Goal: Transaction & Acquisition: Purchase product/service

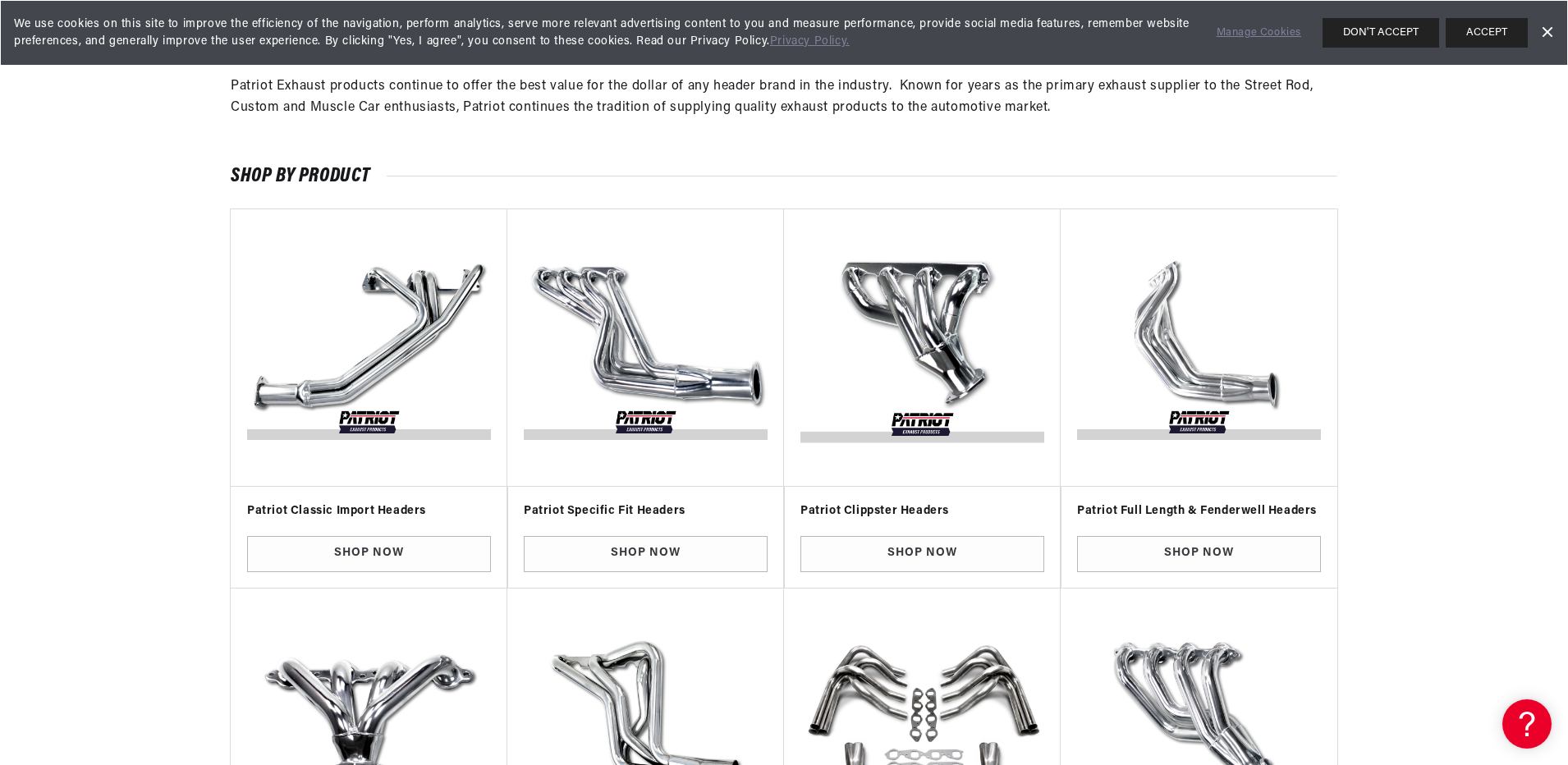
scroll to position [246, 0]
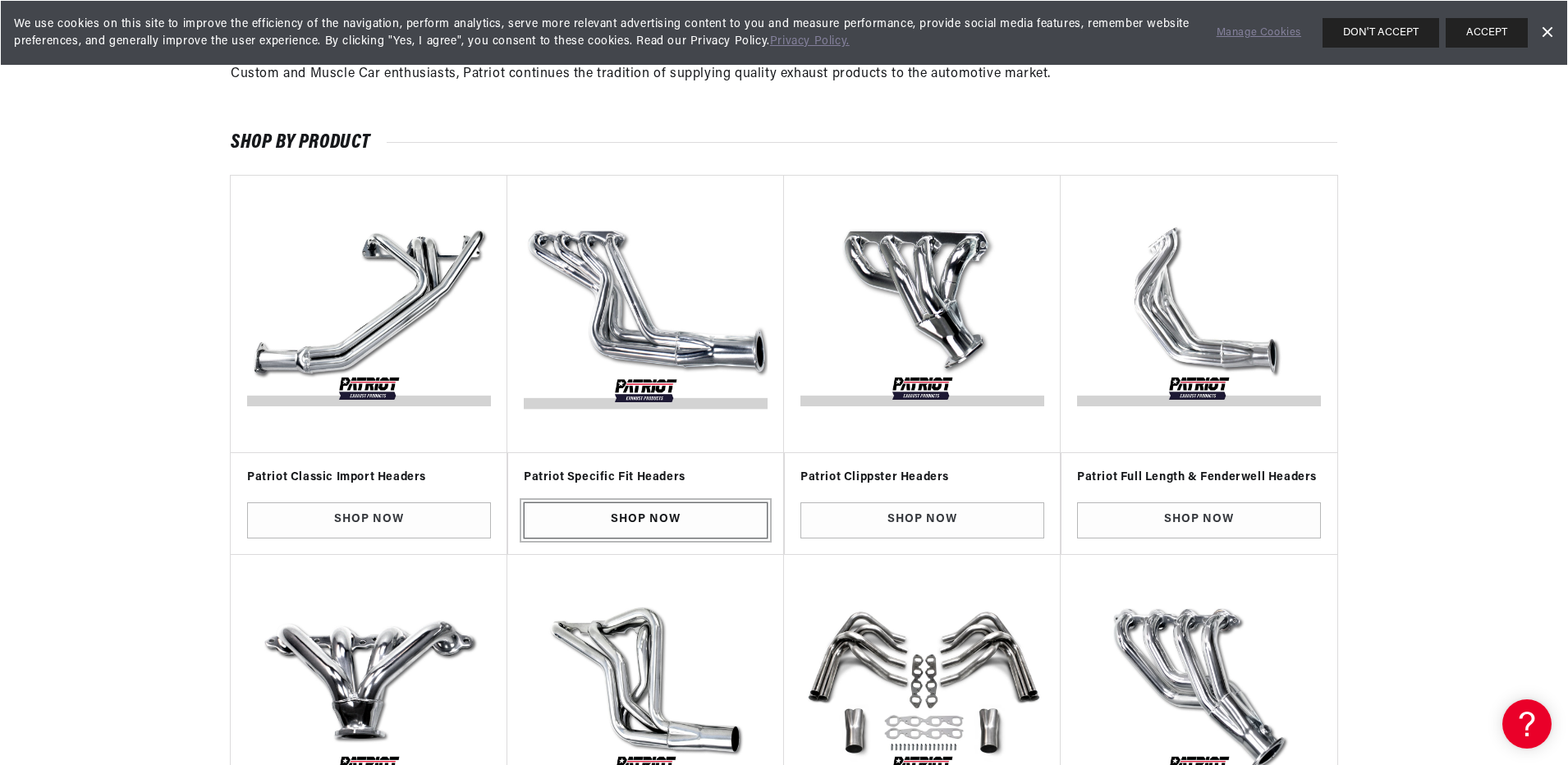
click at [667, 513] on link "Shop Now" at bounding box center [645, 521] width 244 height 37
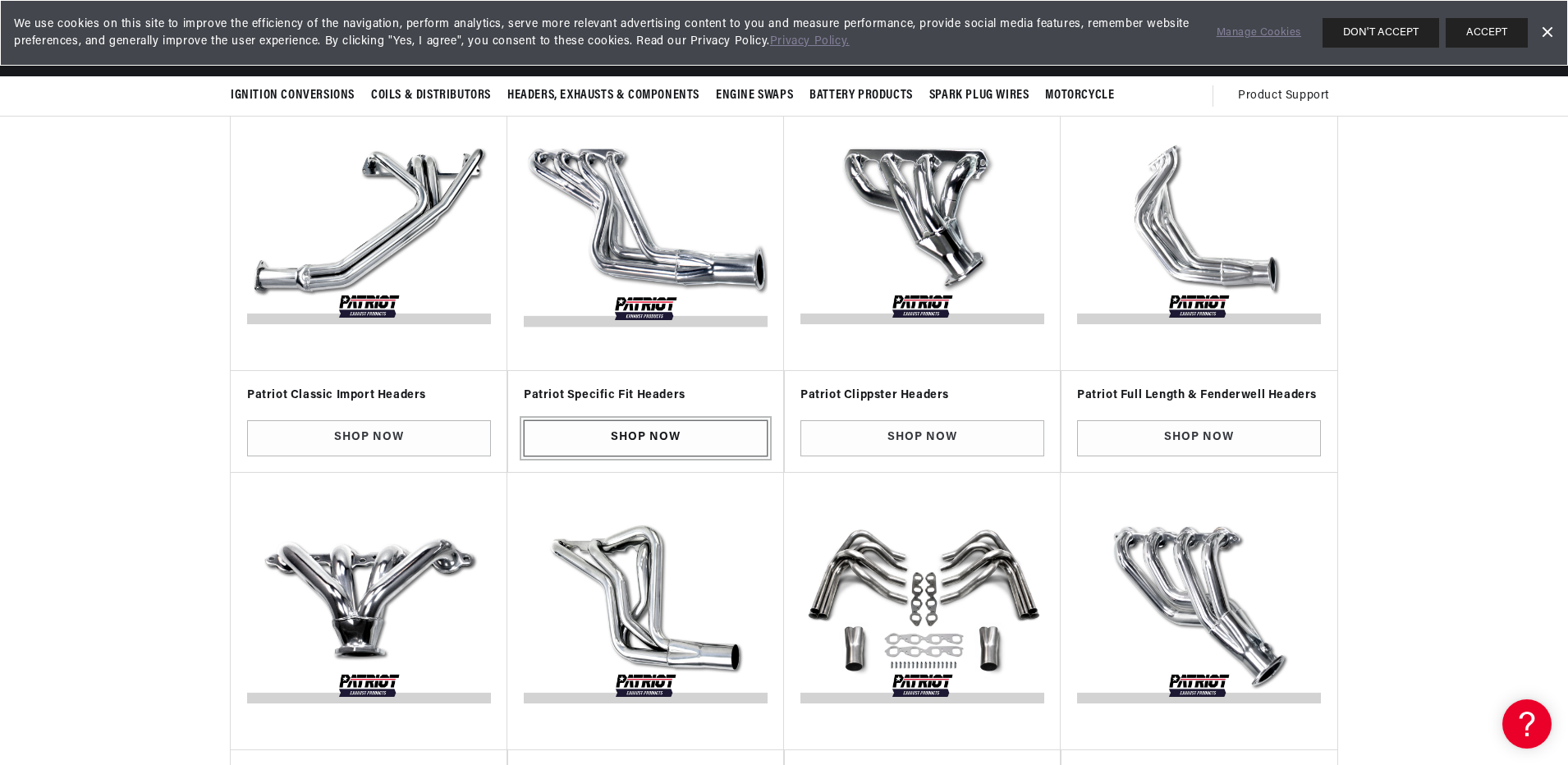
scroll to position [0, 0]
click at [654, 440] on link "Shop Now" at bounding box center [645, 438] width 244 height 37
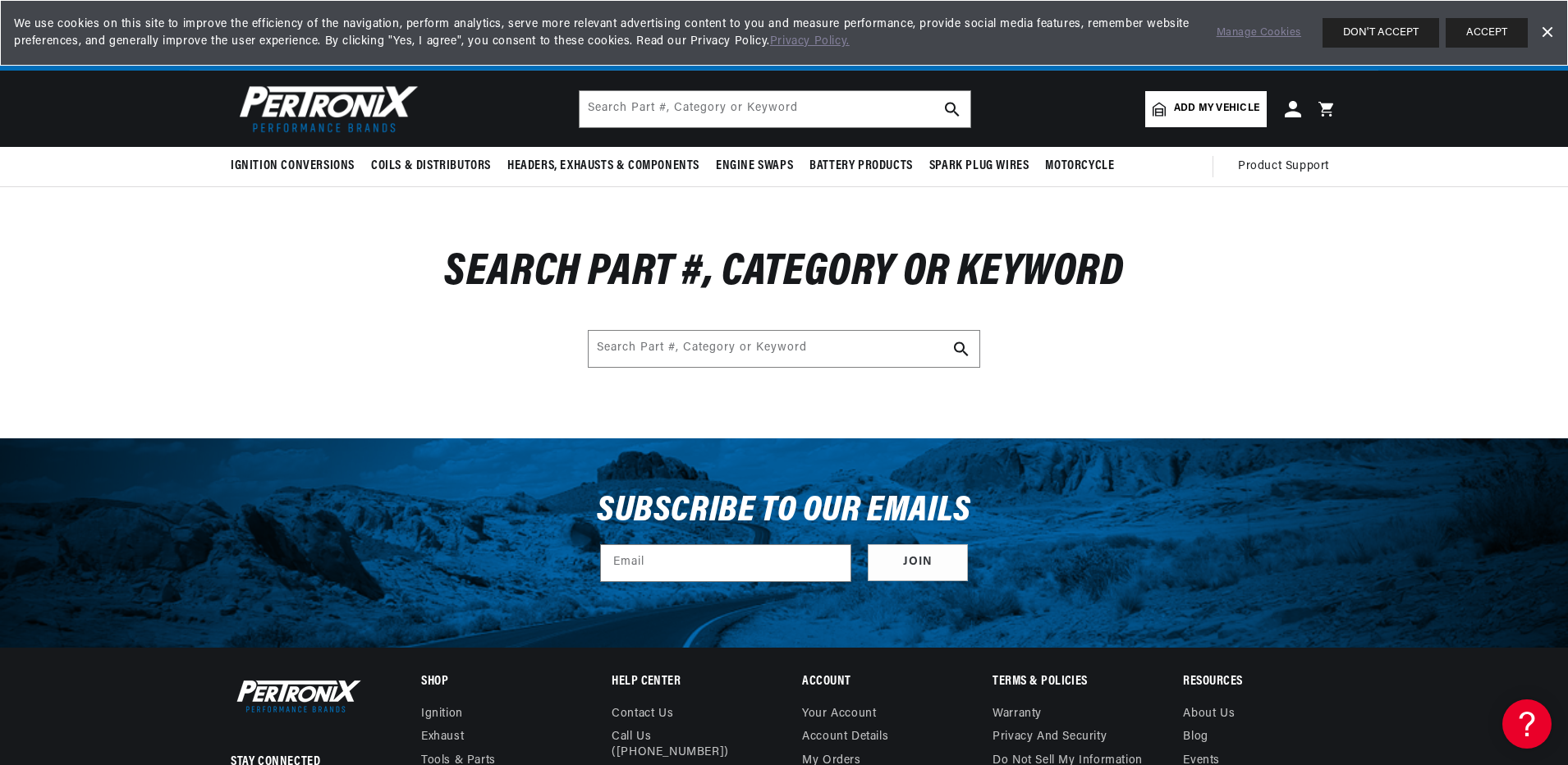
click at [1548, 26] on link "Dismiss Banner" at bounding box center [1546, 32] width 24 height 24
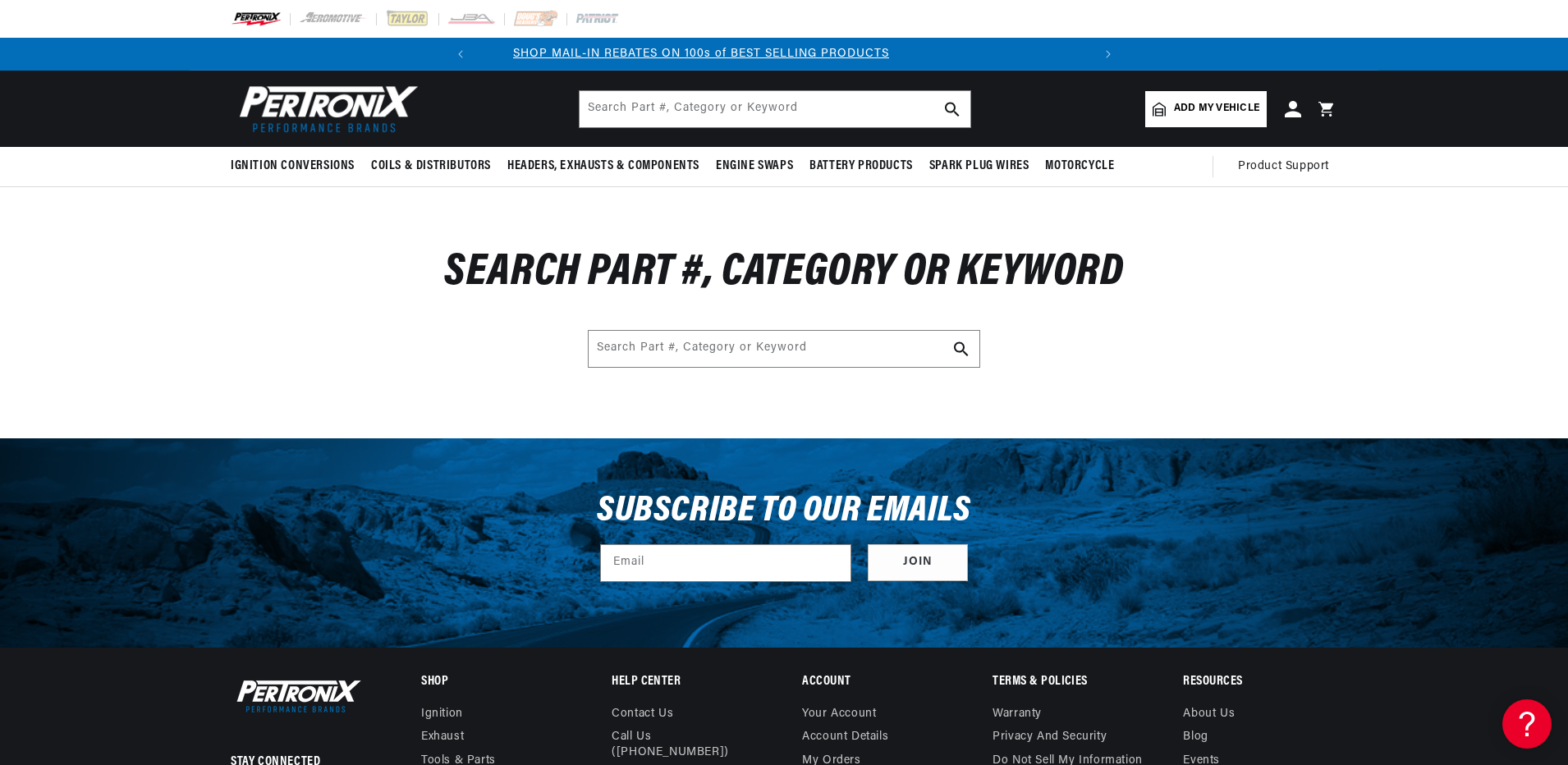
click at [1281, 286] on div "Search Part #, Category or Keyword Search Part #, Category or Keyword" at bounding box center [784, 311] width 1188 height 113
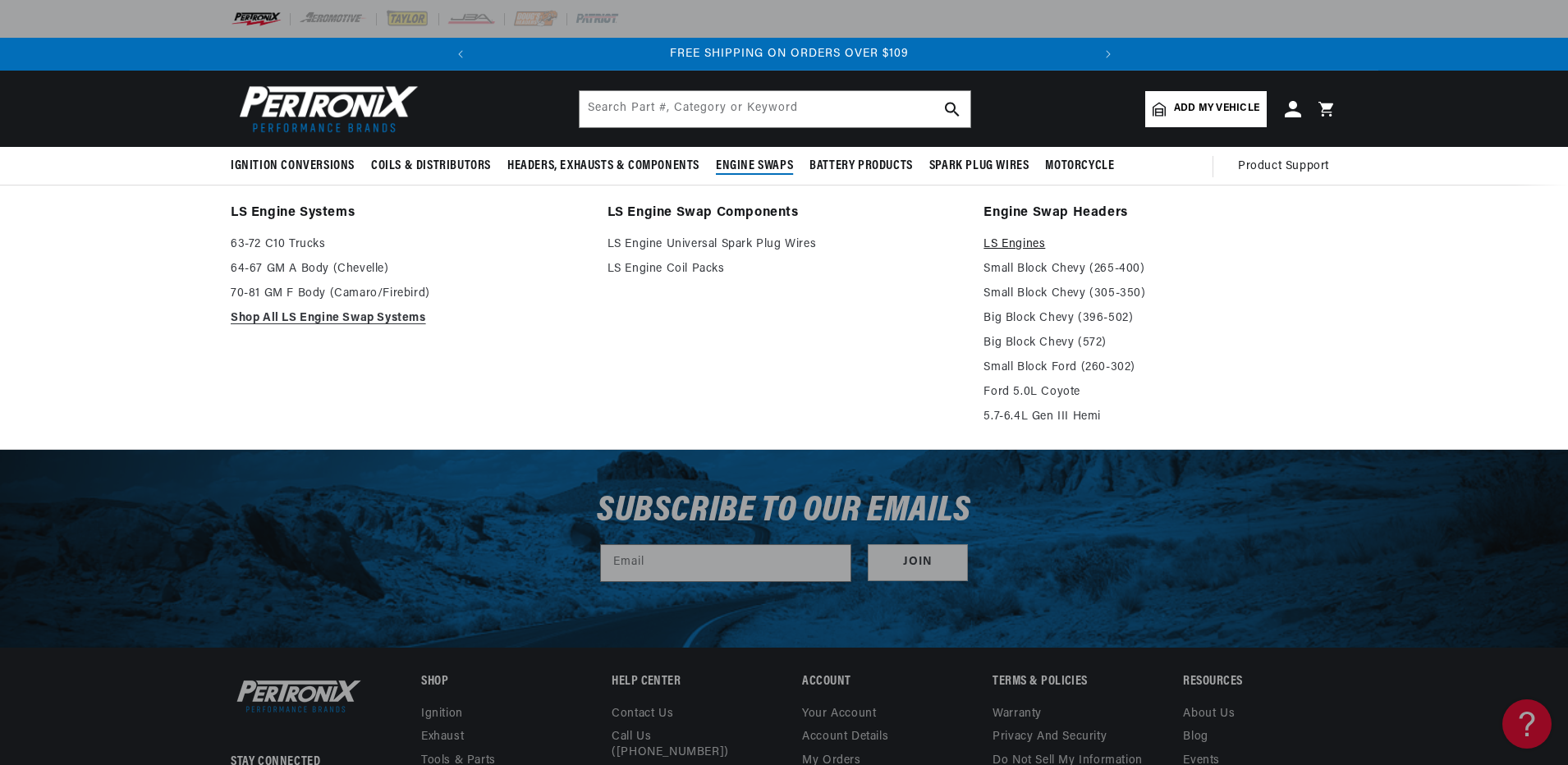
scroll to position [0, 613]
click at [1007, 245] on link "LS Engines" at bounding box center [1161, 245] width 354 height 20
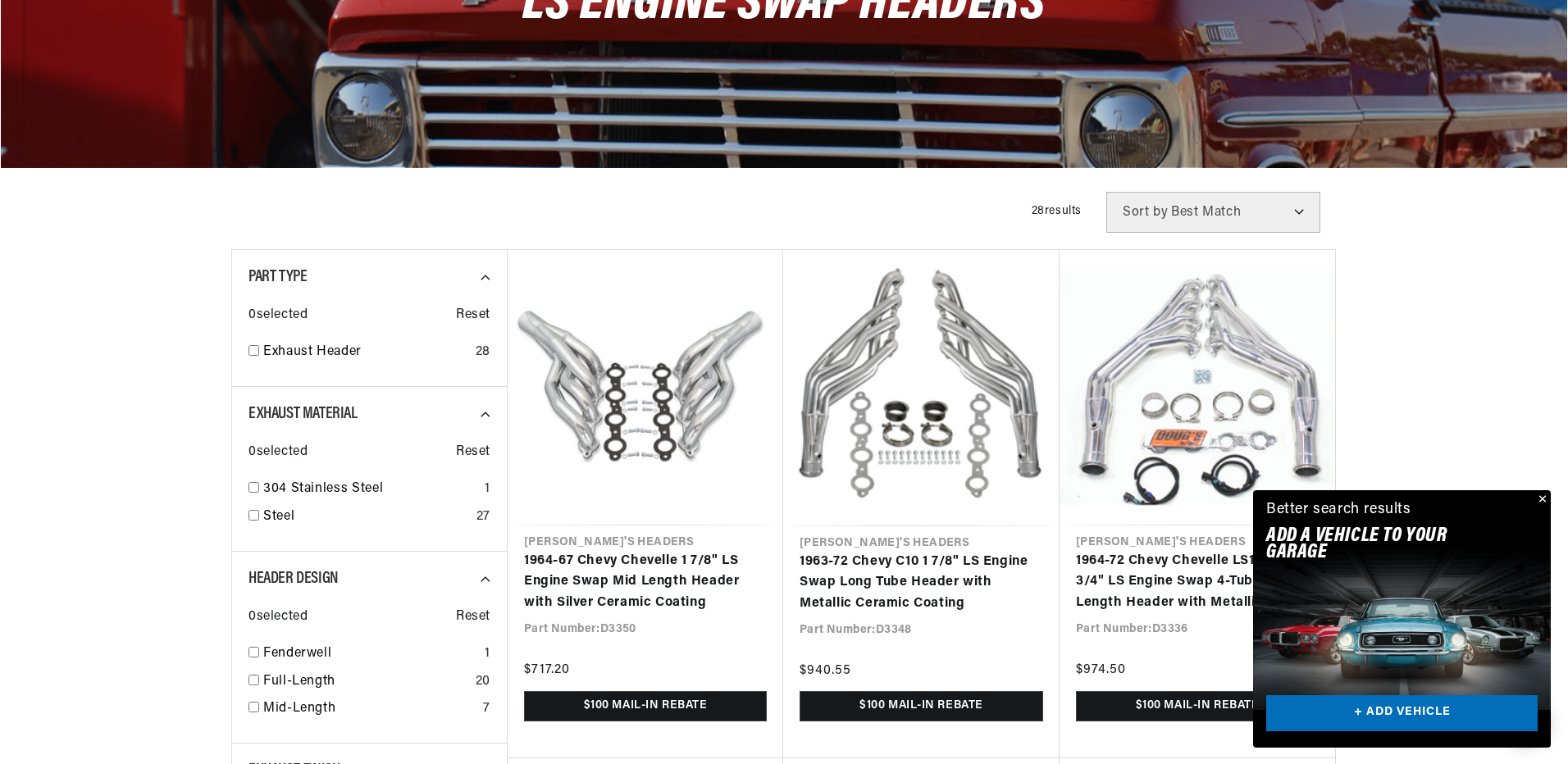
scroll to position [574, 0]
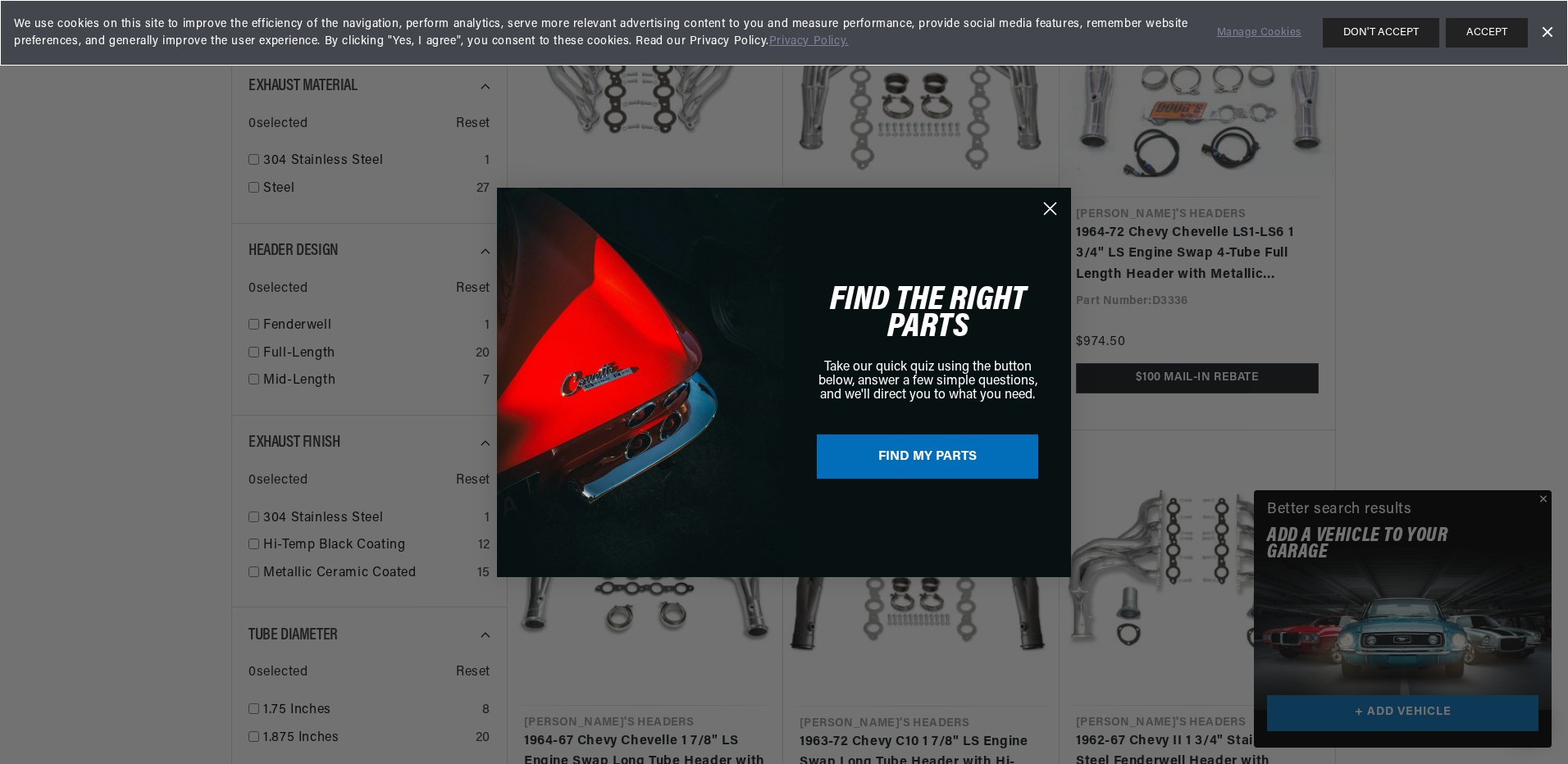
click at [1550, 30] on link "Dismiss Banner" at bounding box center [1546, 32] width 24 height 24
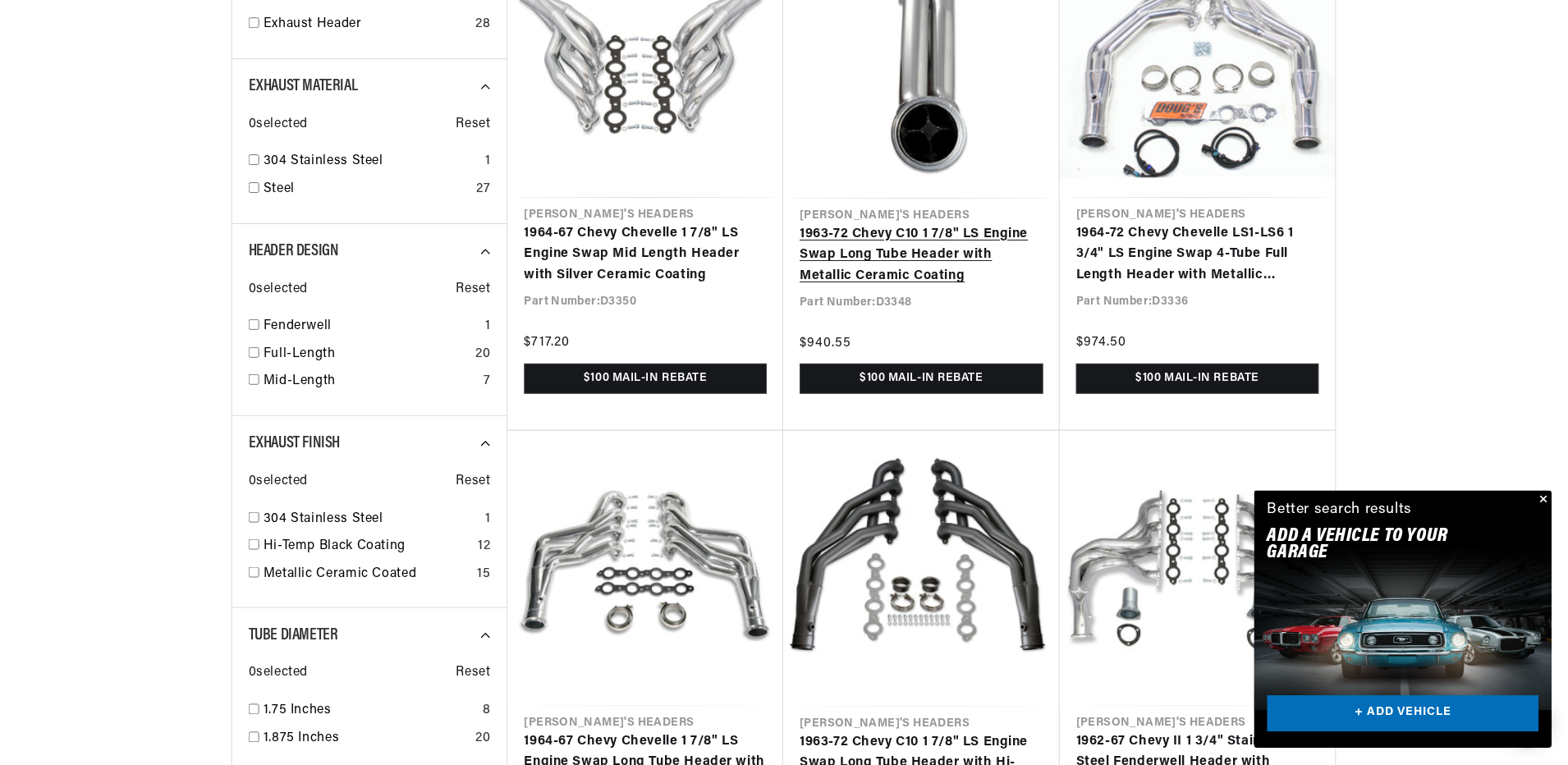
scroll to position [0, 613]
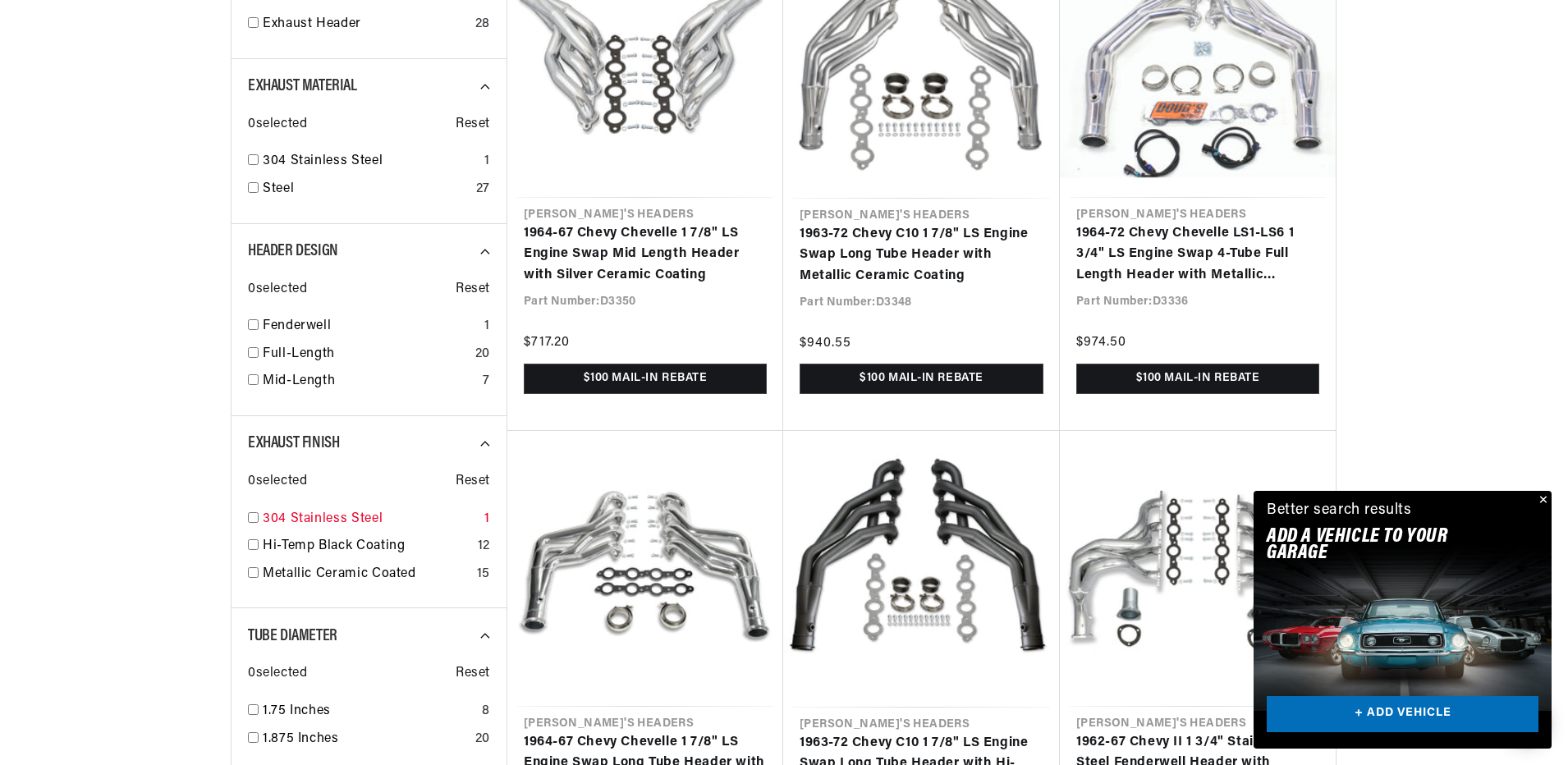
click at [256, 519] on input "checkbox" at bounding box center [253, 518] width 11 height 11
checkbox input "true"
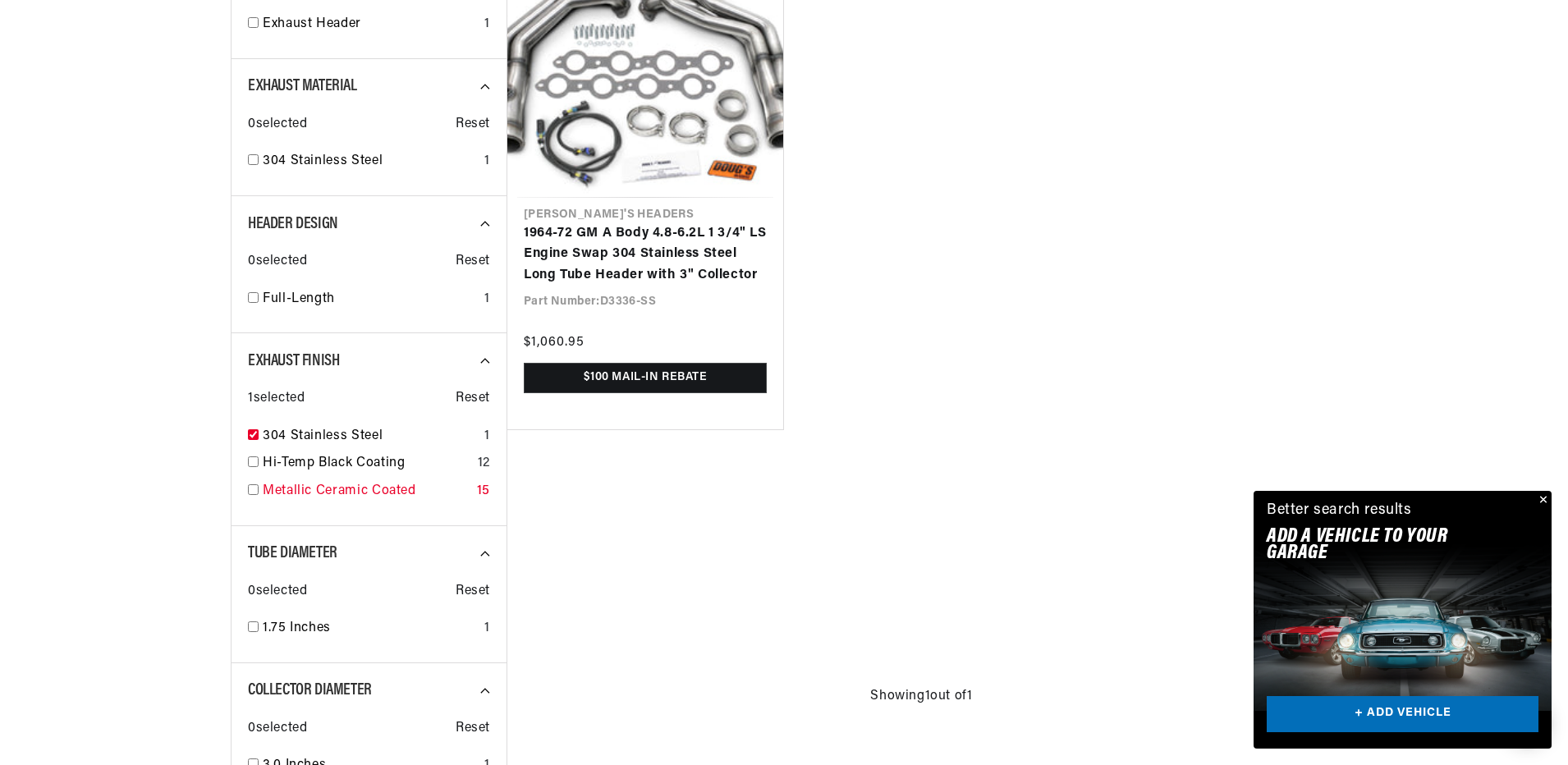
click at [255, 491] on input "checkbox" at bounding box center [253, 490] width 11 height 11
checkbox input "true"
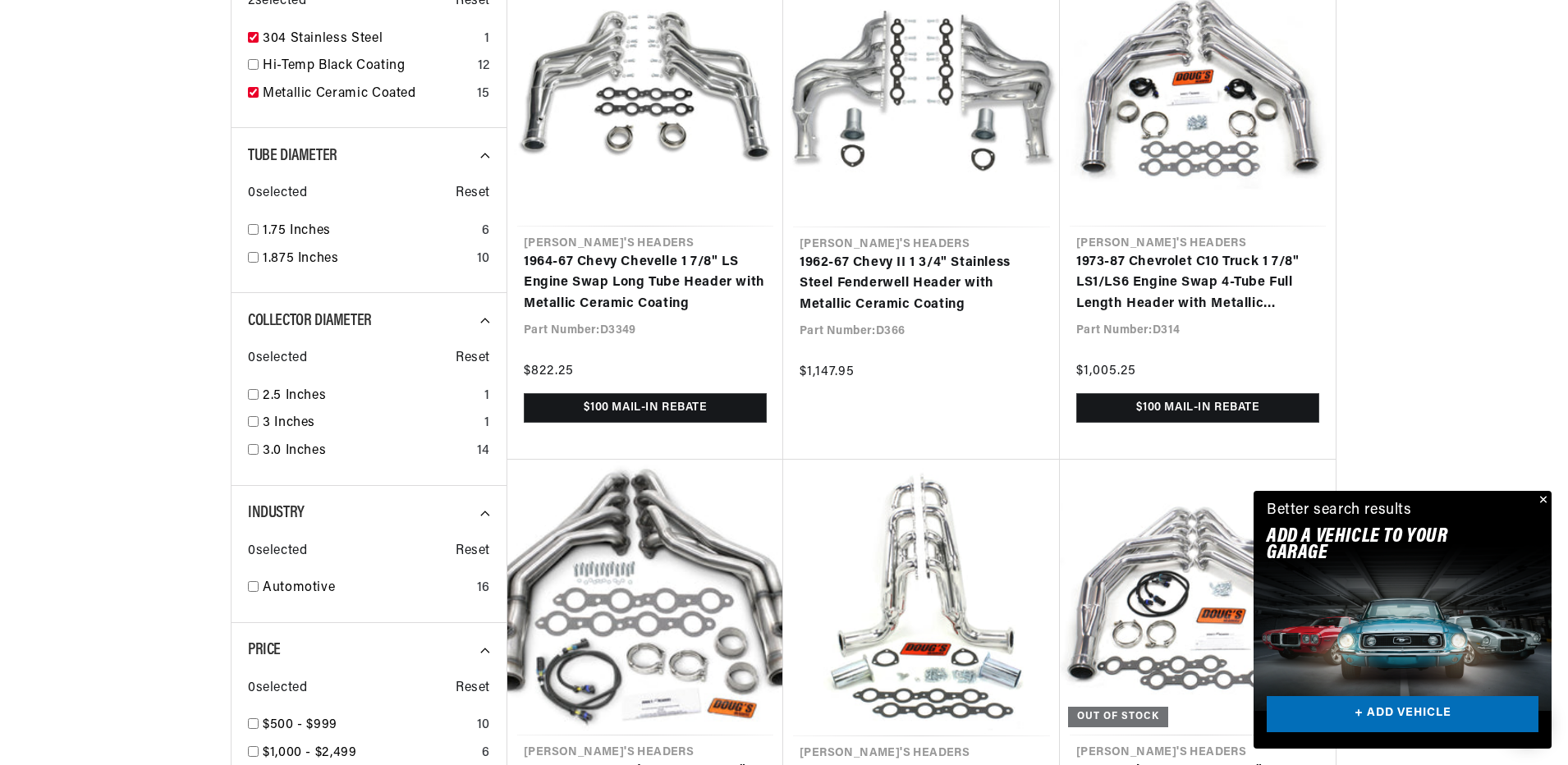
scroll to position [1149, 0]
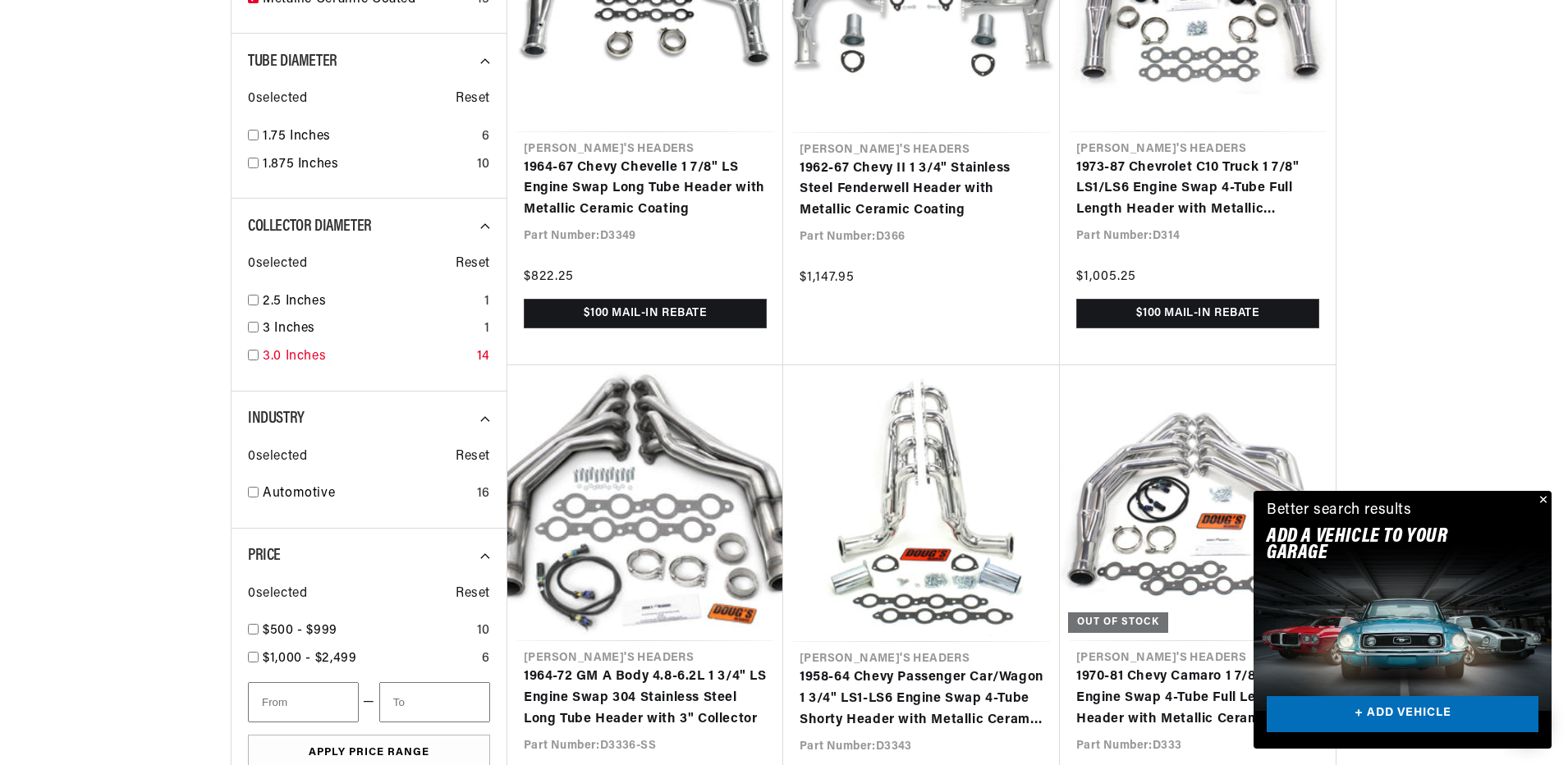
click at [254, 356] on input "checkbox" at bounding box center [253, 356] width 11 height 11
checkbox input "true"
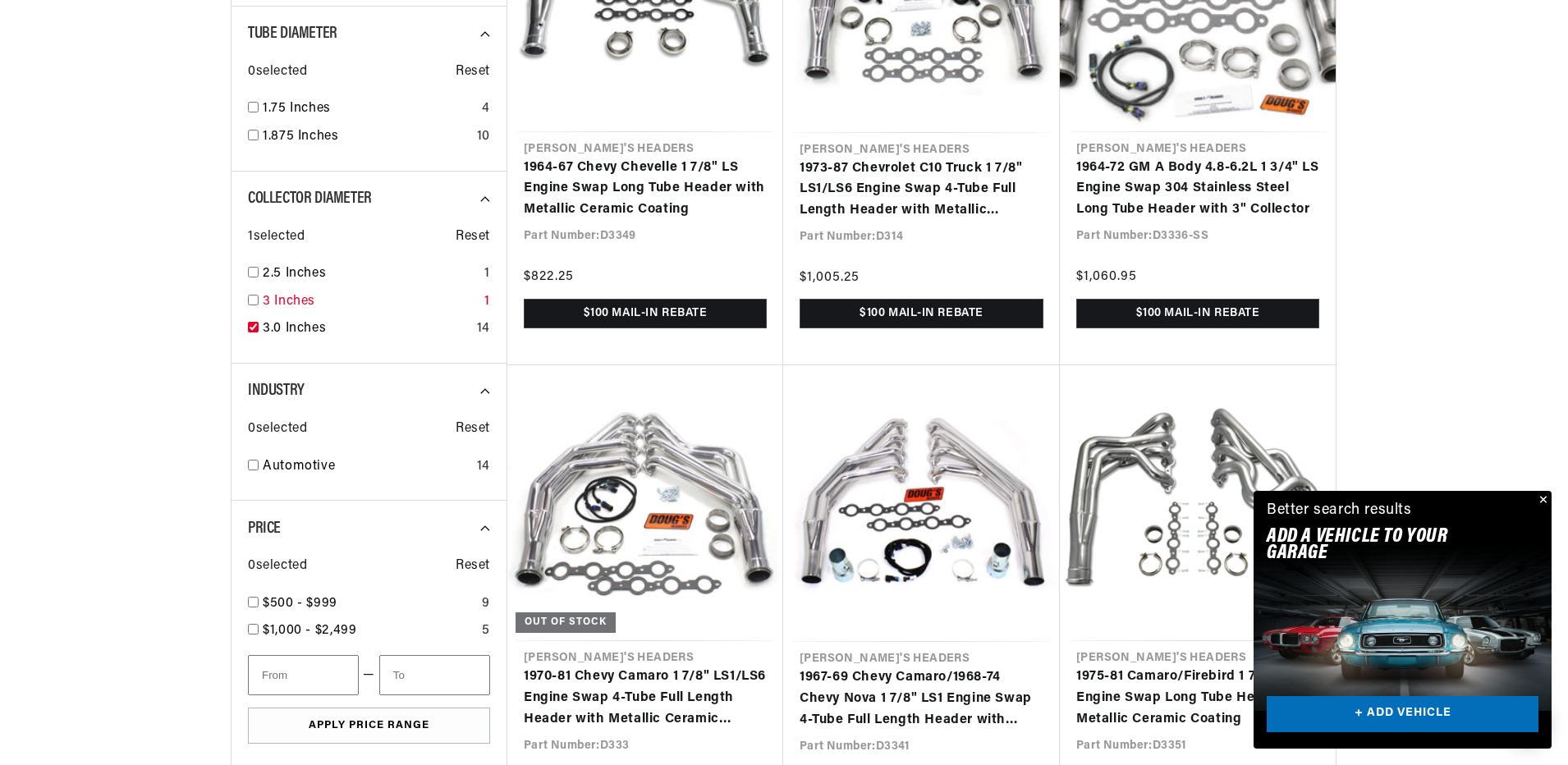
click at [254, 303] on input "checkbox" at bounding box center [253, 300] width 11 height 11
checkbox input "true"
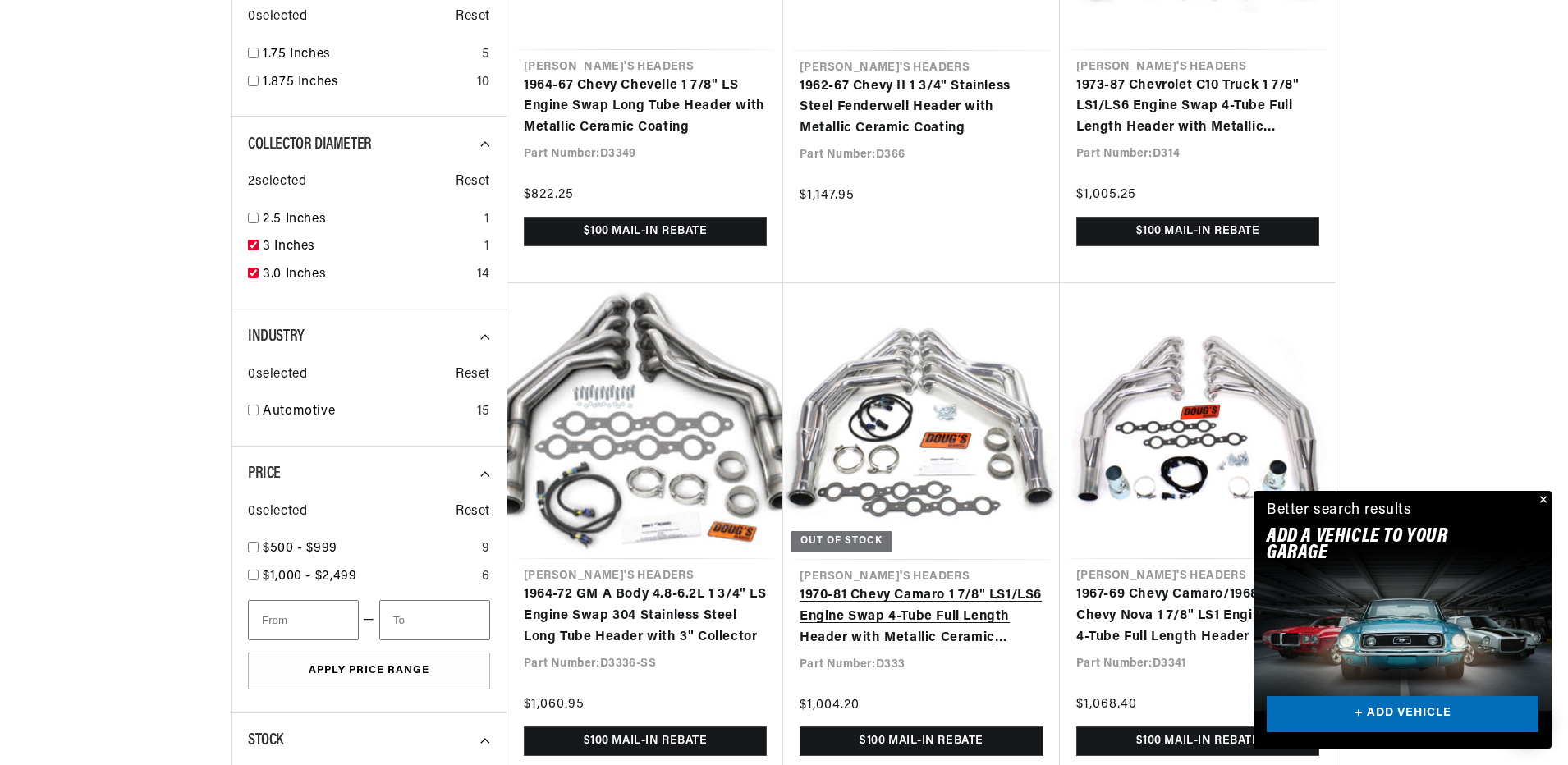
scroll to position [1314, 0]
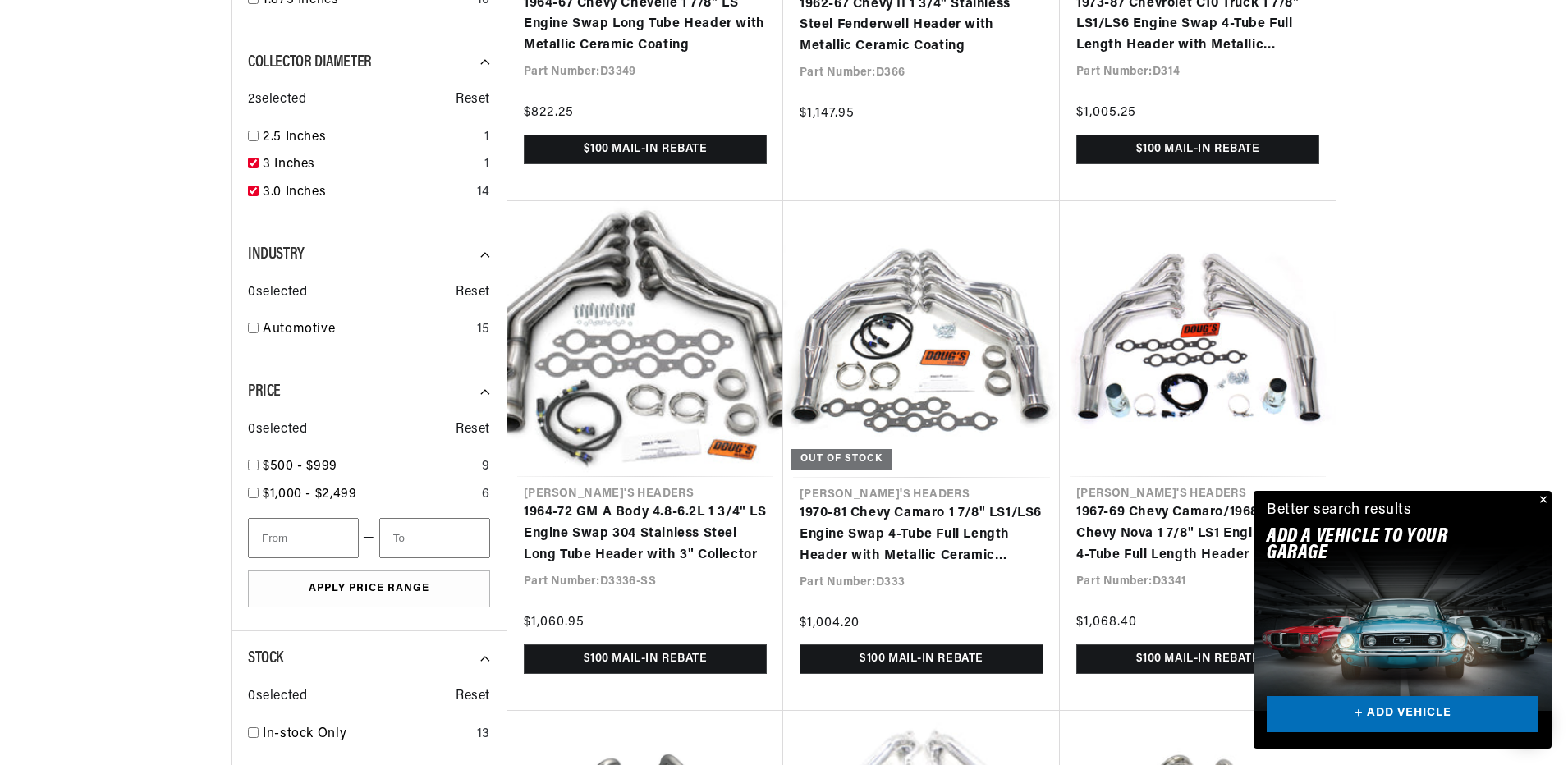
click at [1541, 502] on button "Close" at bounding box center [1541, 501] width 20 height 20
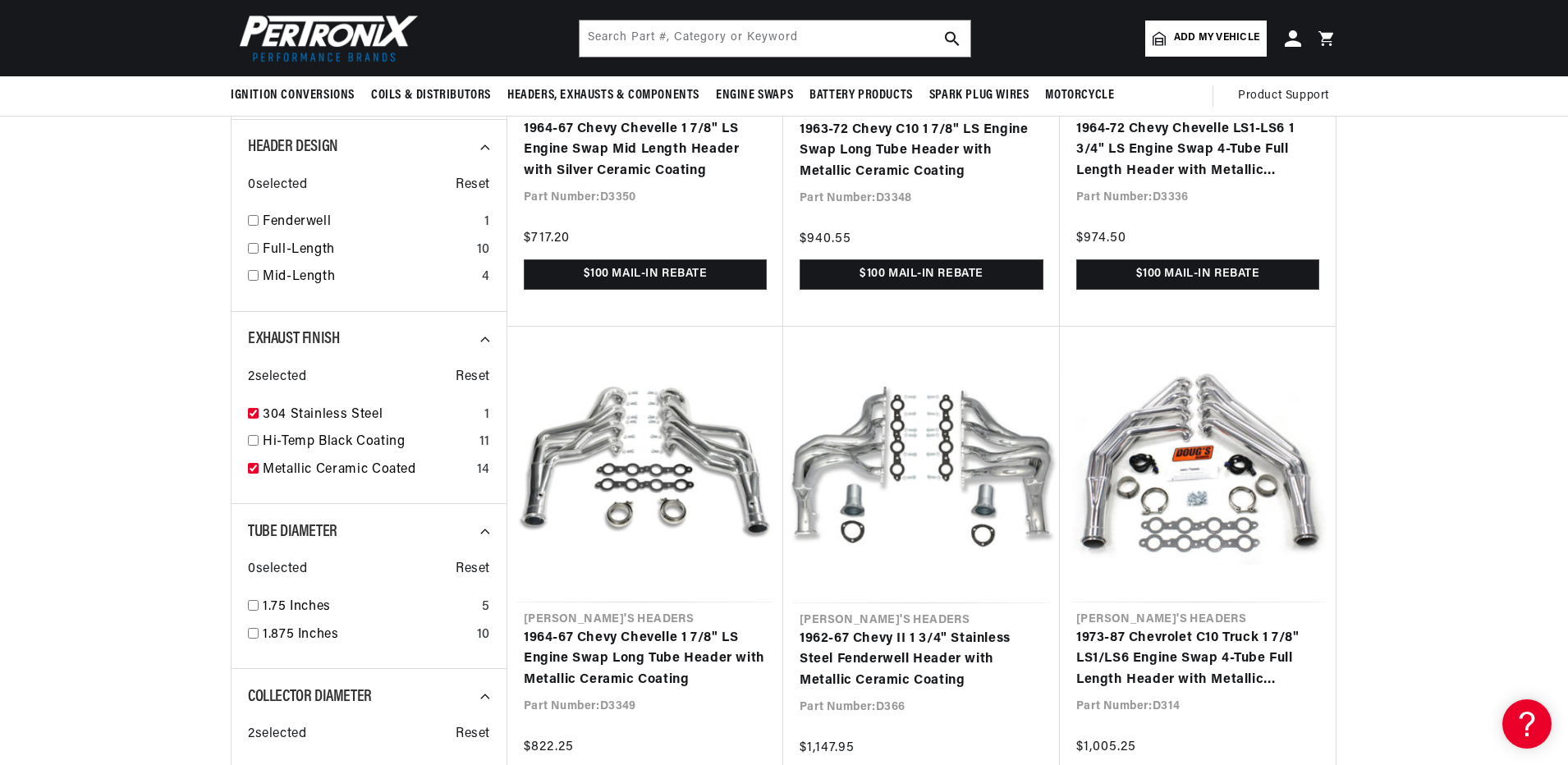
scroll to position [410, 0]
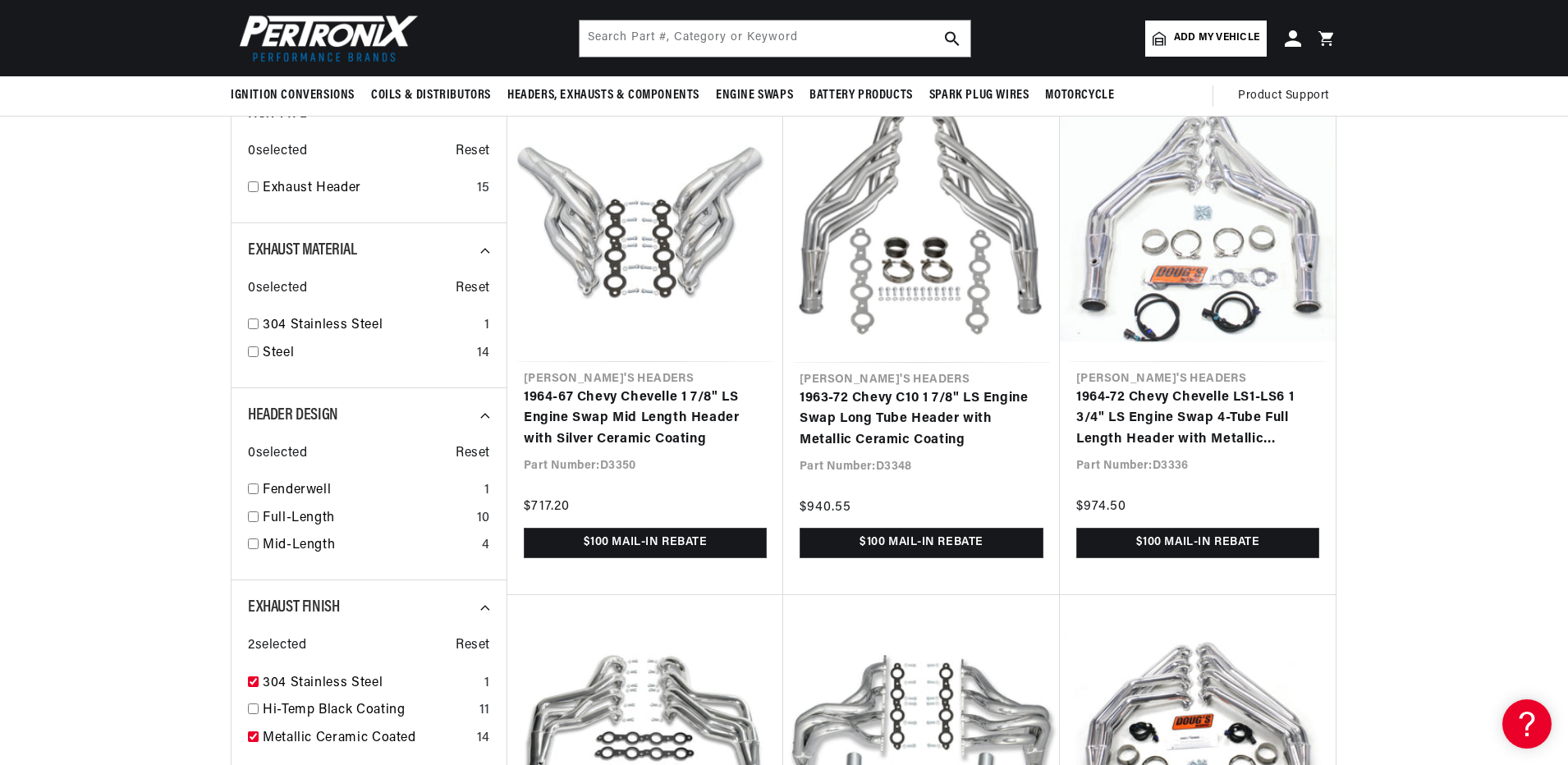
click at [1207, 43] on span "Add my vehicle" at bounding box center [1216, 38] width 85 height 15
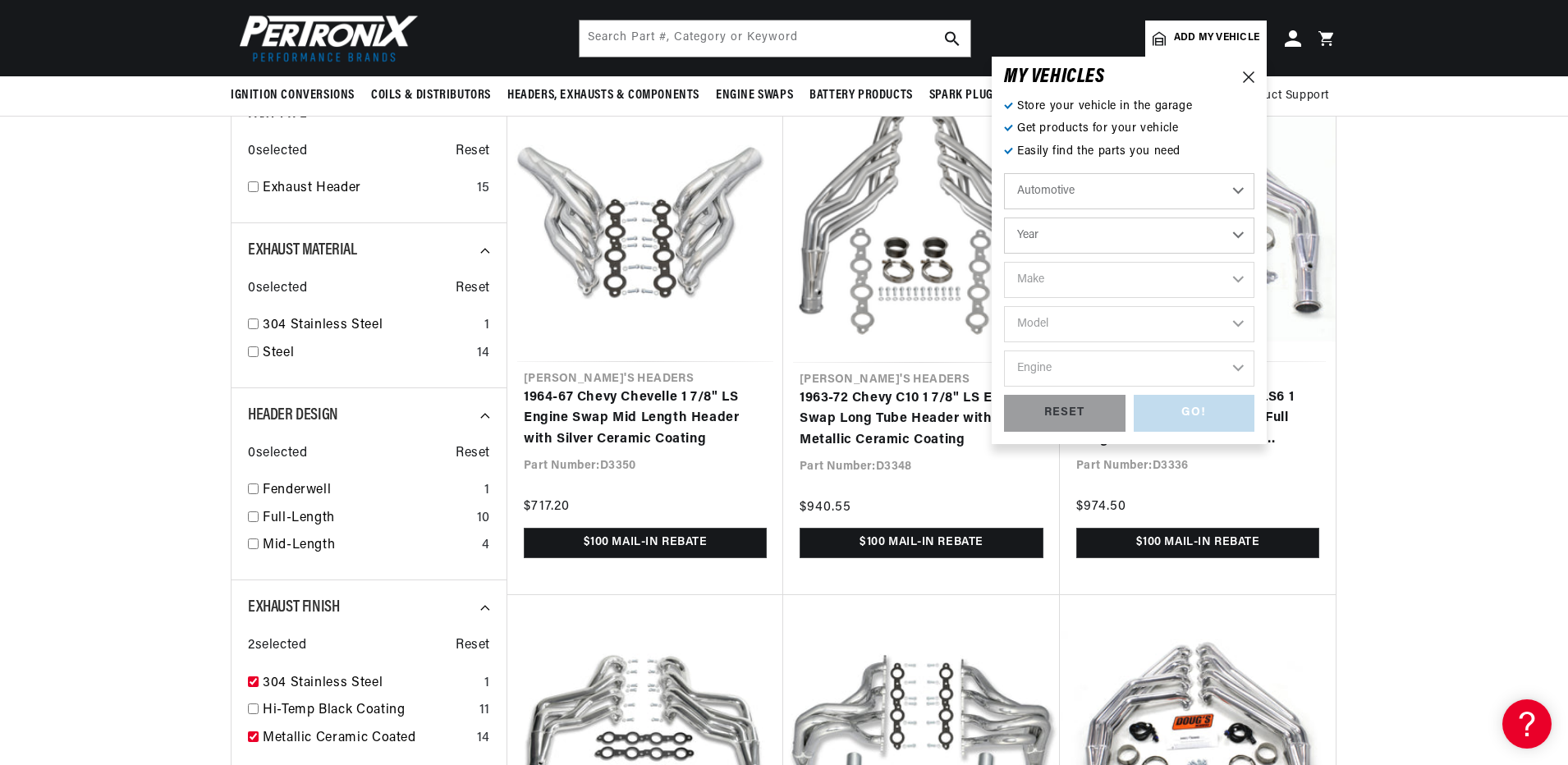
click at [1061, 232] on select "Year 2022 2021 2020 2019 2018 2017 2016 2015 2014 2013 2012 2011 2010 2009 2008…" at bounding box center [1128, 235] width 250 height 36
select select "1967"
click at [1003, 217] on select "Year 2022 2021 2020 2019 2018 2017 2016 2015 2014 2013 2012 2011 2010 2009 2008…" at bounding box center [1128, 235] width 250 height 36
select select "1967"
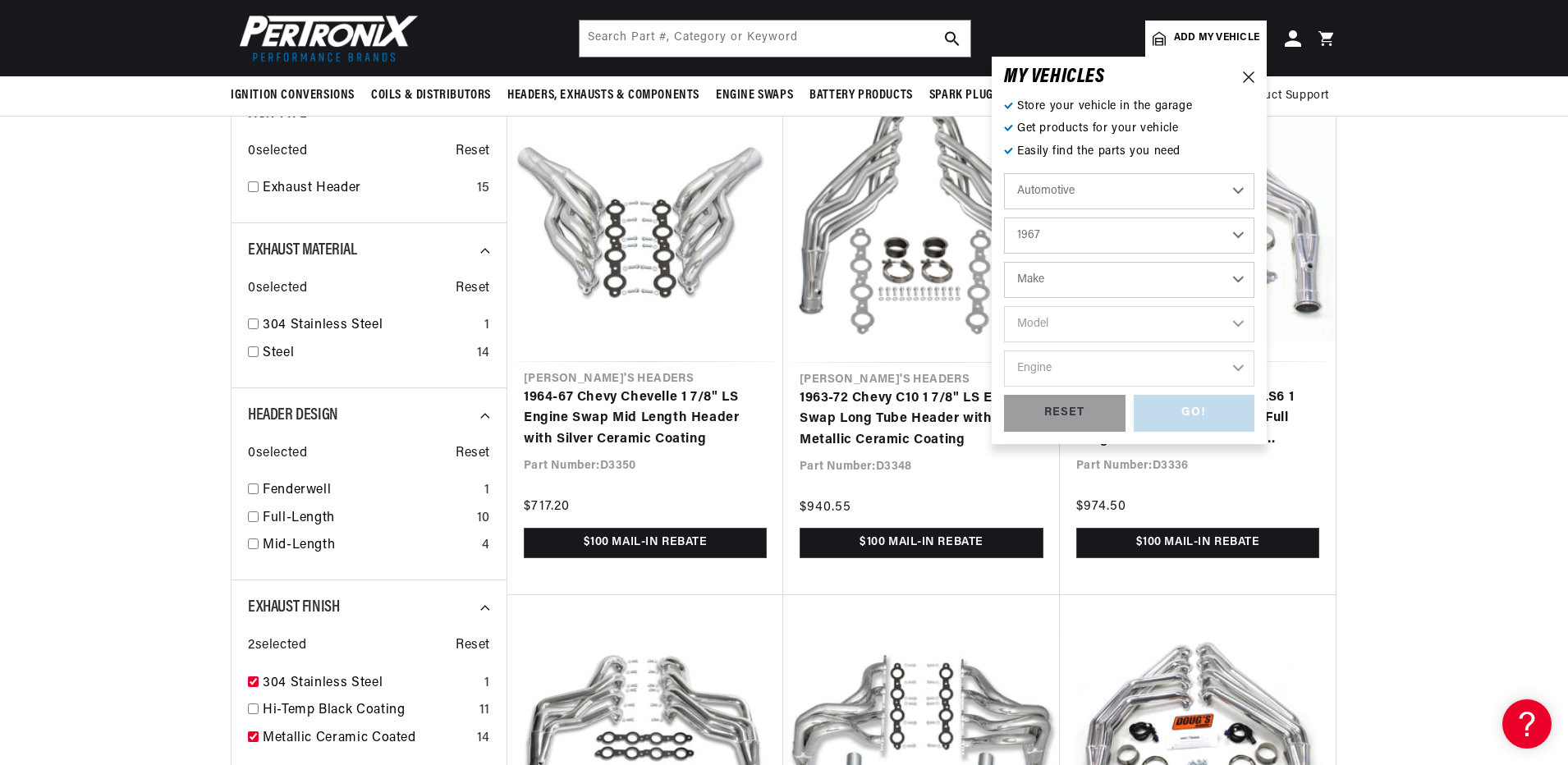
click at [1046, 282] on select "Make Alfa Romeo American Motors Aston Martin Austin Austin Healey Avanti Bentle…" at bounding box center [1128, 280] width 250 height 36
select select "Chevrolet"
click at [1003, 262] on select "Make Alfa Romeo American Motors Aston Martin Austin Austin Healey Avanti Bentle…" at bounding box center [1128, 280] width 250 height 36
select select "Chevrolet"
click at [1050, 331] on select "Model Bel Air Biscayne C10 Pickup C10 Suburban C20 Pickup C20 Suburban C30 Pick…" at bounding box center [1128, 324] width 250 height 36
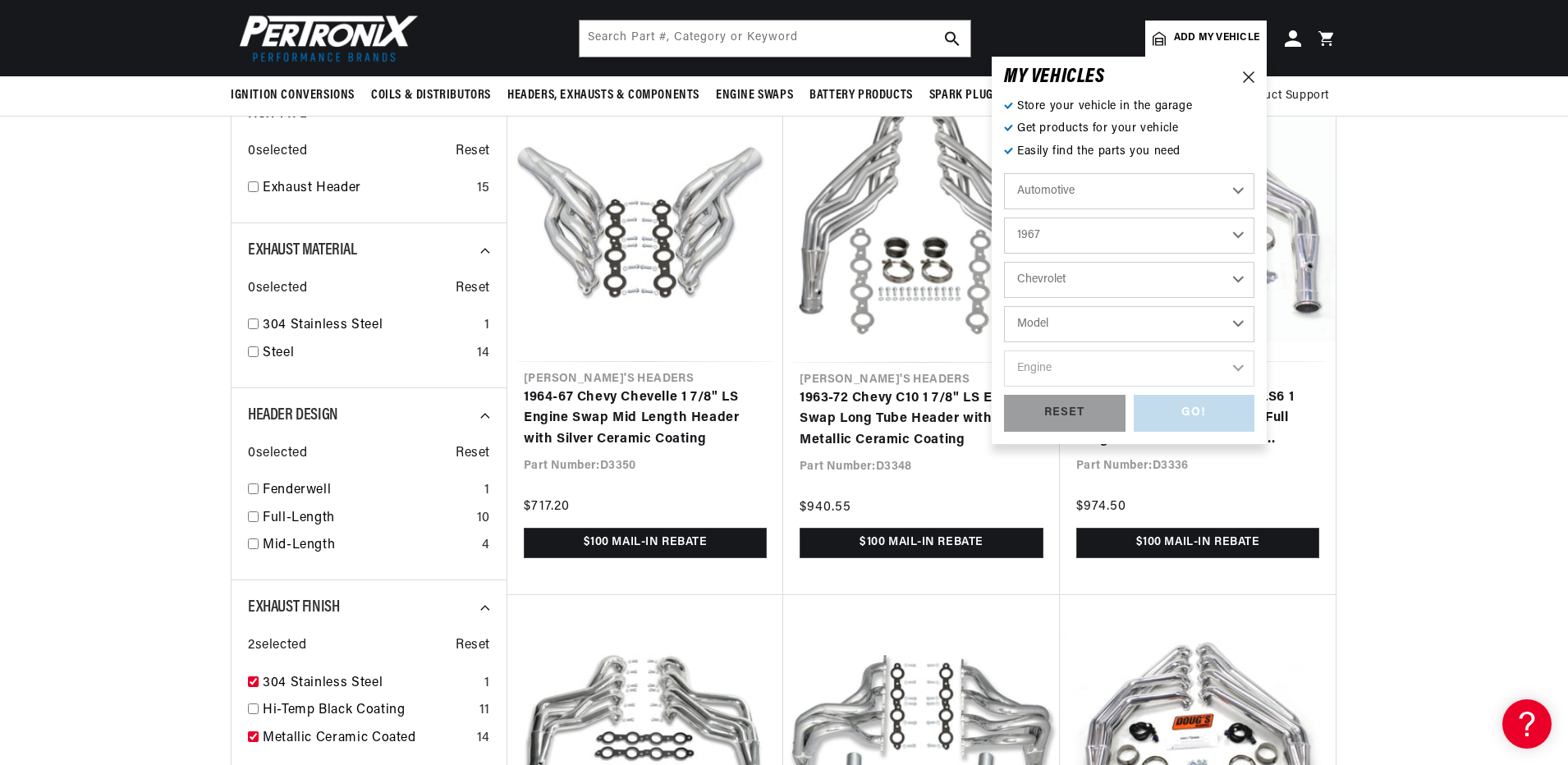
select select "Camaro"
click at [1003, 306] on select "Model Bel Air Biscayne C10 Pickup C10 Suburban C20 Pickup C20 Suburban C30 Pick…" at bounding box center [1128, 324] width 250 height 36
select select "Camaro"
click at [1072, 375] on select "Engine 6.6L 230cid / 3.8L 250cid / 4.1L 302cid / 4.9L 305cid / 5.0L 327cid / 5.…" at bounding box center [1128, 368] width 250 height 36
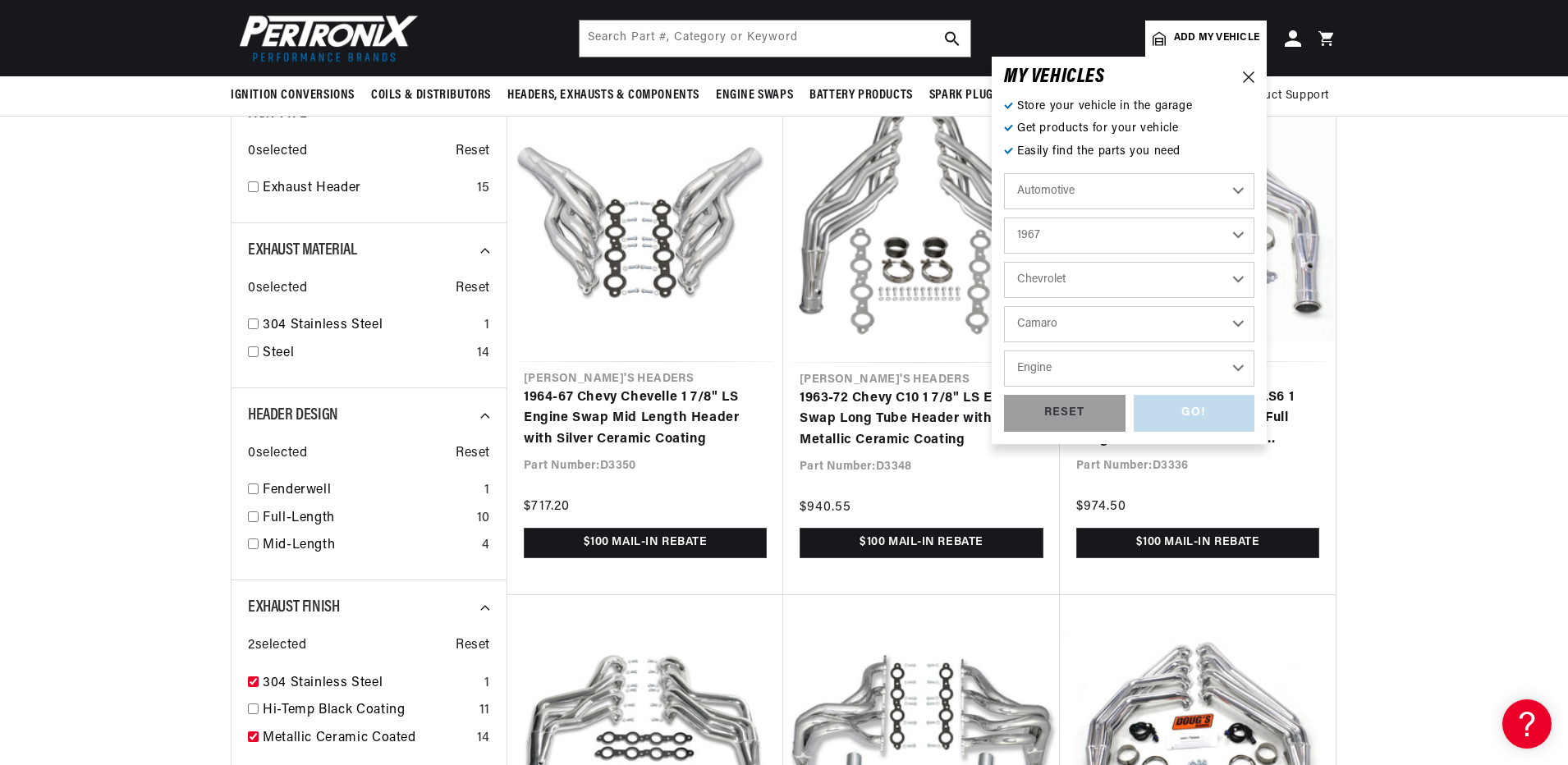
scroll to position [0, 0]
select select "6.6L"
click at [1003, 350] on select "Engine 6.6L 230cid / 3.8L 250cid / 4.1L 302cid / 4.9L 305cid / 5.0L 327cid / 5.…" at bounding box center [1128, 368] width 250 height 36
select select "6.6L"
click at [1196, 413] on div "GO!" at bounding box center [1194, 413] width 121 height 37
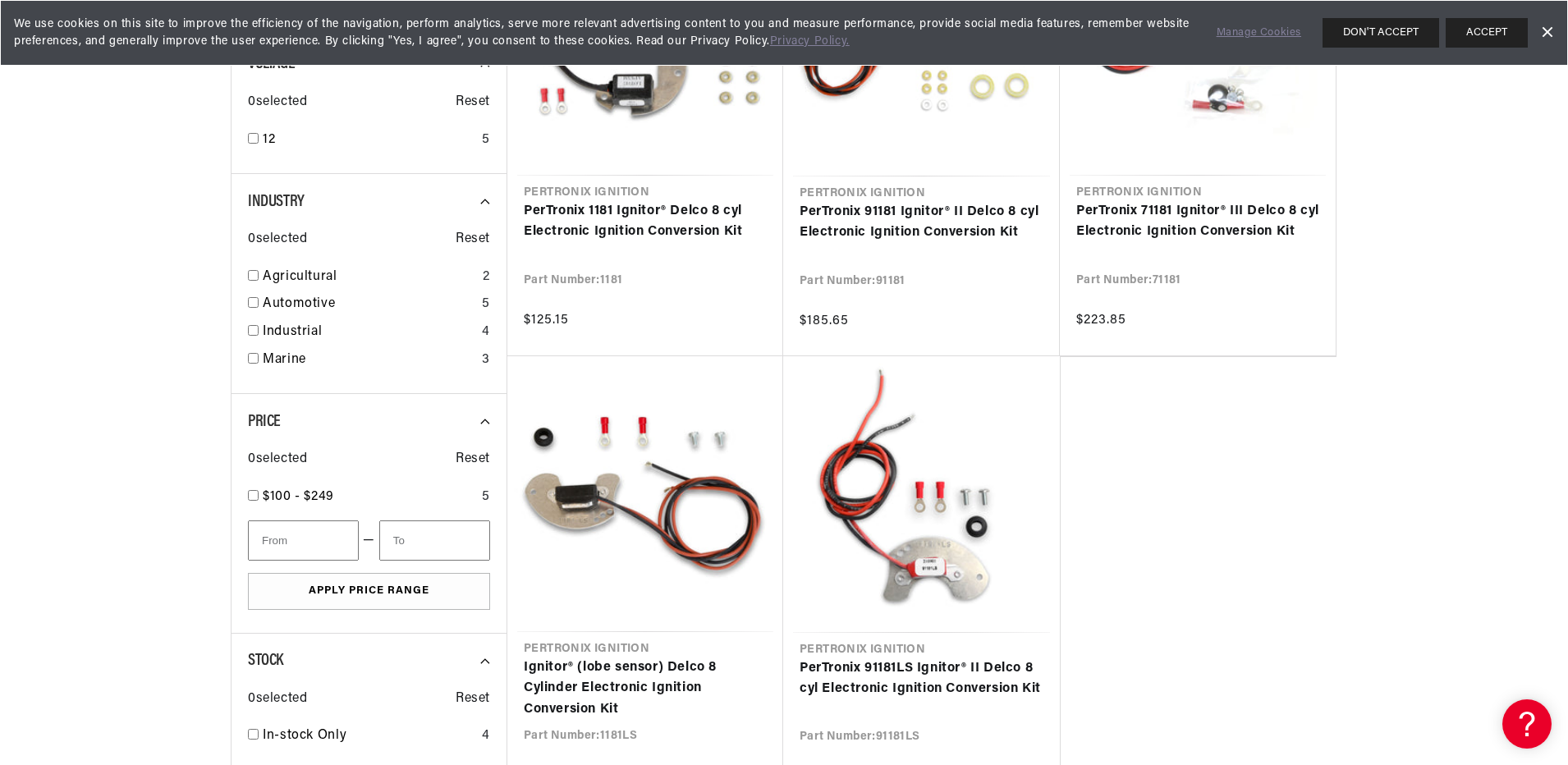
scroll to position [985, 0]
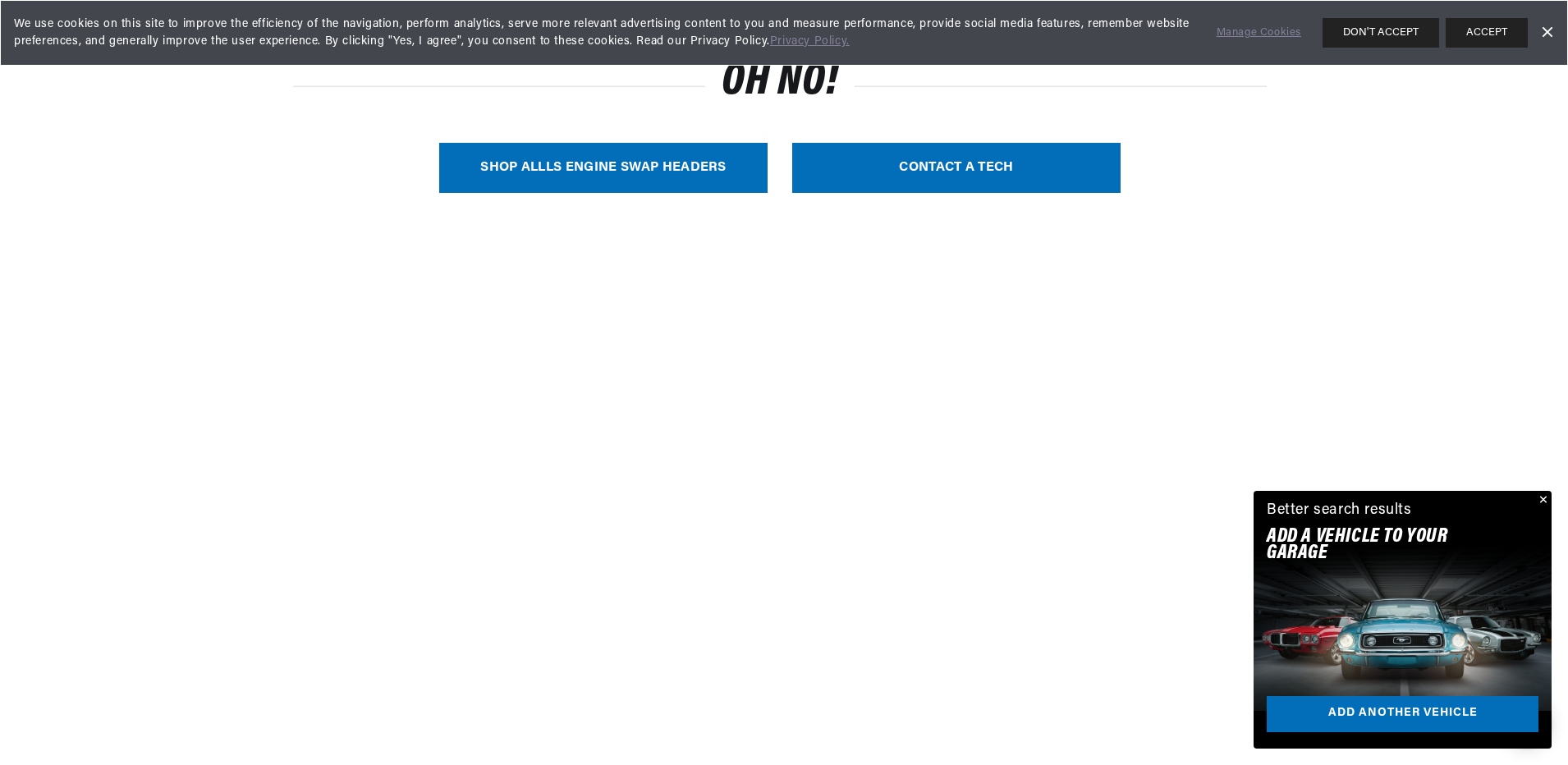
click at [1549, 30] on link "Dismiss Banner" at bounding box center [1546, 32] width 24 height 24
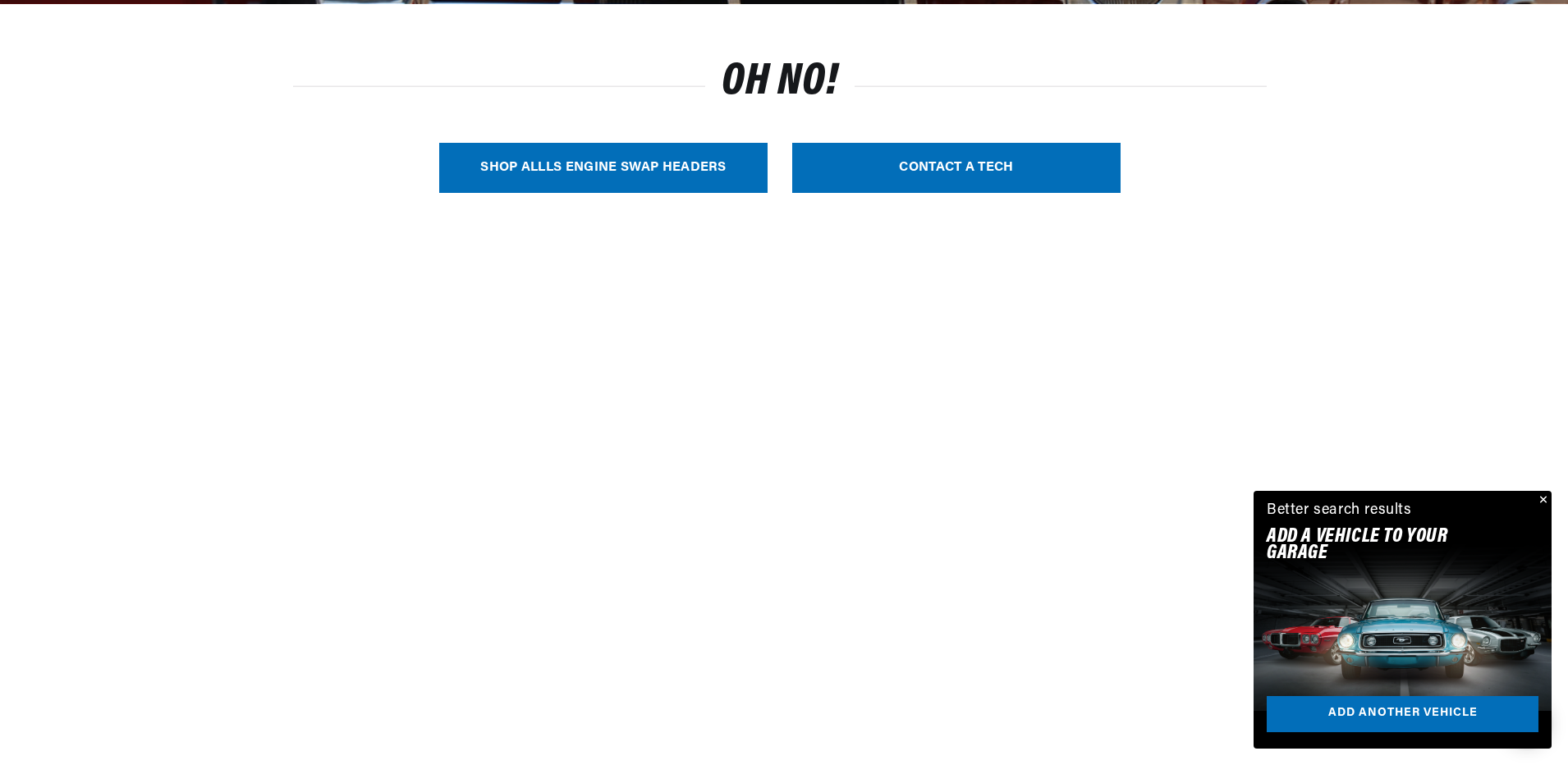
click at [1543, 500] on button "Close" at bounding box center [1541, 501] width 20 height 20
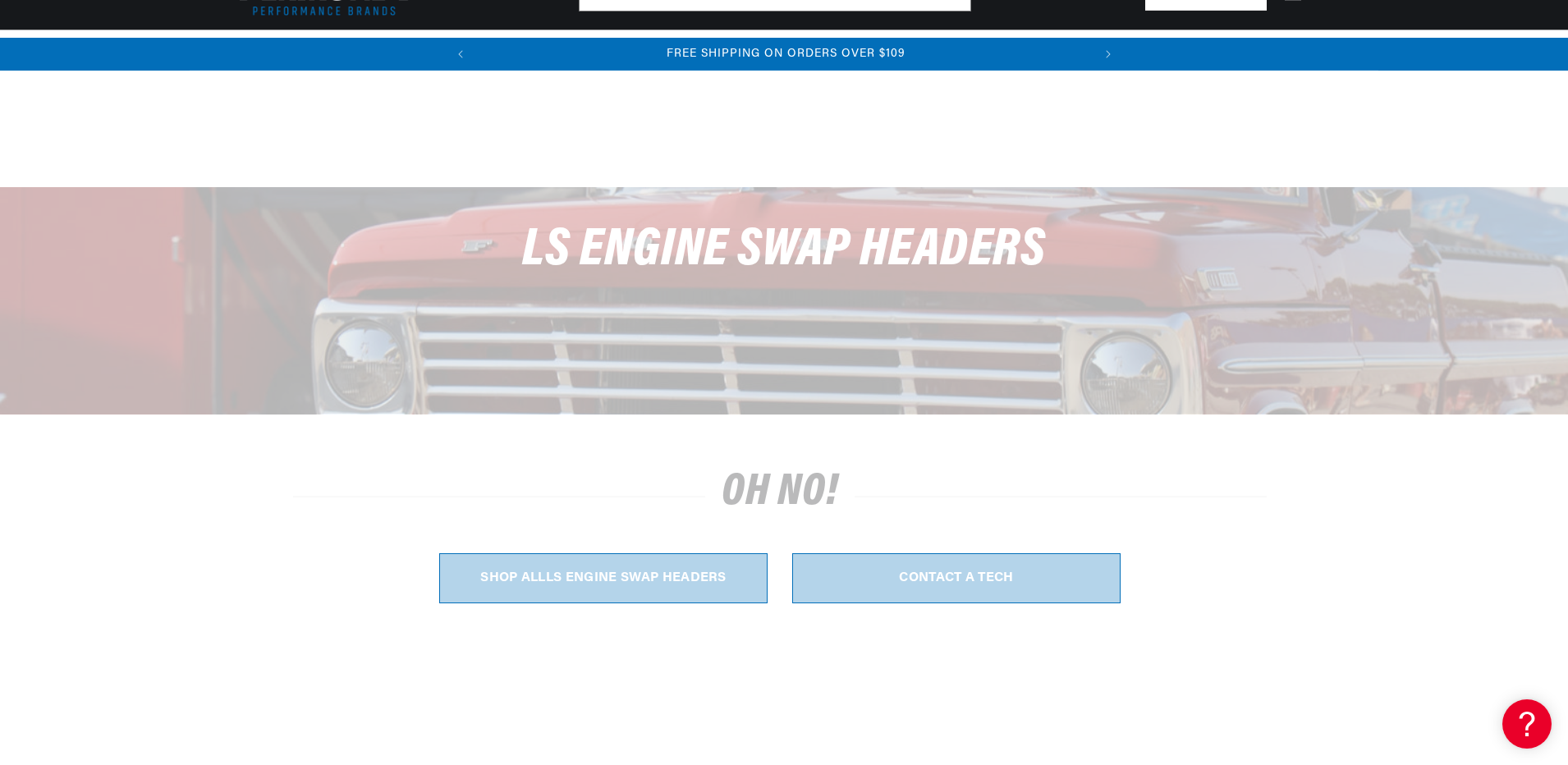
scroll to position [82, 0]
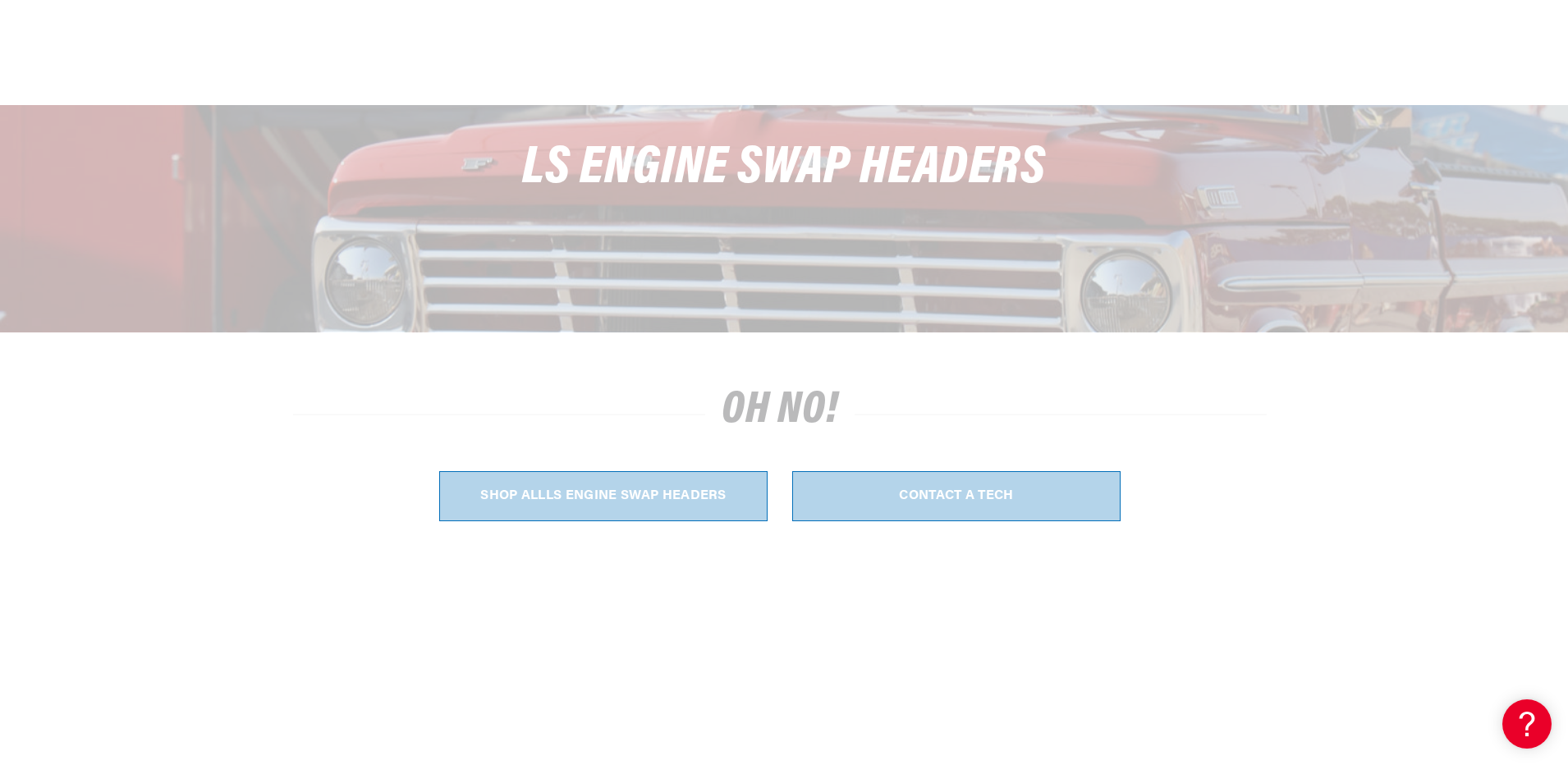
click at [574, 488] on link "SHOP ALL LS Engine Swap Headers" at bounding box center [603, 497] width 328 height 50
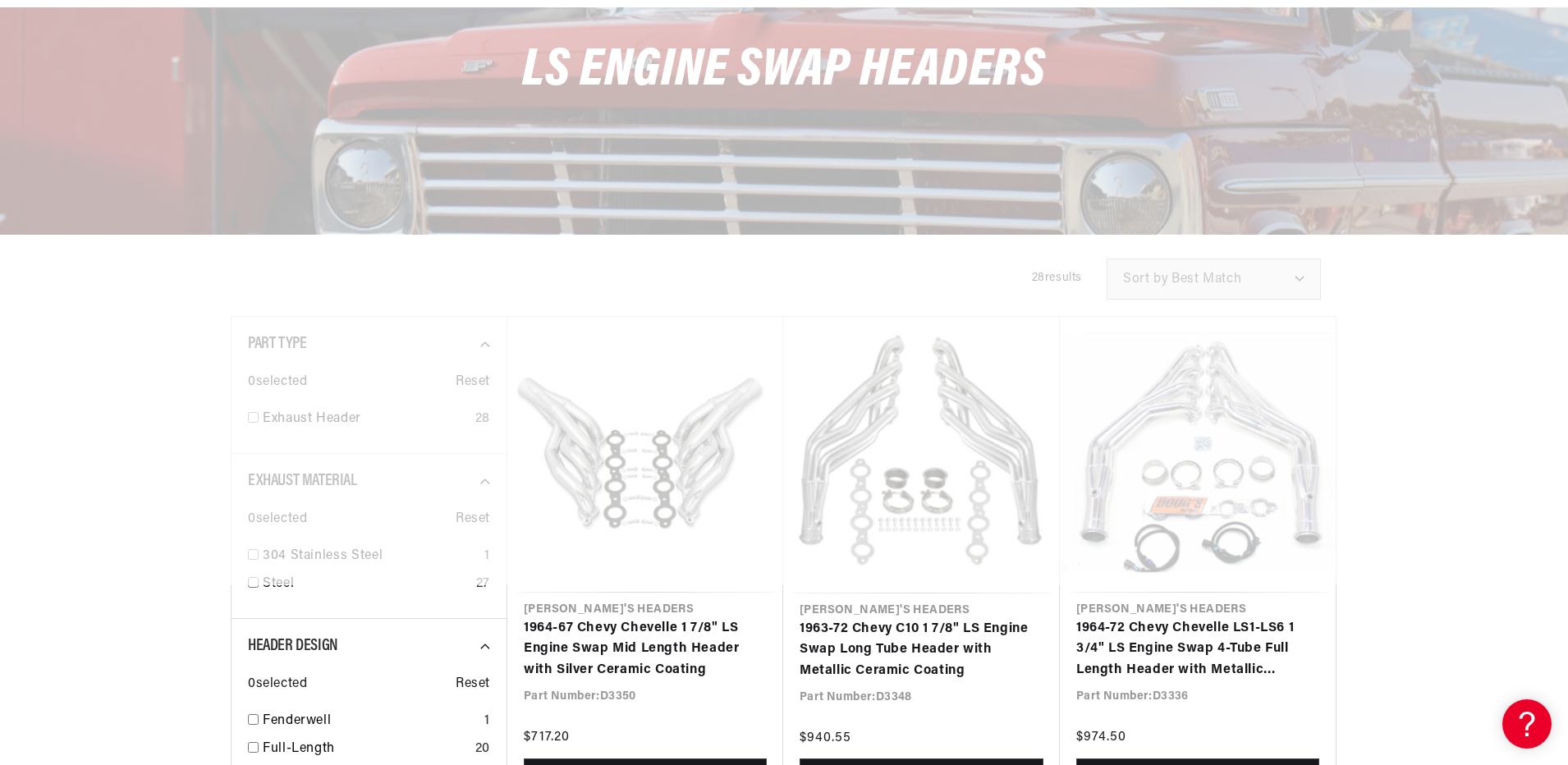
scroll to position [329, 0]
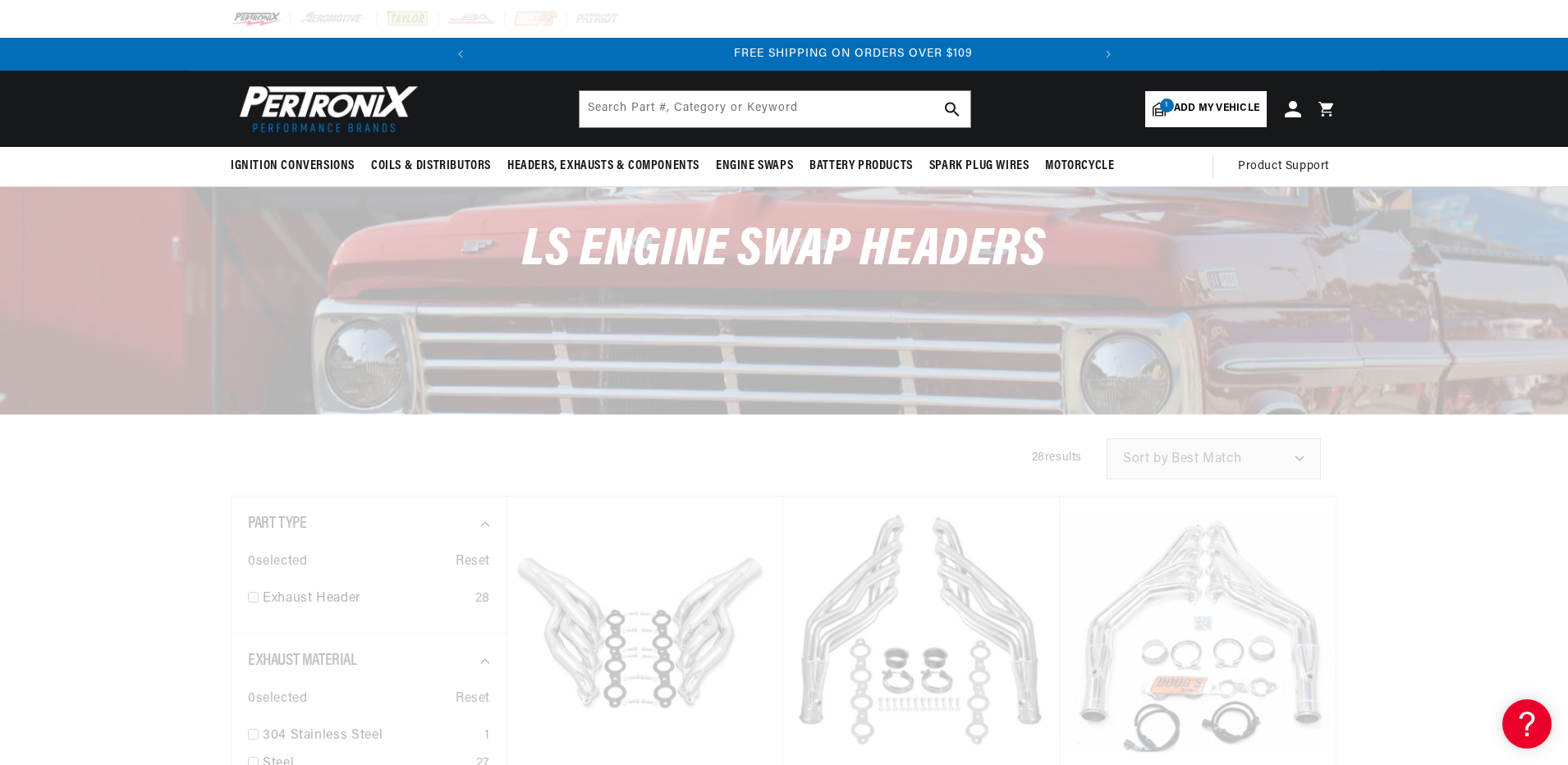
scroll to position [0, 613]
click at [385, 548] on div at bounding box center [784, 382] width 1568 height 765
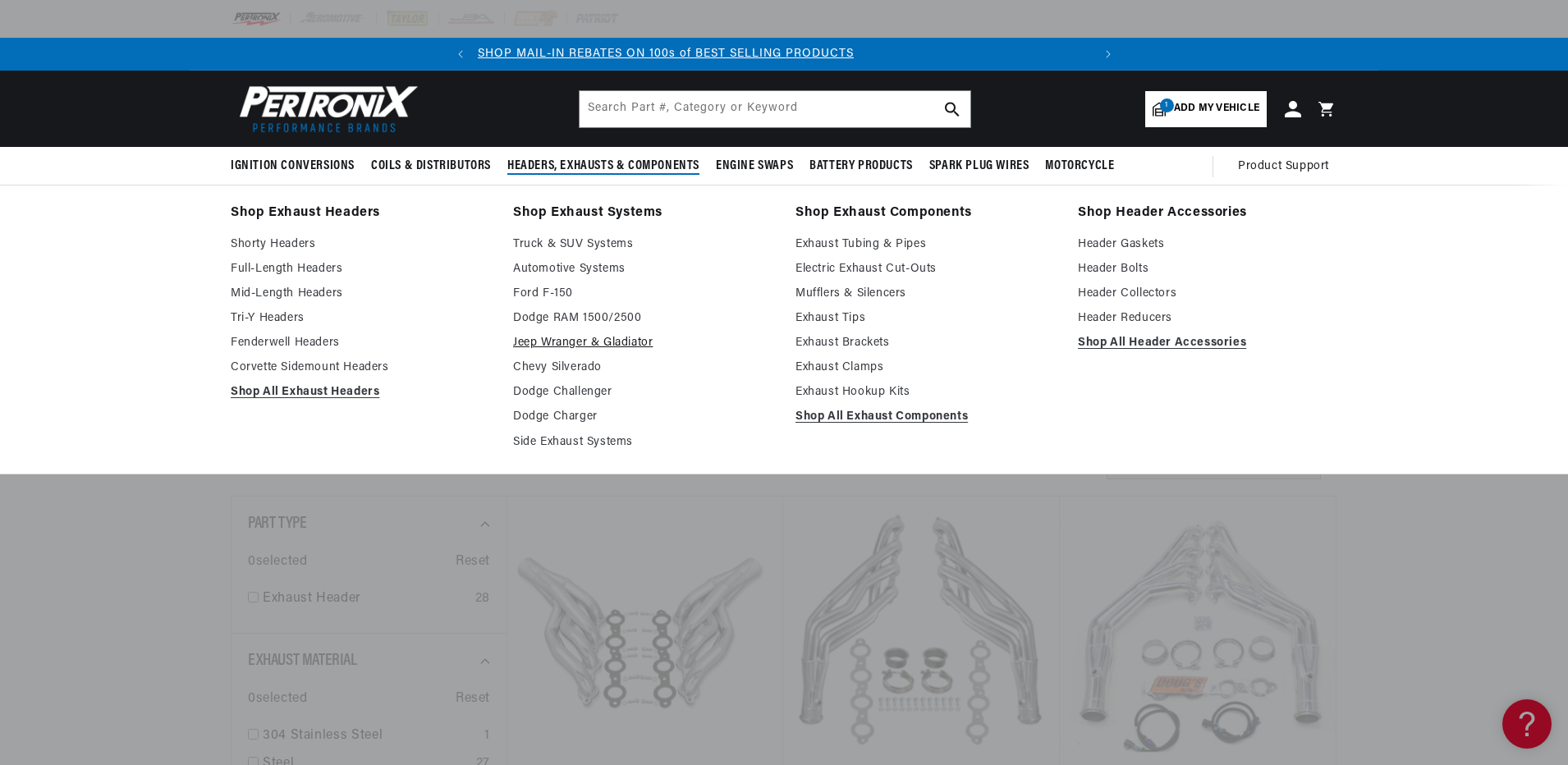
scroll to position [0, 0]
click at [294, 391] on link "Shop All Exhaust Headers" at bounding box center [360, 392] width 259 height 20
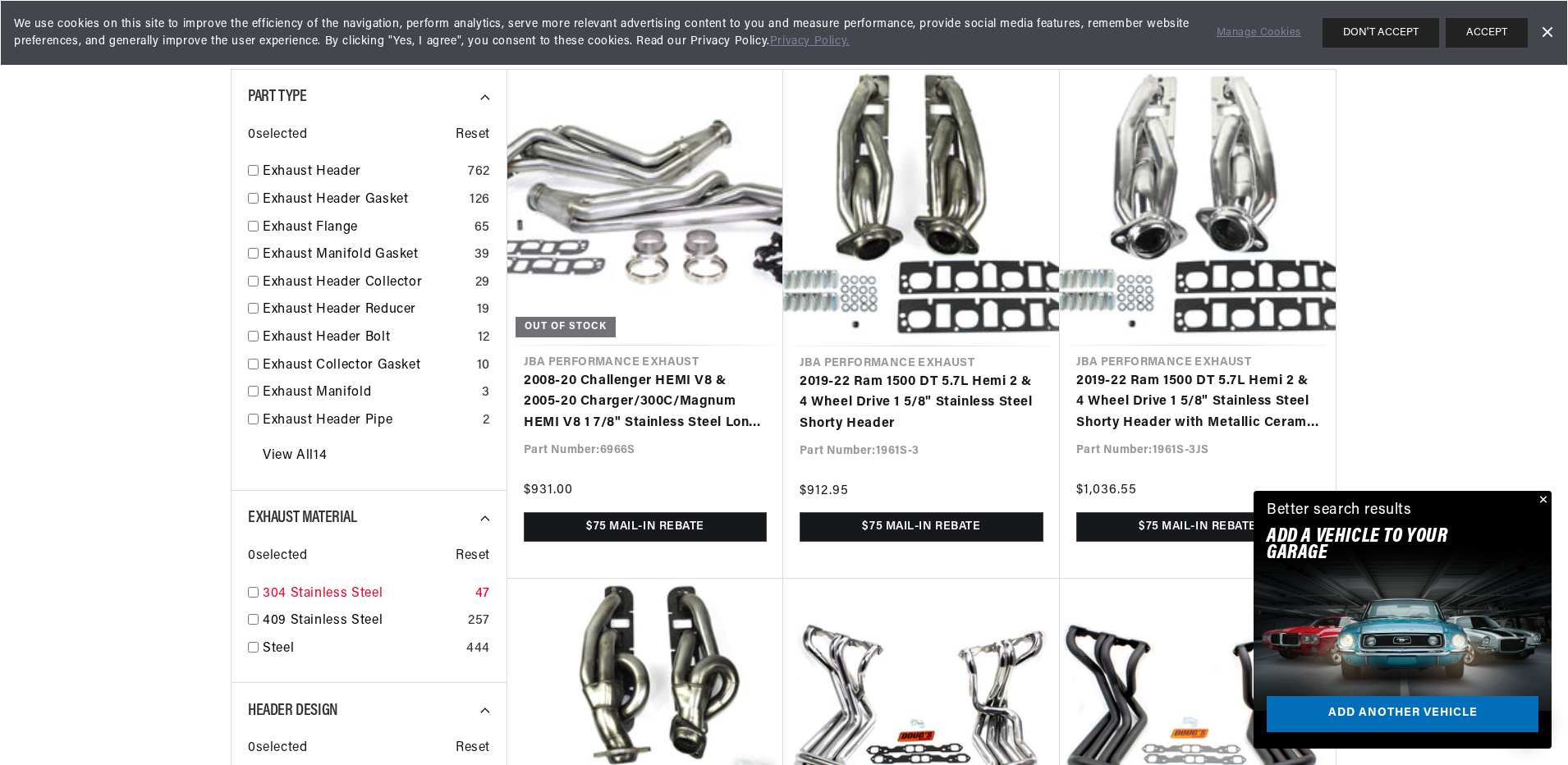
click at [254, 608] on div "304 Stainless Steel 47" at bounding box center [369, 597] width 242 height 28
checkbox input "true"
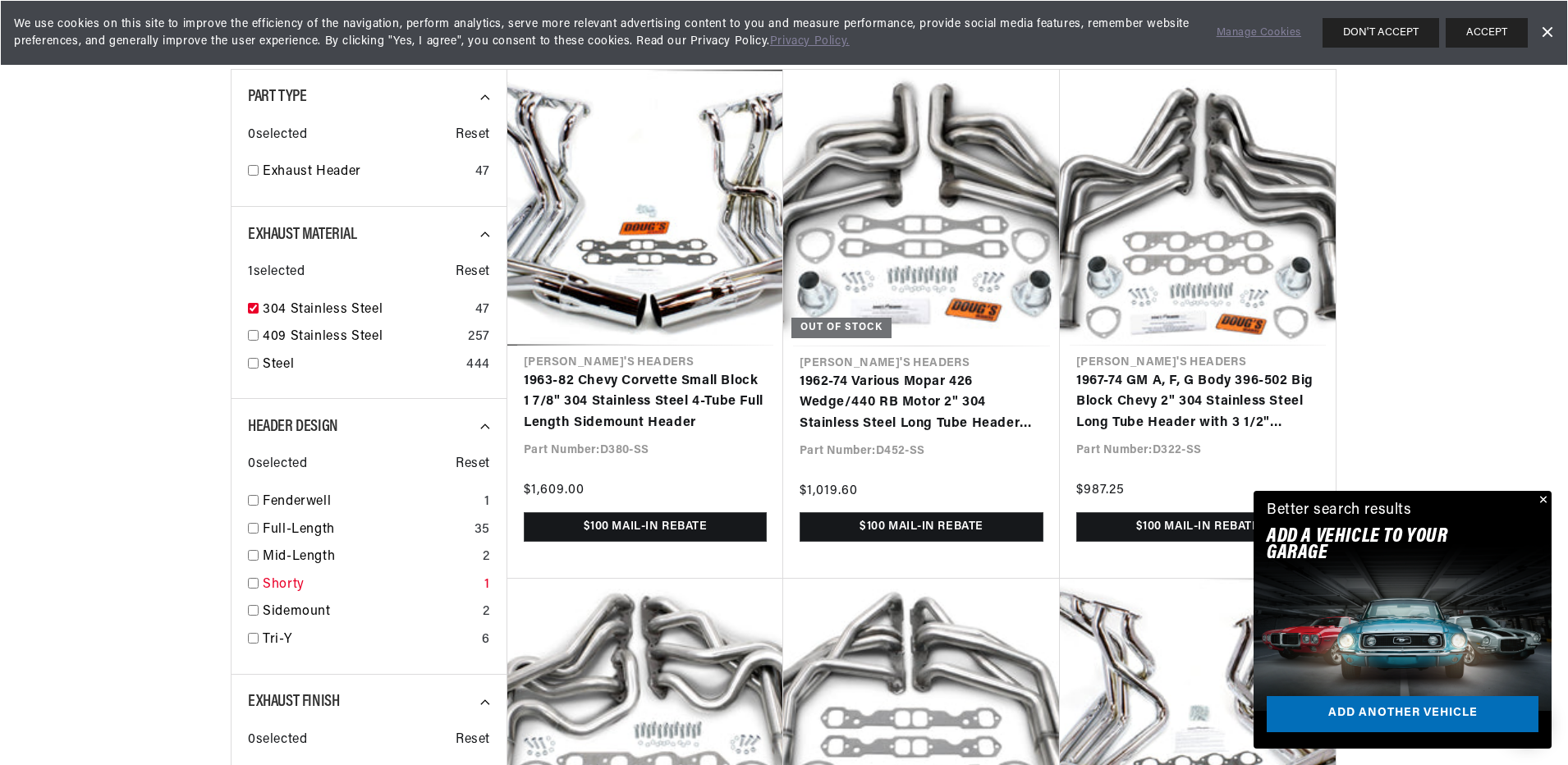
scroll to position [0, 613]
click at [250, 336] on input "checkbox" at bounding box center [253, 336] width 11 height 11
checkbox input "true"
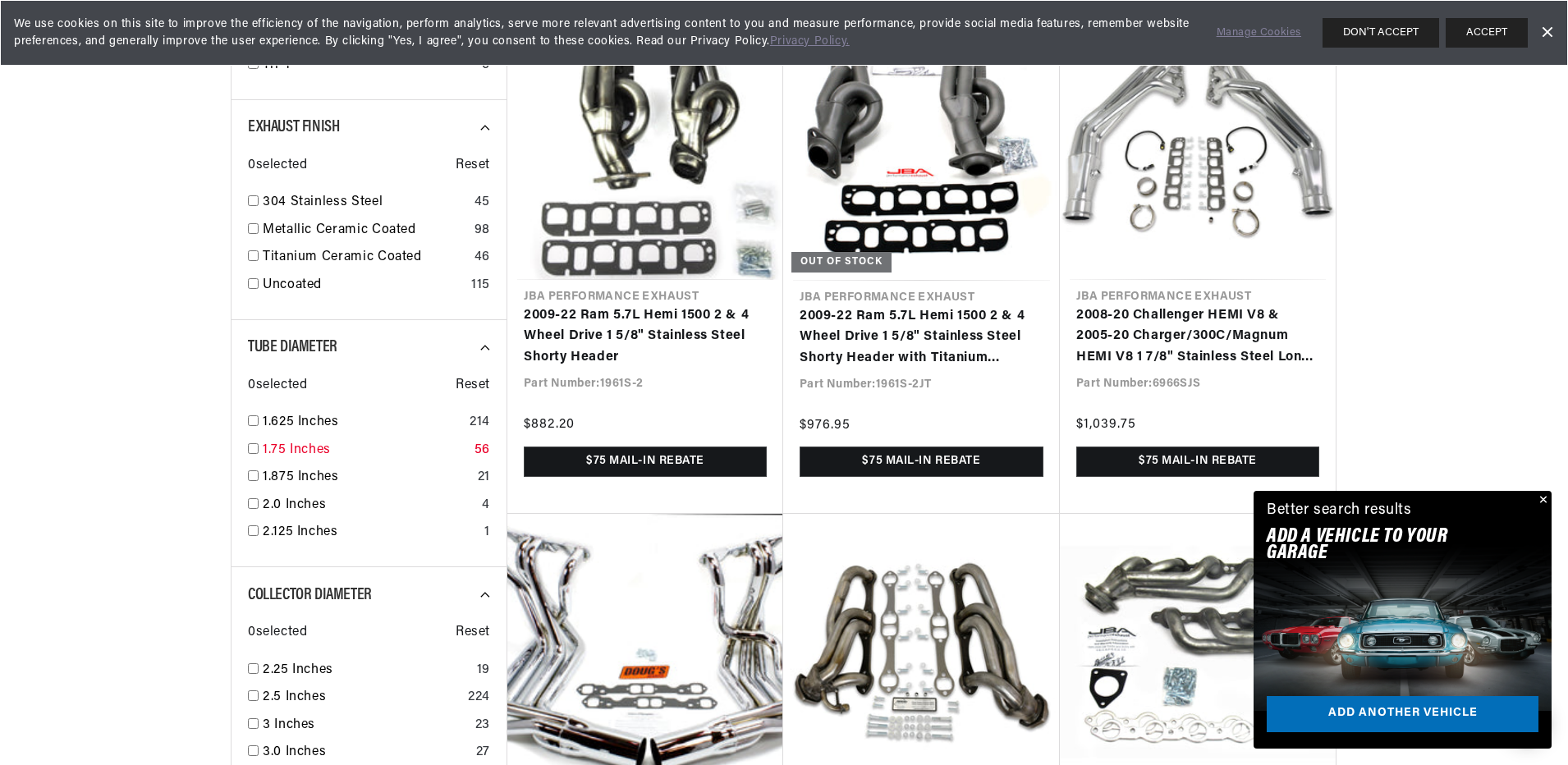
click at [251, 451] on input "checkbox" at bounding box center [253, 449] width 11 height 11
checkbox input "true"
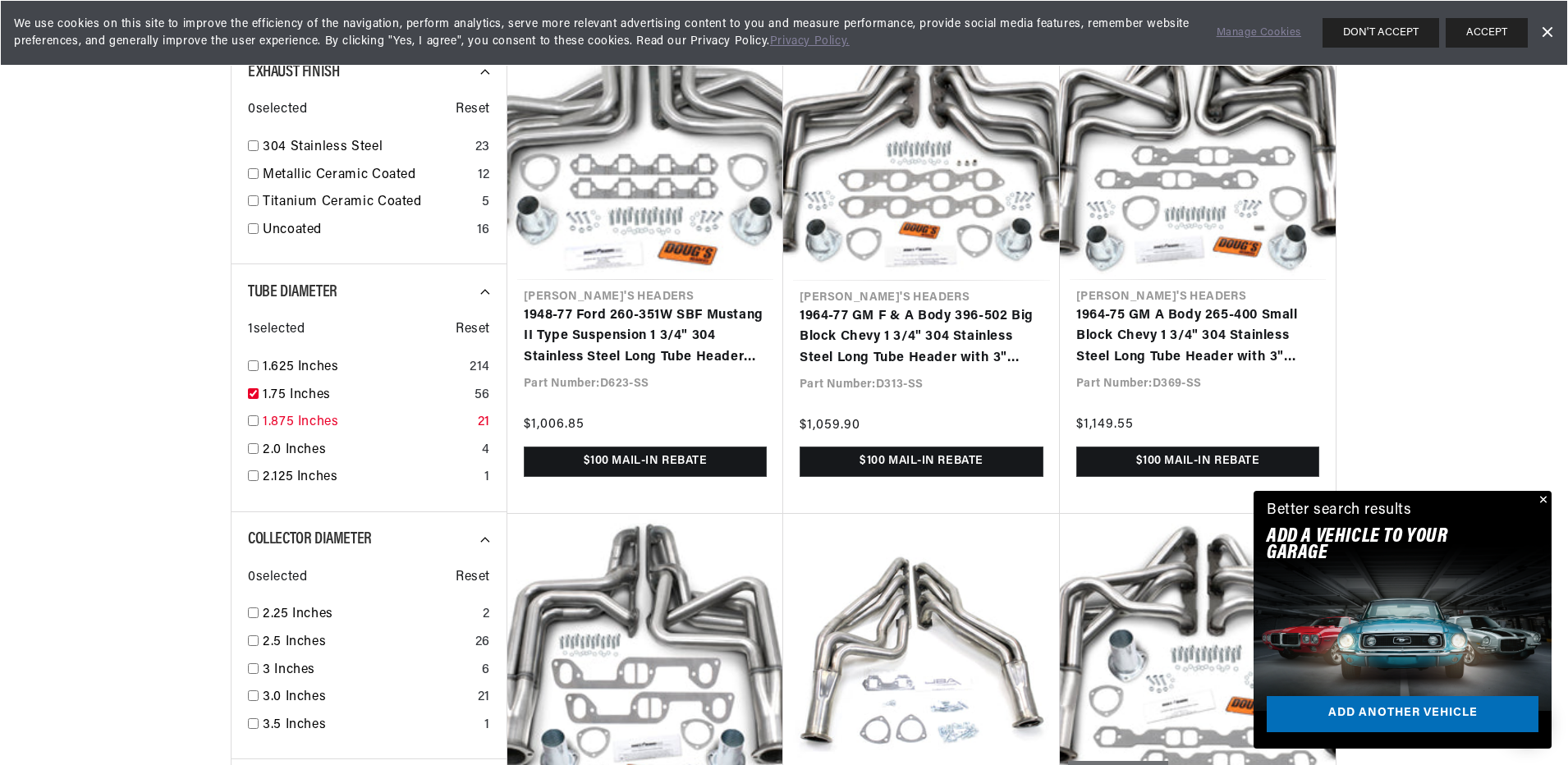
click at [255, 423] on input "checkbox" at bounding box center [253, 421] width 11 height 11
checkbox input "true"
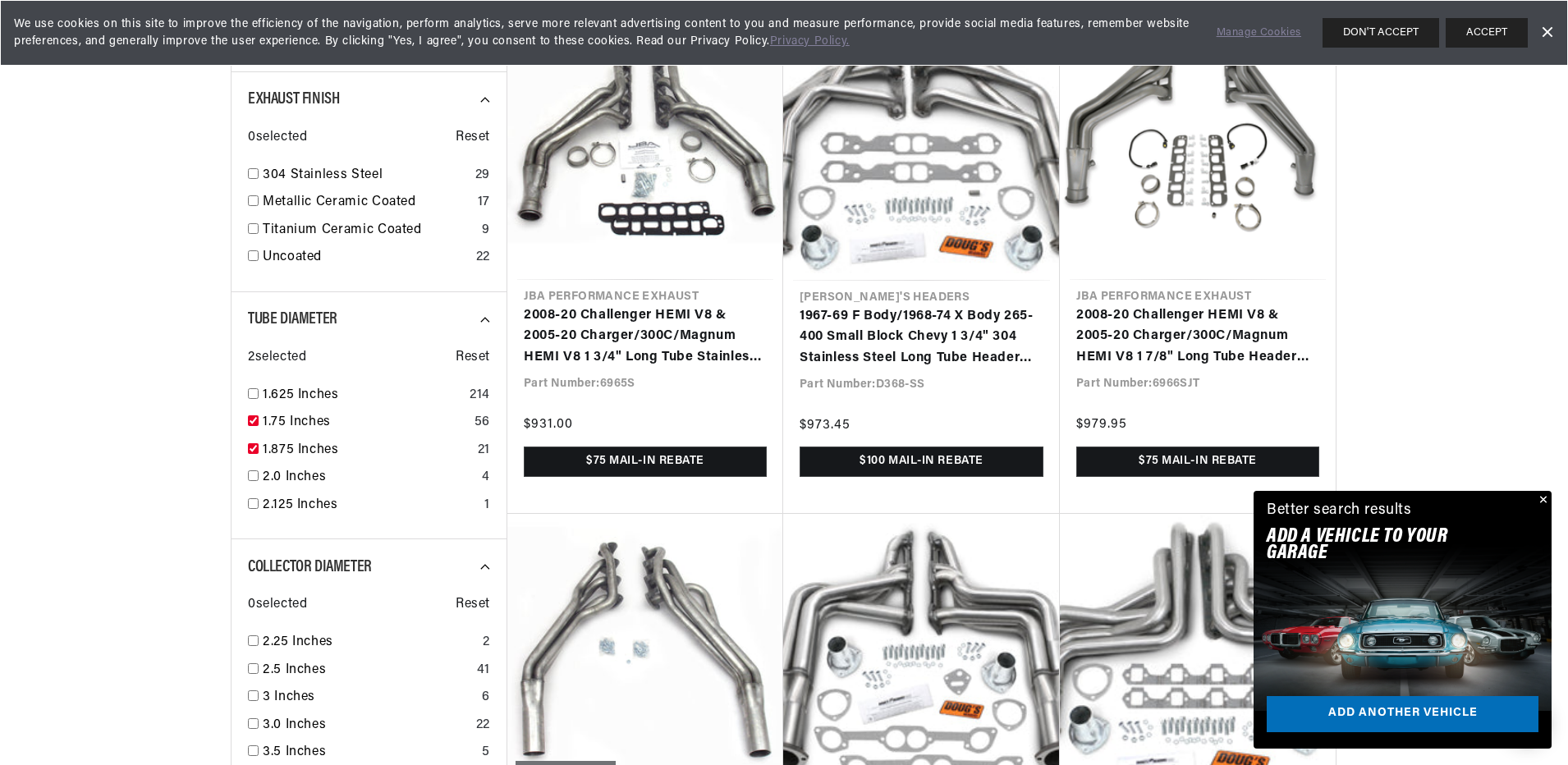
scroll to position [0, 613]
click at [171, 444] on div at bounding box center [784, 527] width 1568 height 2181
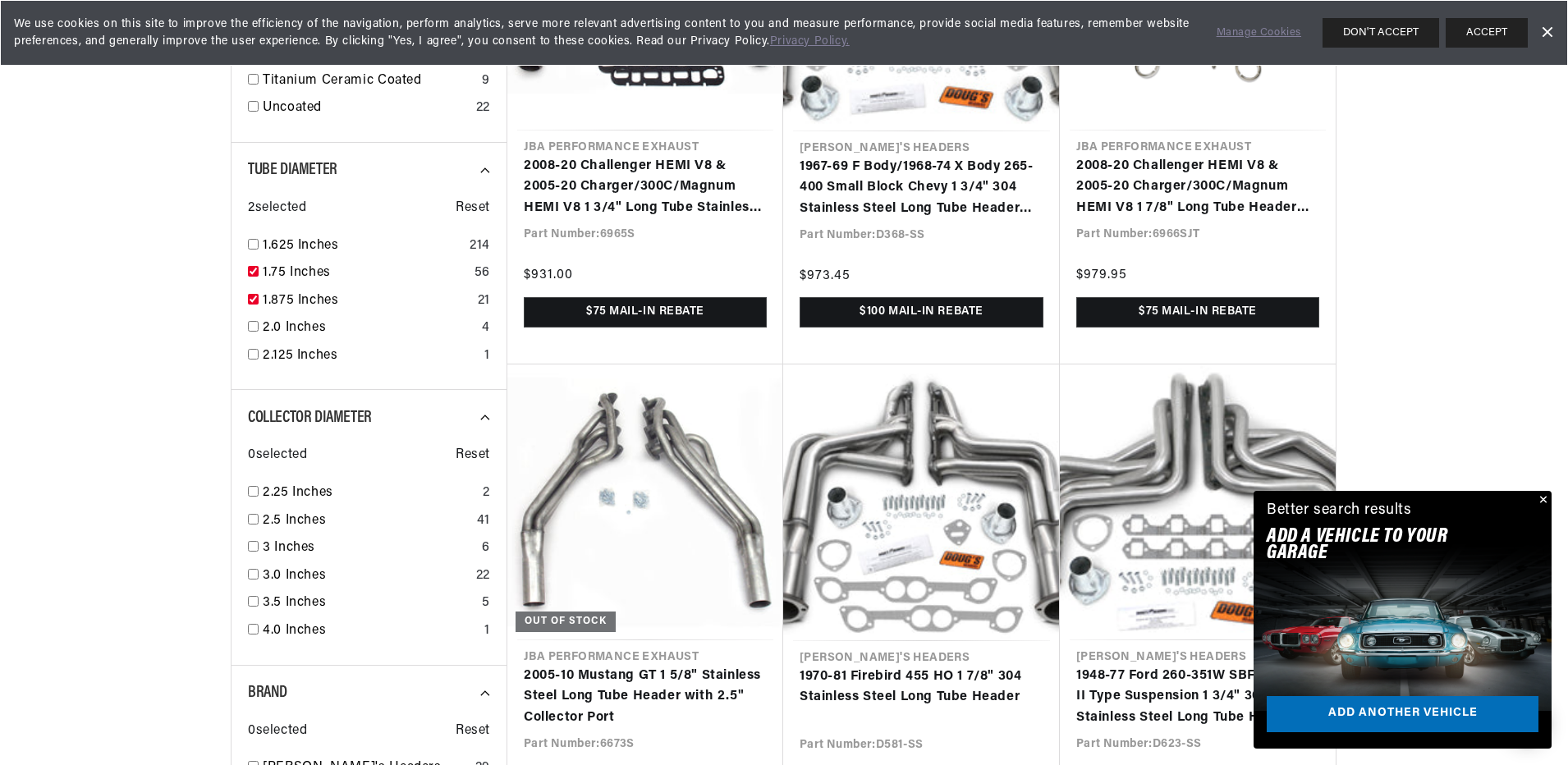
scroll to position [1478, 0]
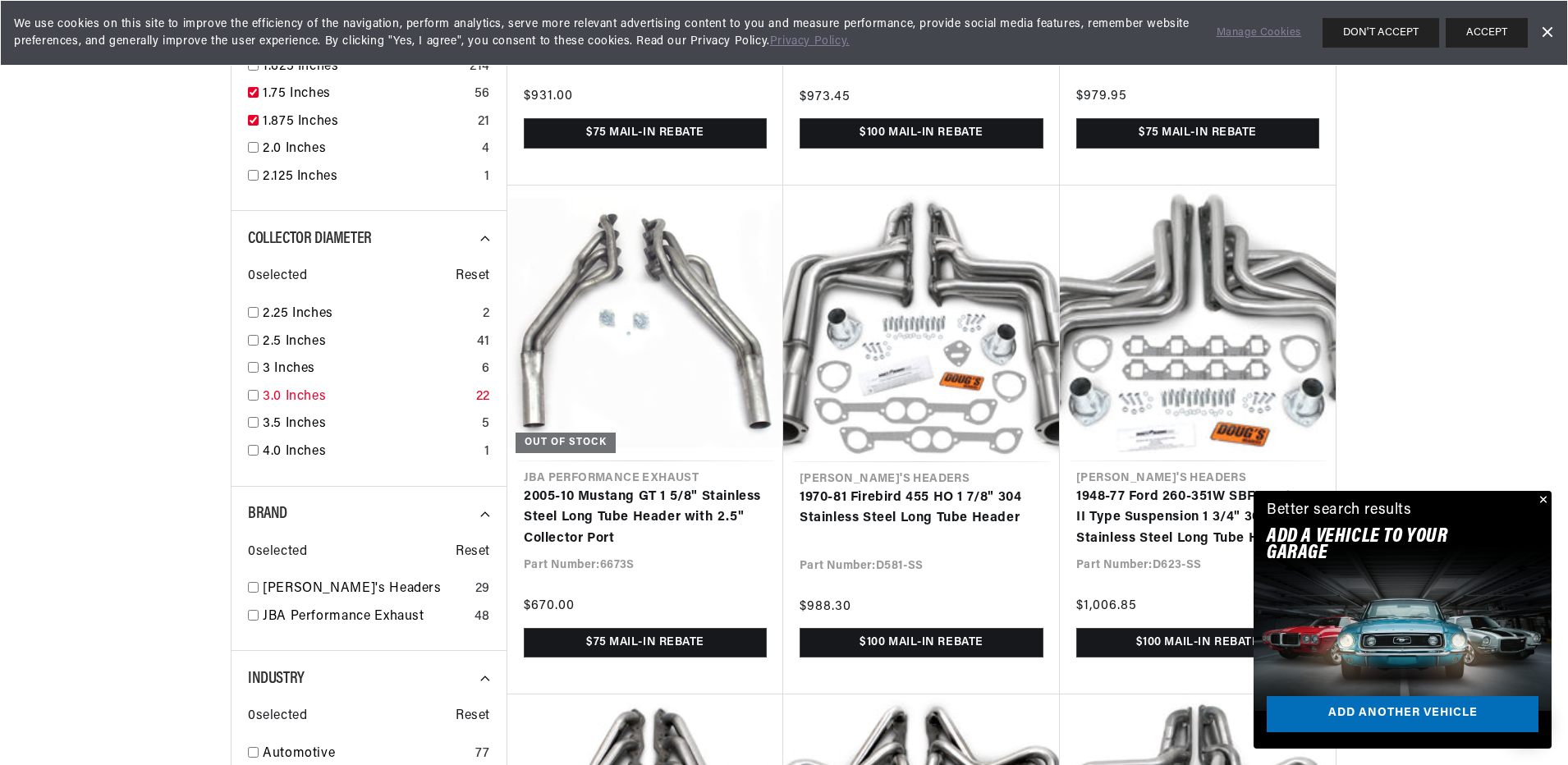
click at [252, 391] on input "checkbox" at bounding box center [253, 395] width 11 height 11
checkbox input "true"
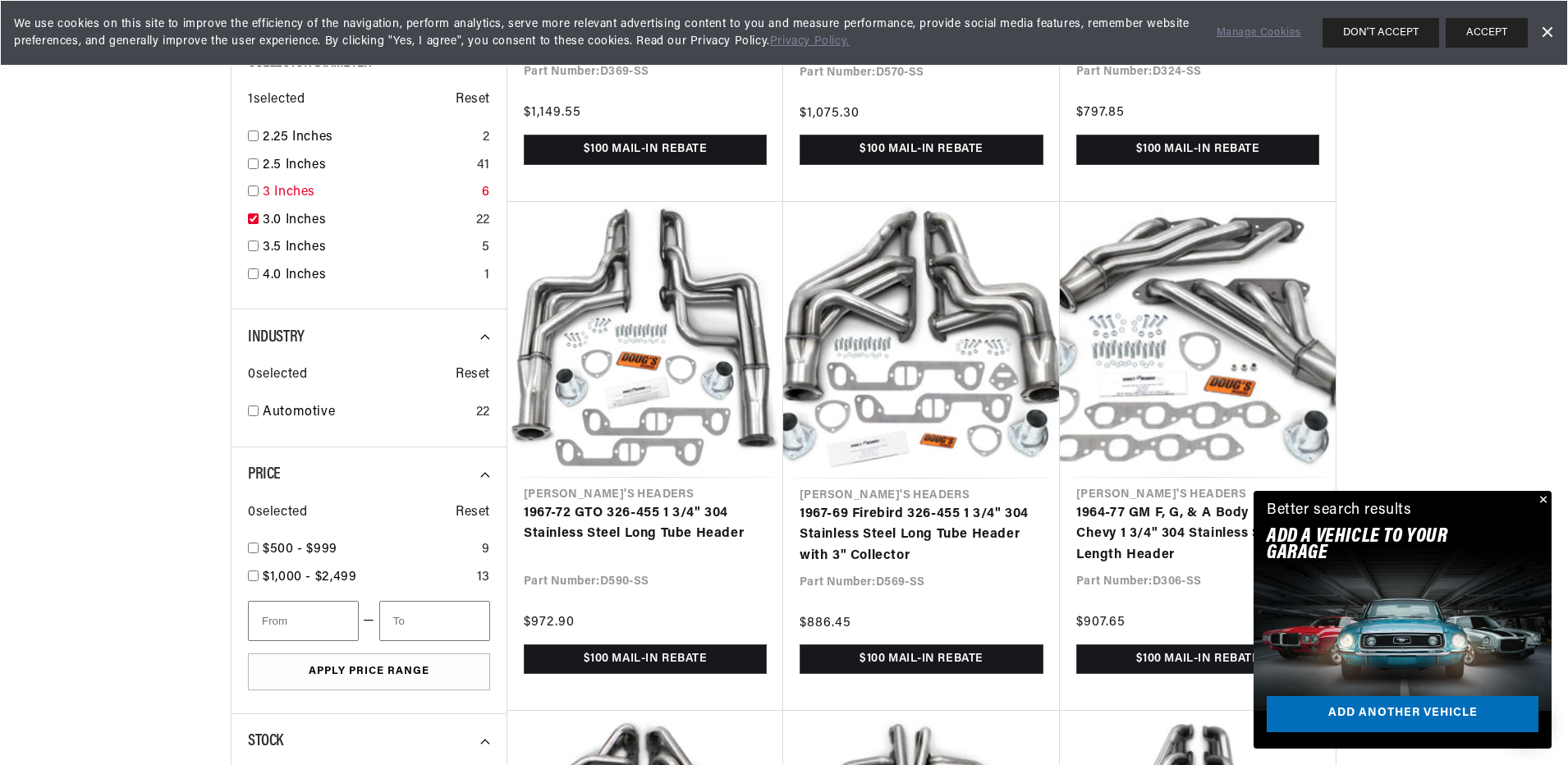
click at [253, 192] on input "checkbox" at bounding box center [253, 191] width 11 height 11
checkbox input "true"
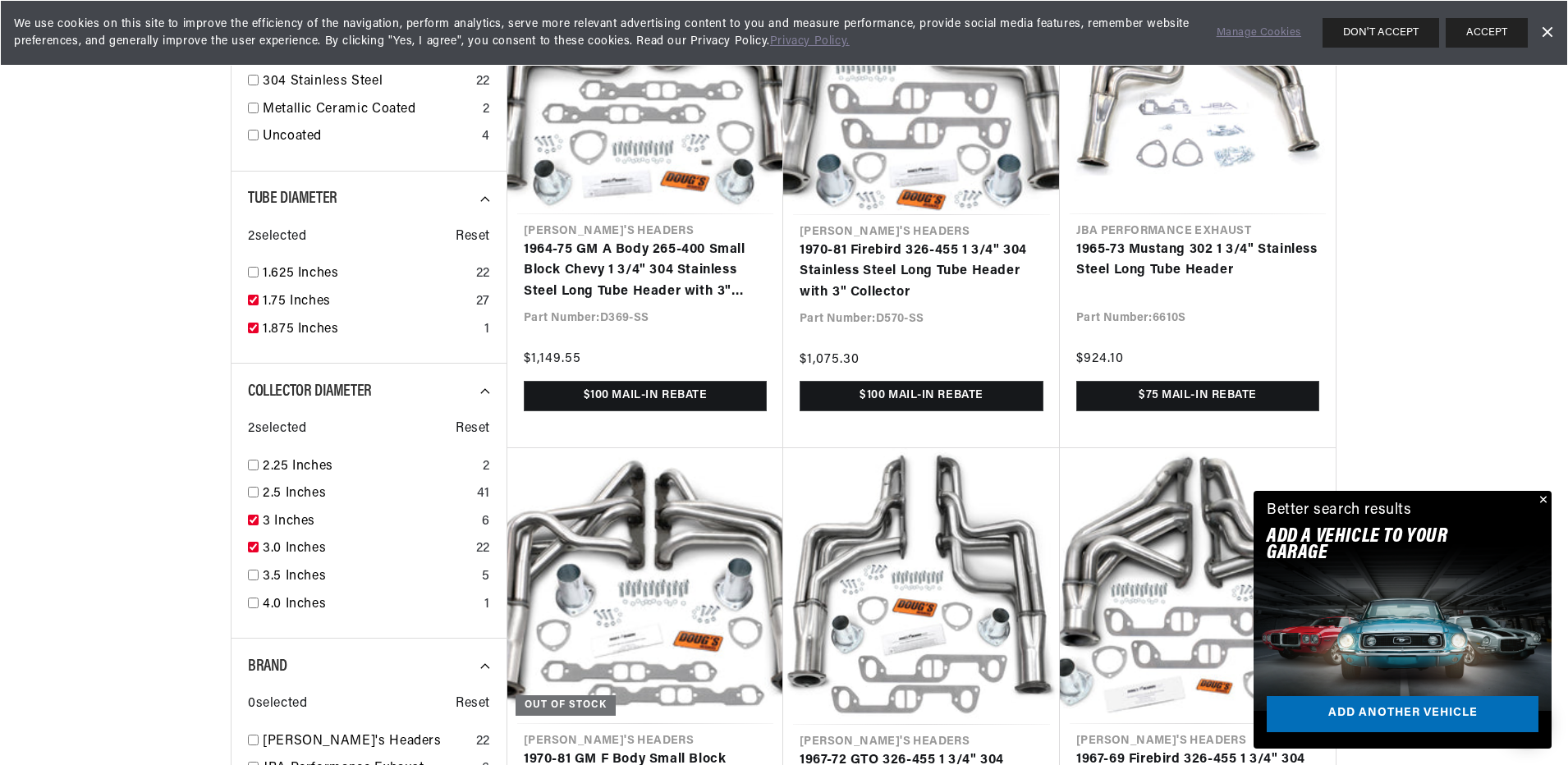
click at [1544, 498] on button "Close" at bounding box center [1541, 501] width 20 height 20
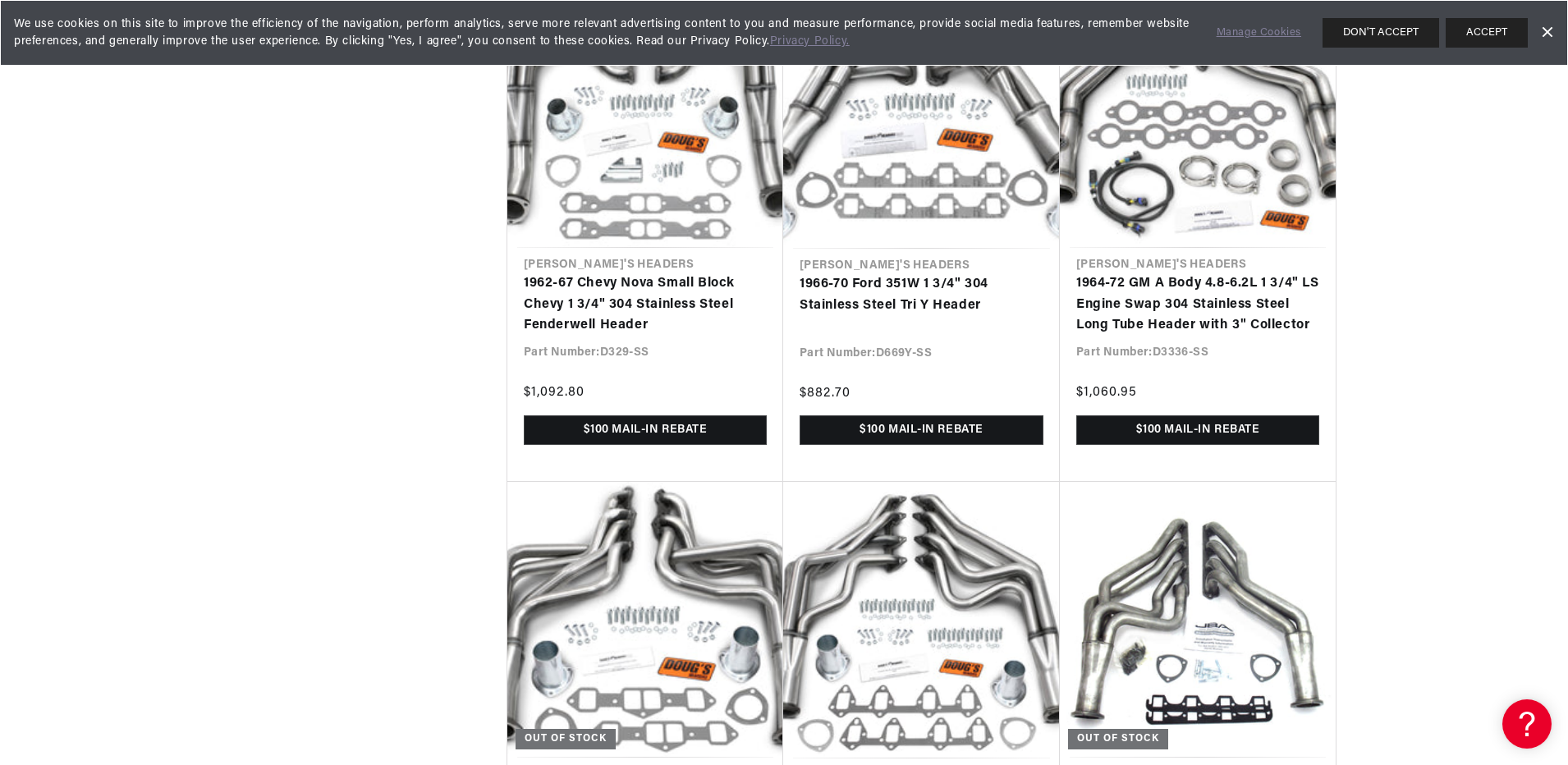
scroll to position [3777, 0]
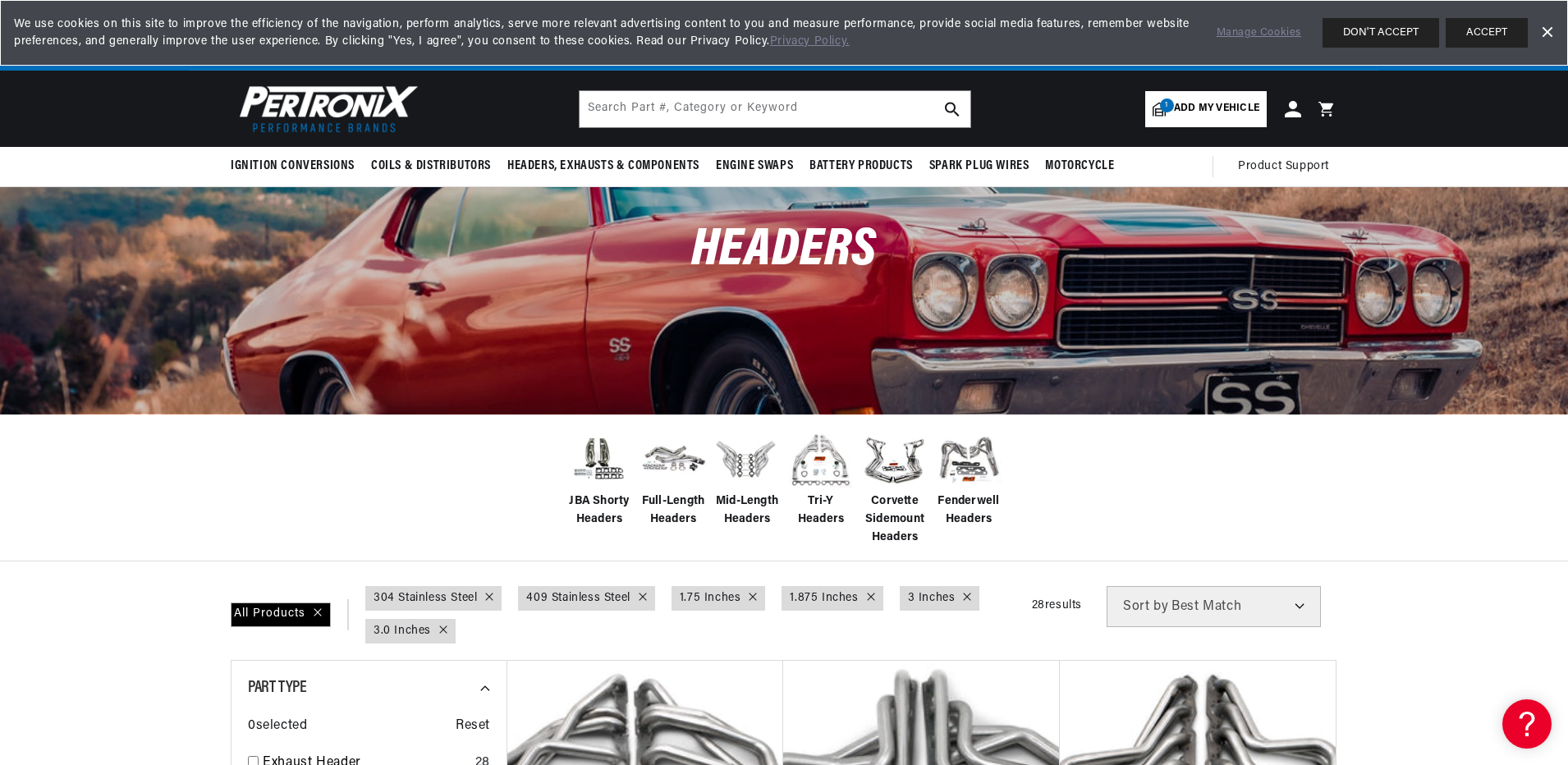
scroll to position [0, 613]
click at [741, 501] on span "Mid-Length Headers" at bounding box center [747, 511] width 66 height 37
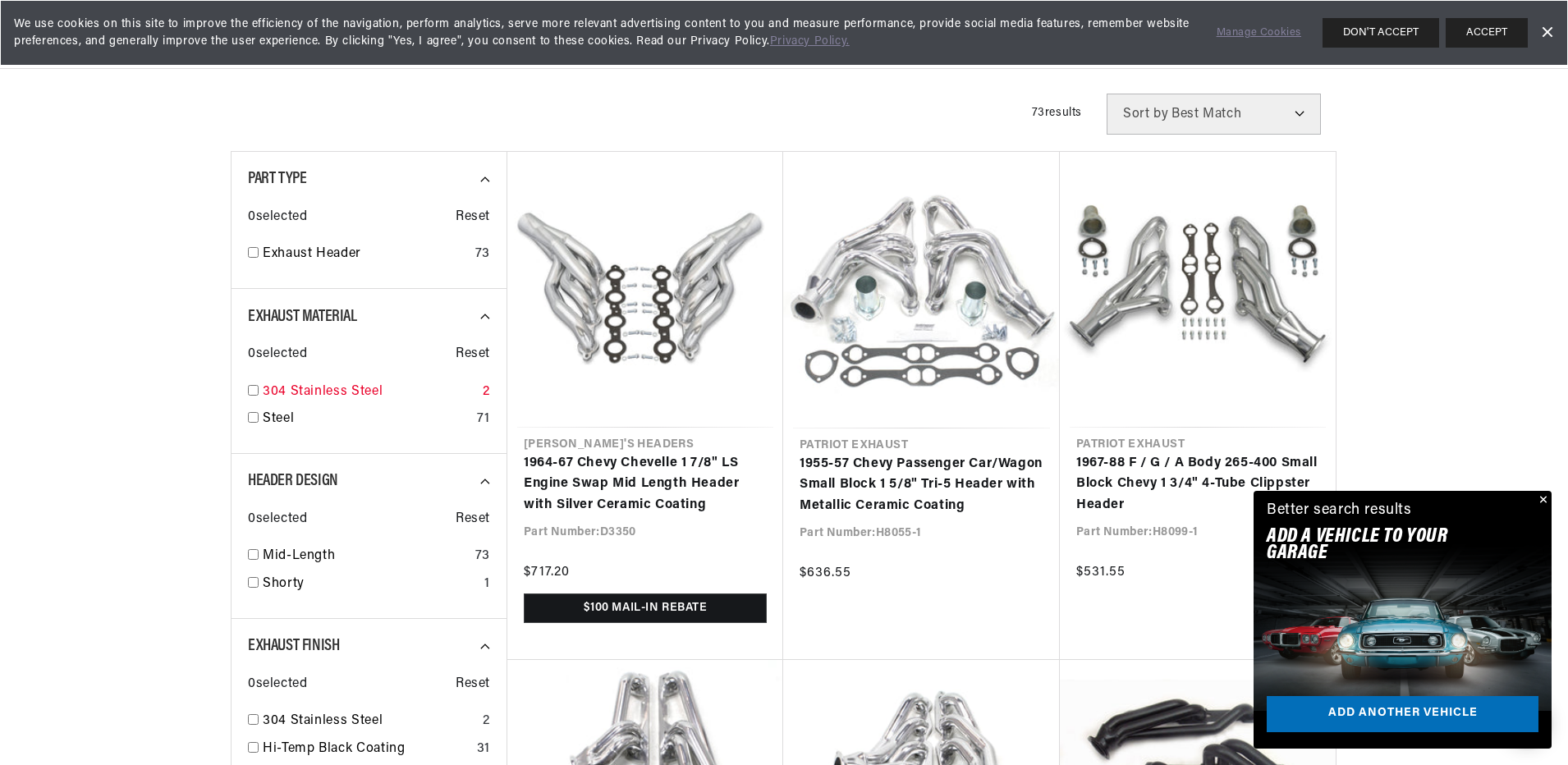
click at [254, 392] on input "checkbox" at bounding box center [253, 391] width 11 height 11
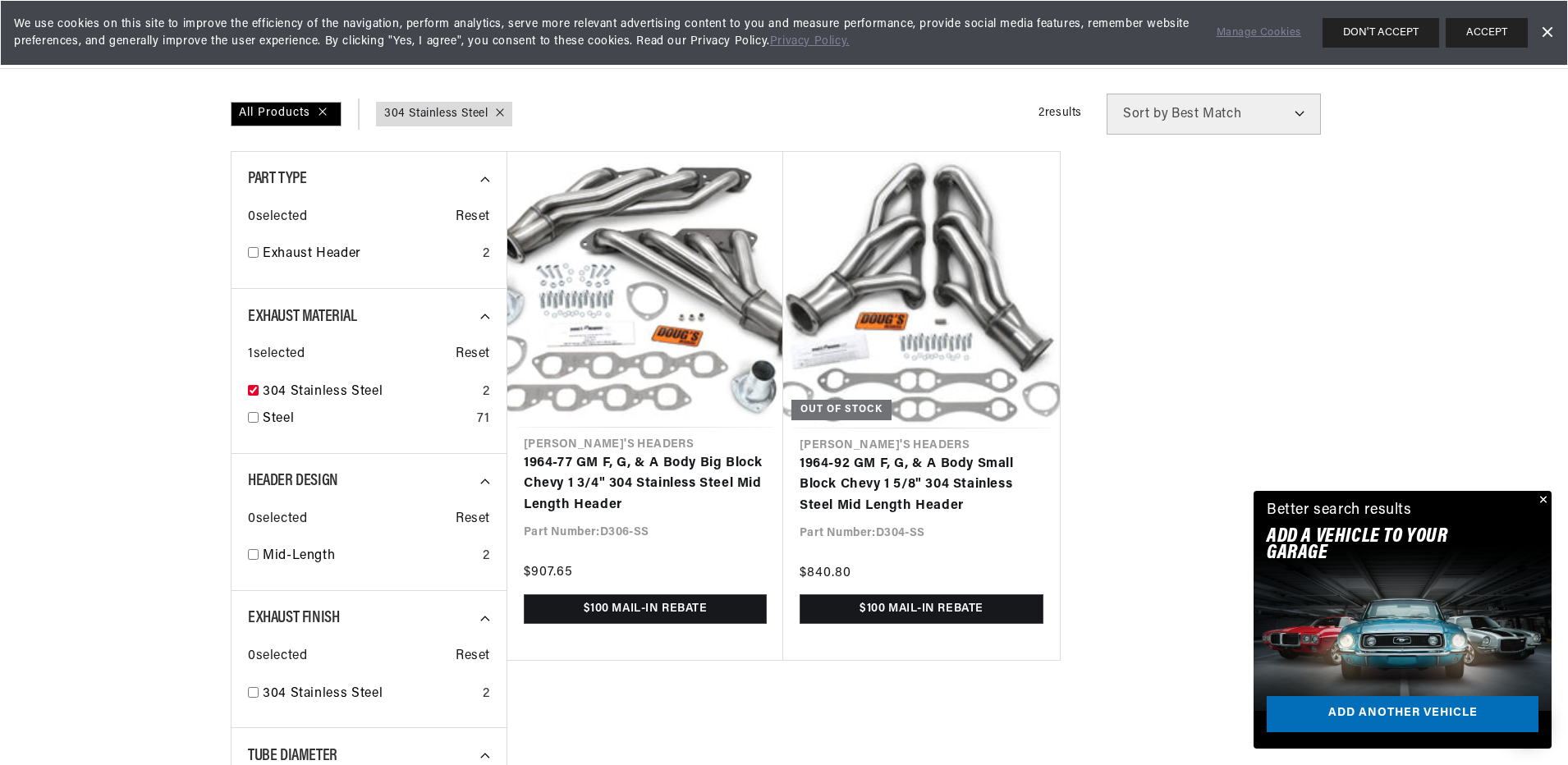
scroll to position [0, 613]
click at [250, 389] on input "checkbox" at bounding box center [253, 391] width 11 height 11
checkbox input "false"
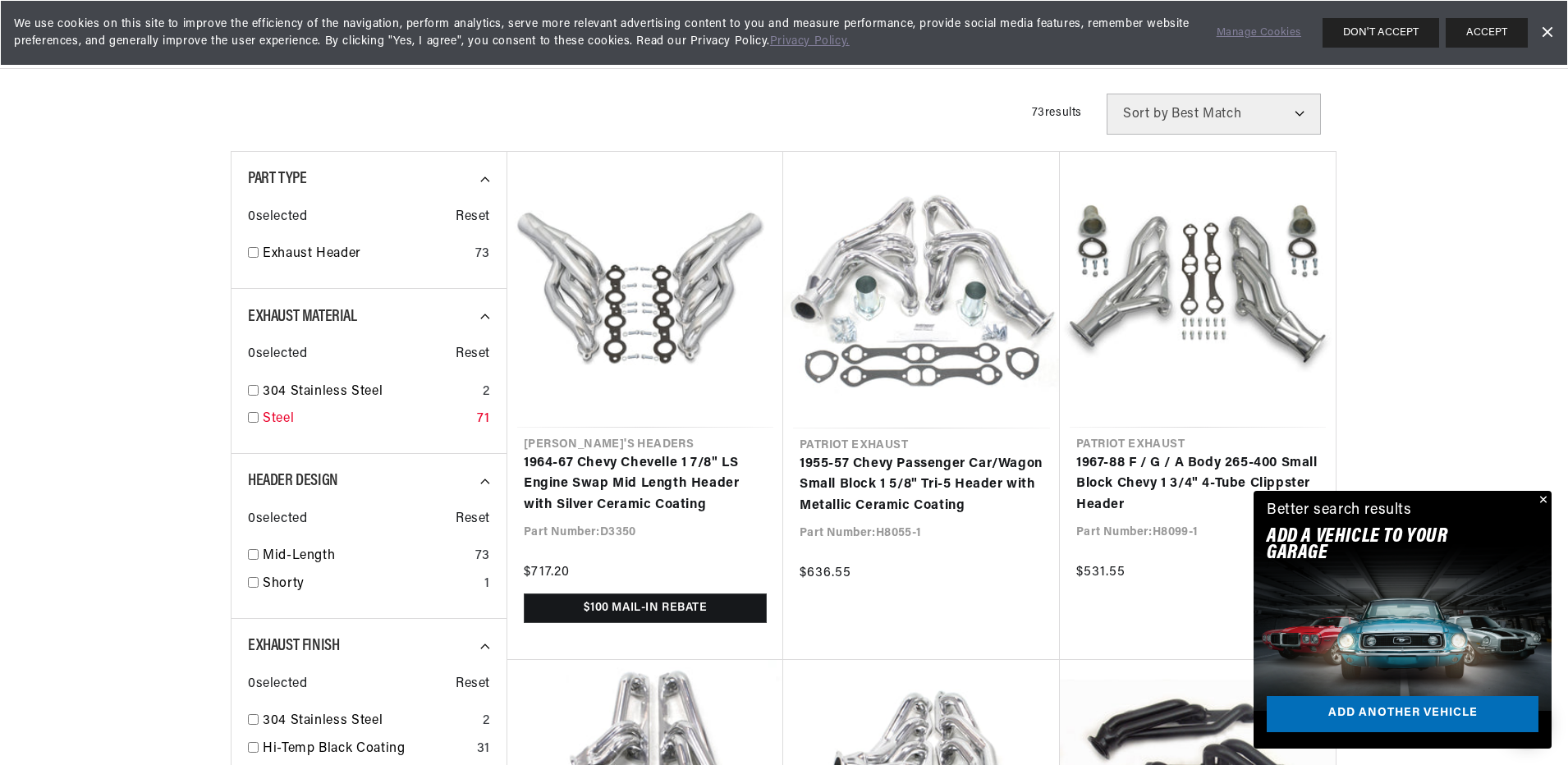
click at [253, 420] on input "checkbox" at bounding box center [253, 418] width 11 height 11
checkbox input "true"
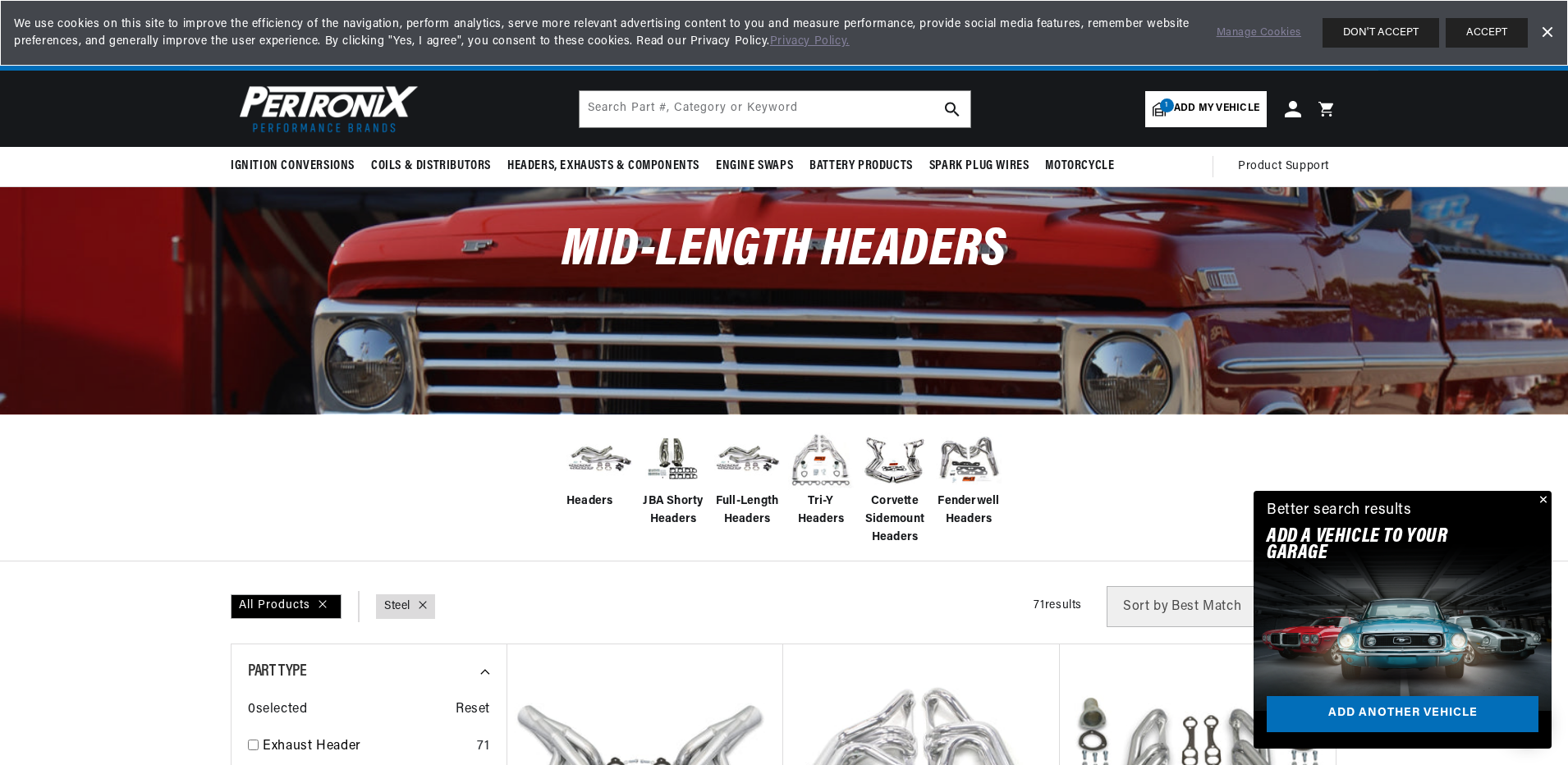
scroll to position [0, 613]
click at [1176, 108] on span "Add my vehicle" at bounding box center [1216, 108] width 85 height 15
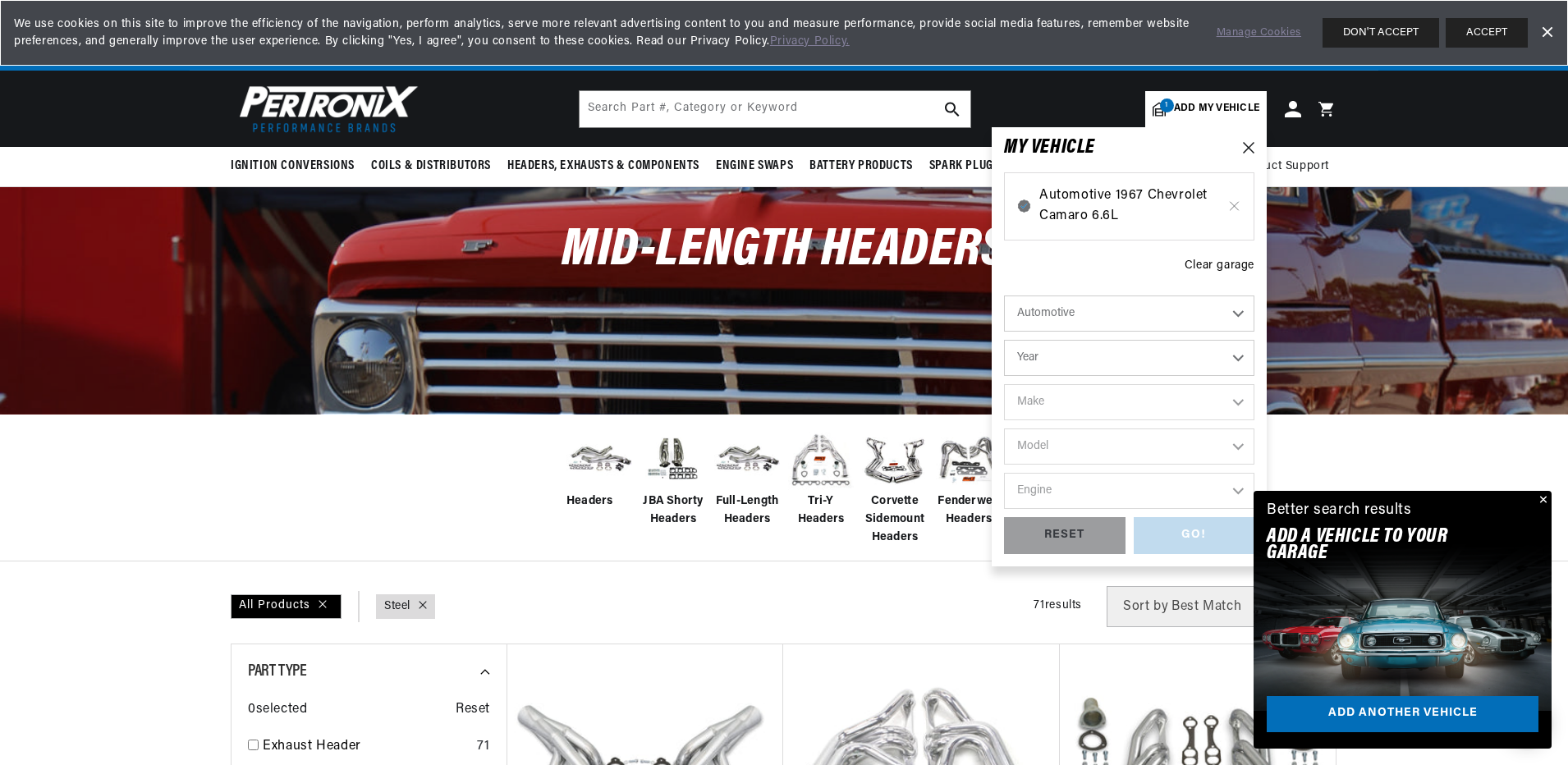
scroll to position [0, 0]
click at [1060, 203] on span "Automotive 1967 Chevrolet Camaro 6.6L" at bounding box center [1129, 207] width 180 height 42
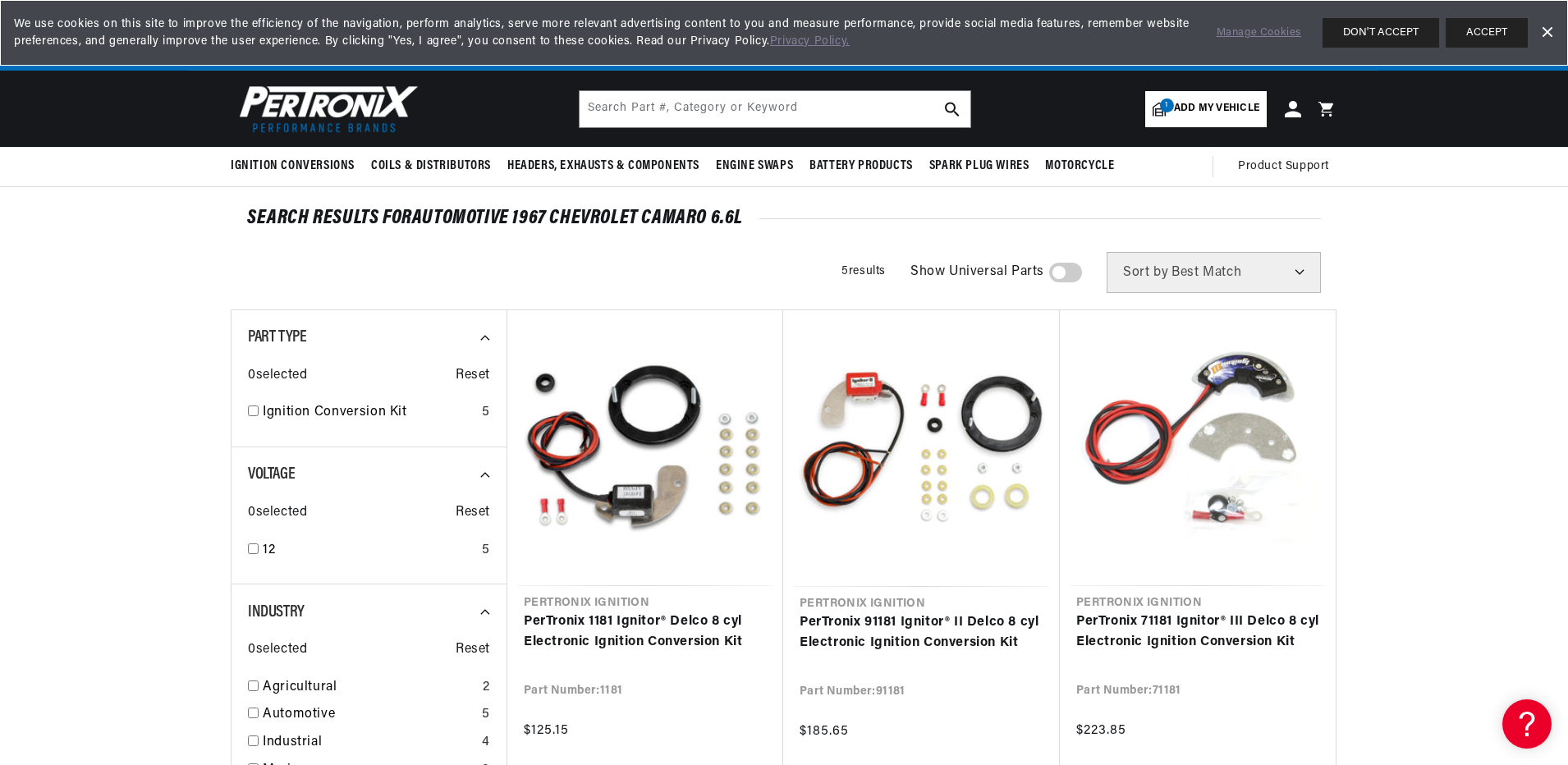
click at [1544, 30] on link "Dismiss Banner" at bounding box center [1546, 32] width 24 height 24
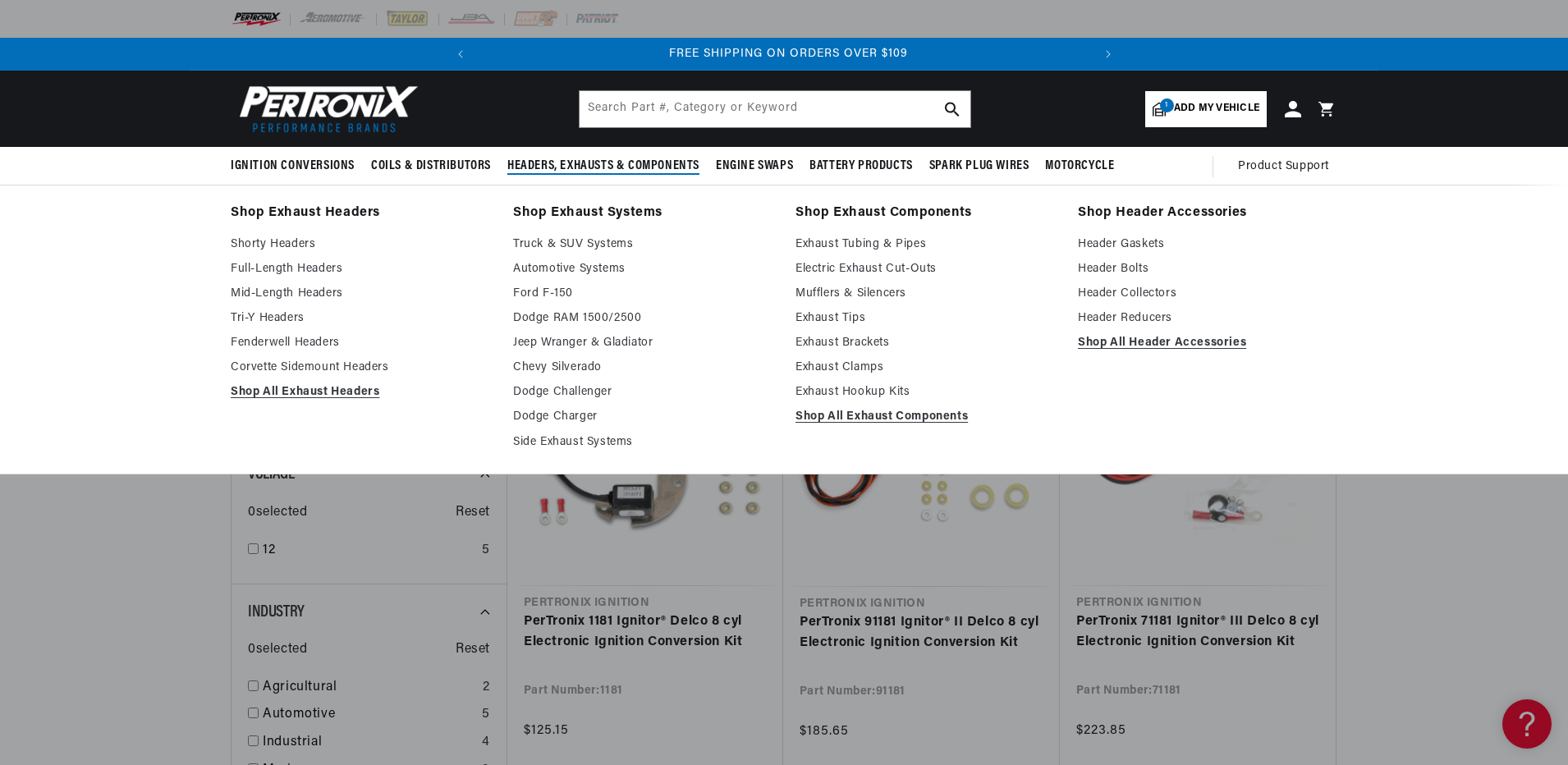
scroll to position [0, 613]
click at [528, 162] on span "Headers, Exhausts & Components" at bounding box center [603, 166] width 192 height 17
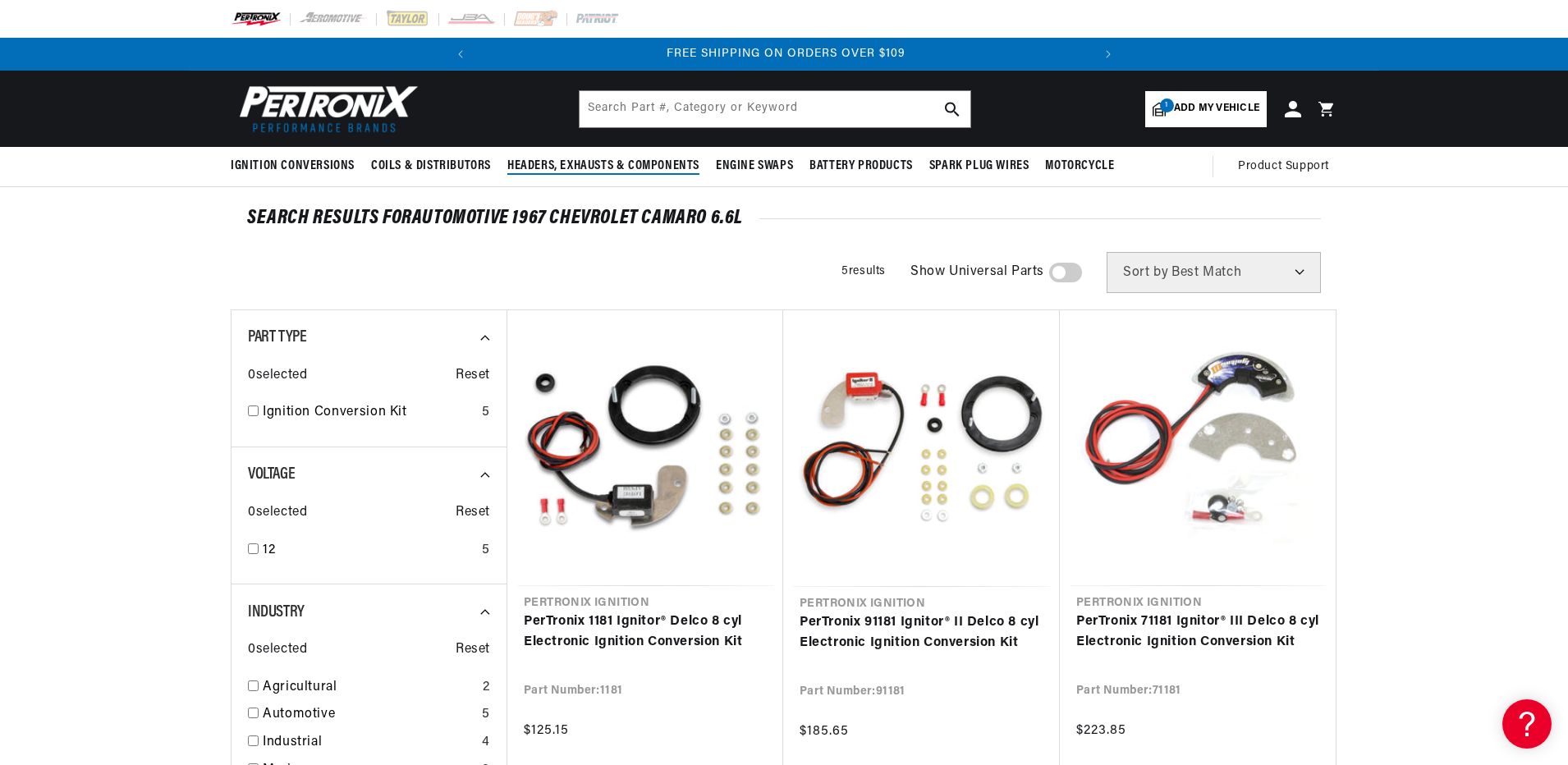
click at [531, 162] on span "Headers, Exhausts & Components" at bounding box center [603, 166] width 192 height 17
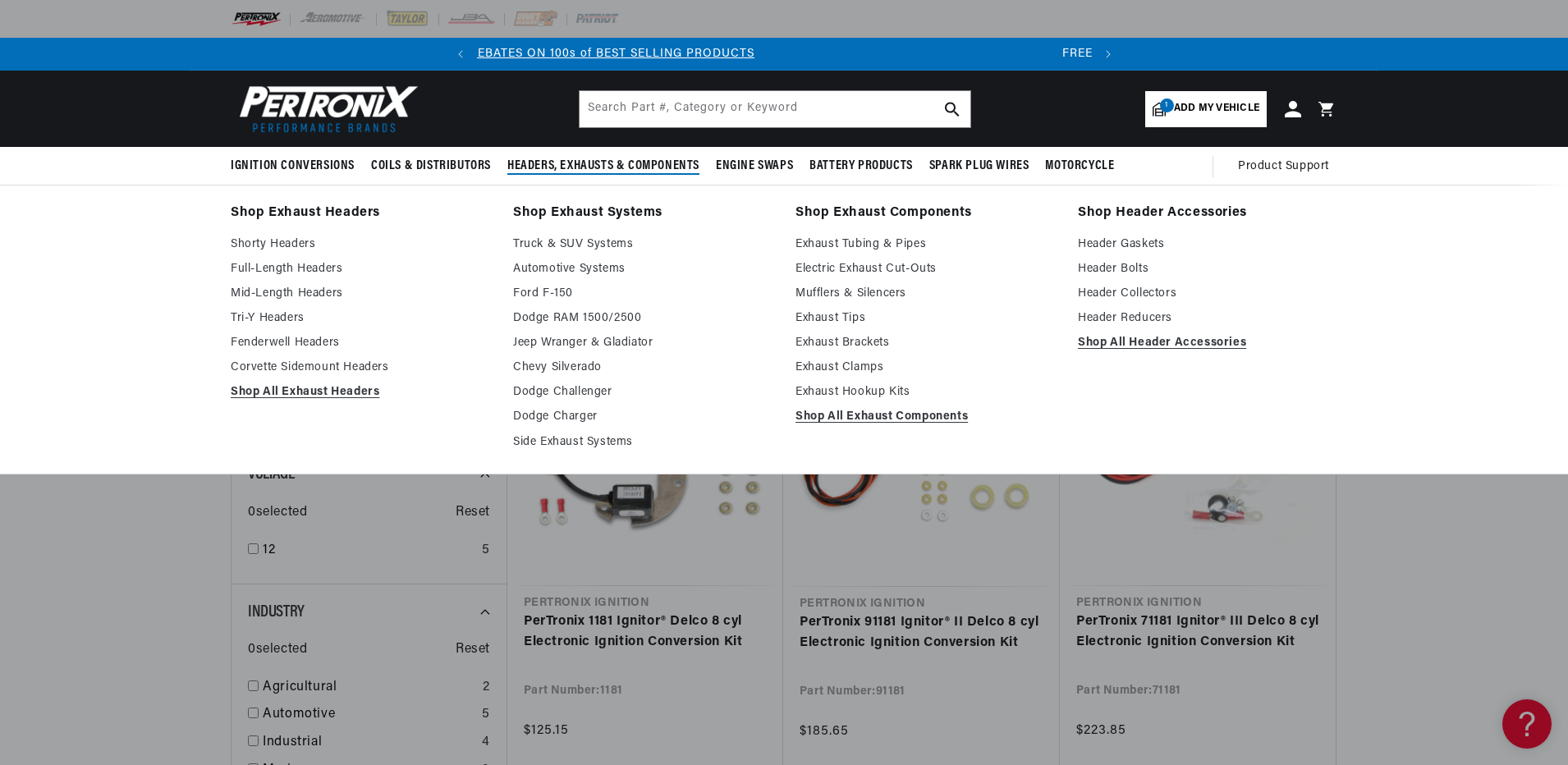
scroll to position [0, 0]
click at [308, 292] on link "Mid-Length Headers" at bounding box center [360, 294] width 259 height 20
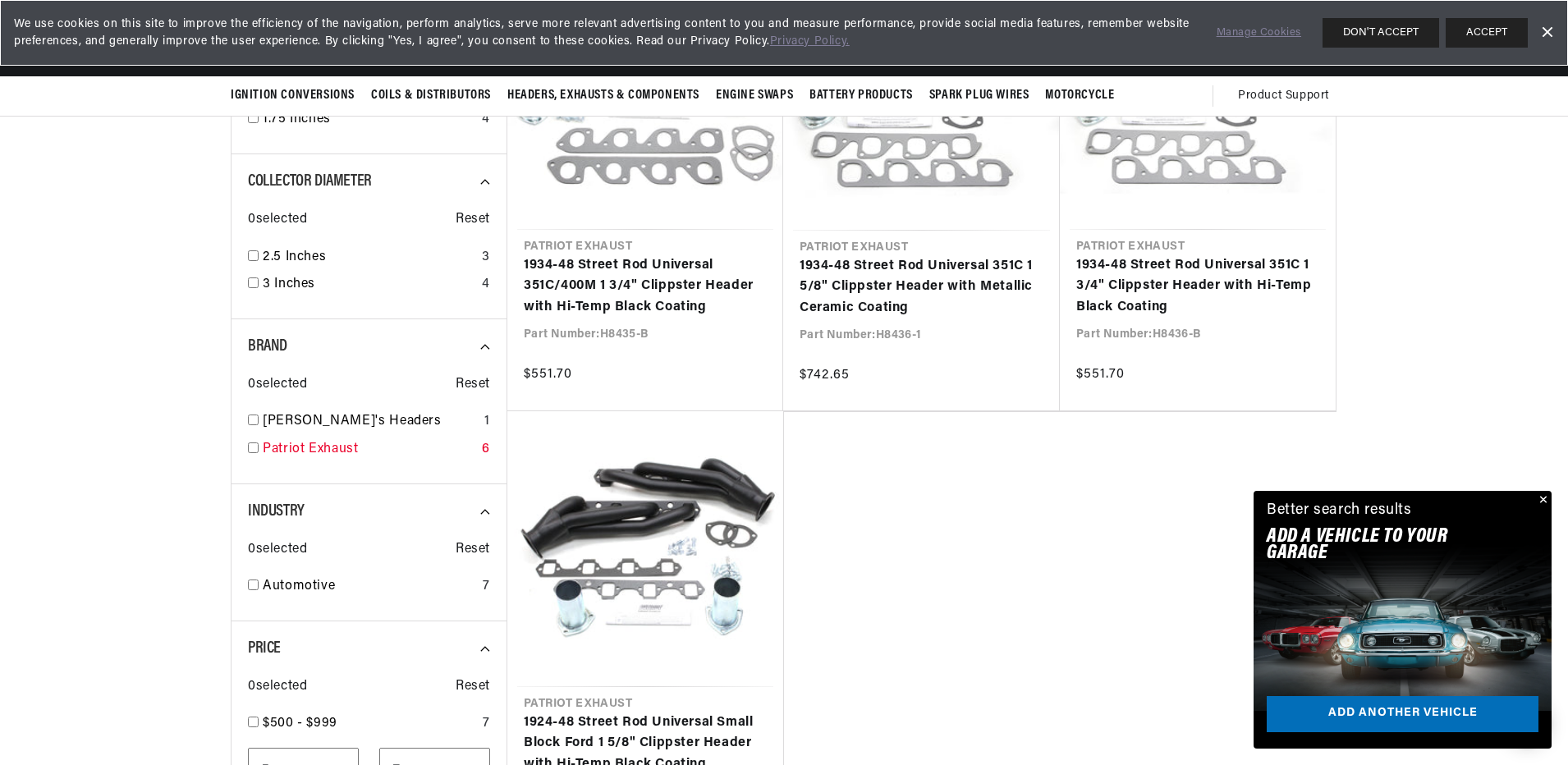
scroll to position [0, 18]
click at [255, 450] on input "checkbox" at bounding box center [253, 448] width 11 height 11
checkbox input "true"
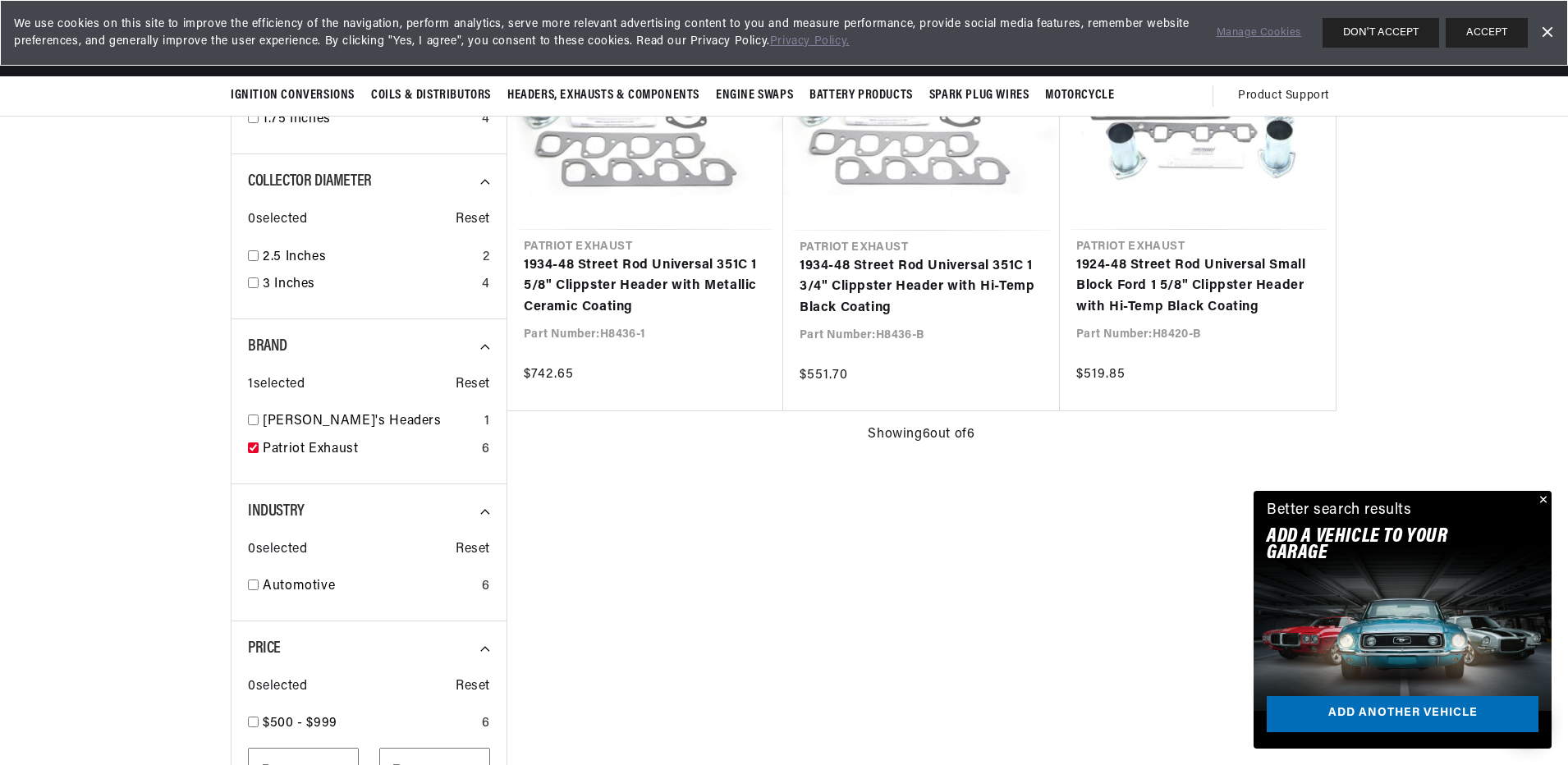
click at [942, 586] on div "All Products Brand : Patriot Exhaust Filters 6 results Show Universal Parts Sor…" at bounding box center [784, 176] width 1107 height 1644
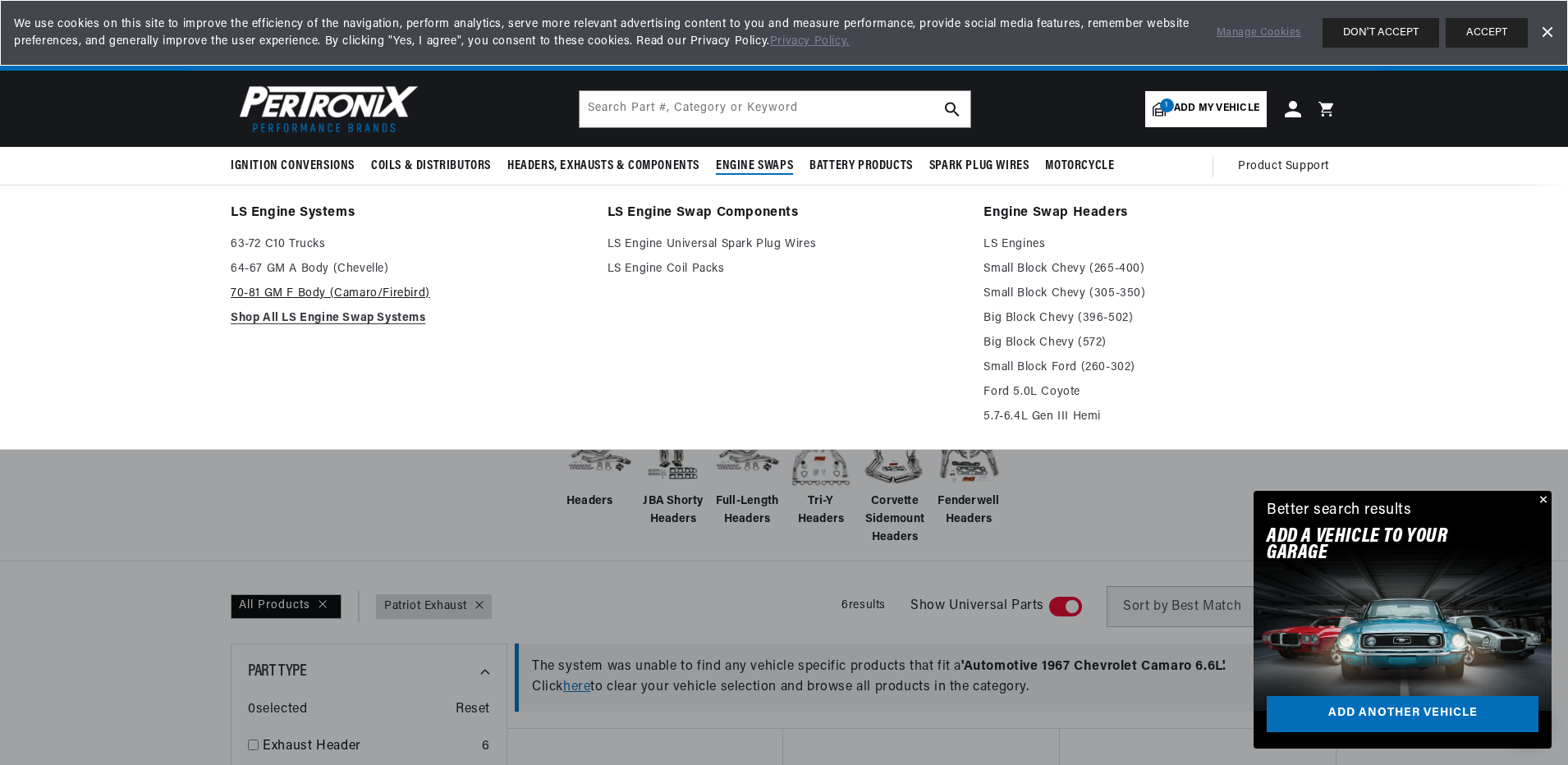
click at [310, 298] on link "70-81 GM F Body (Camaro/Firebird)" at bounding box center [407, 294] width 354 height 20
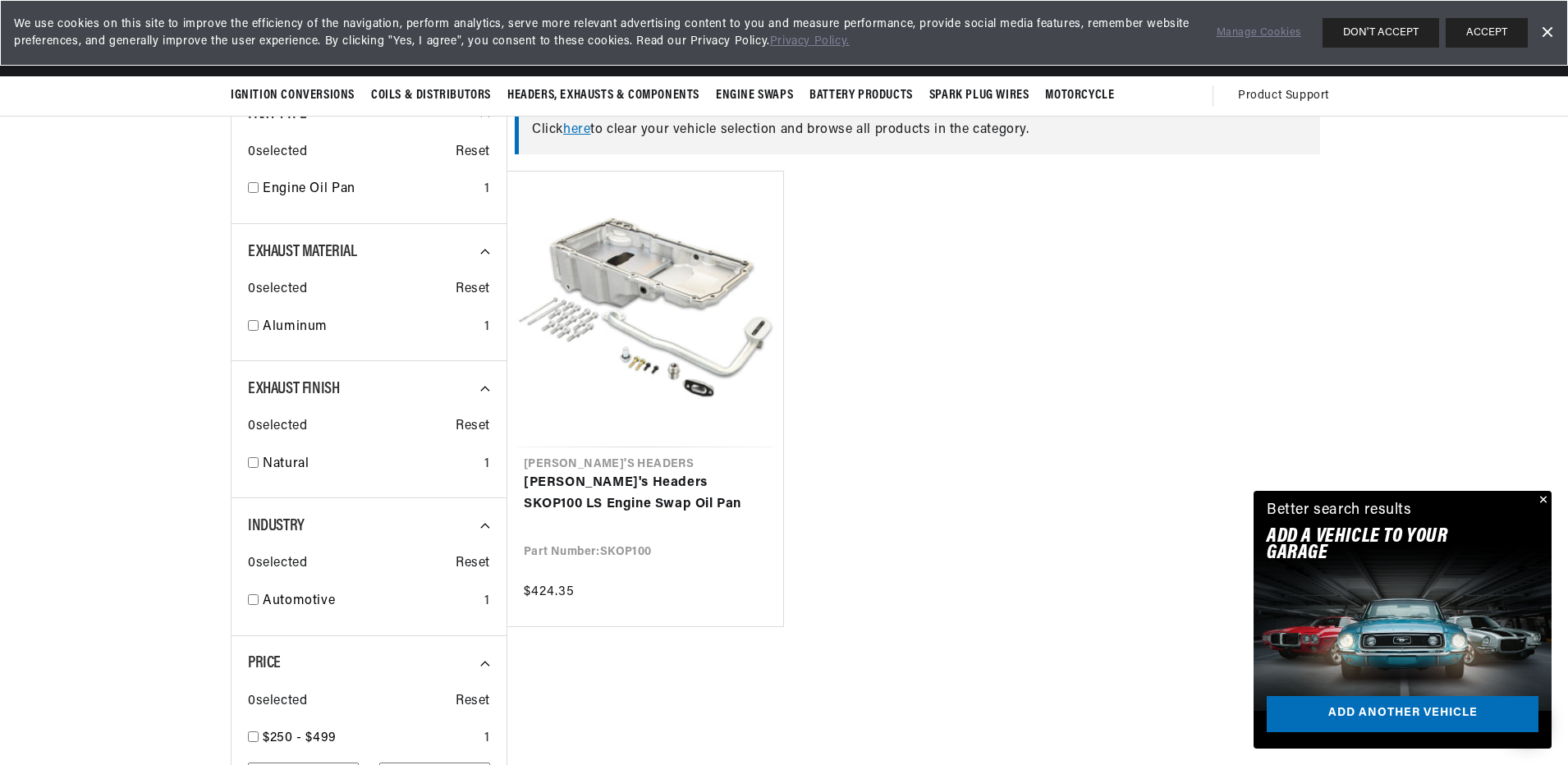
scroll to position [410, 0]
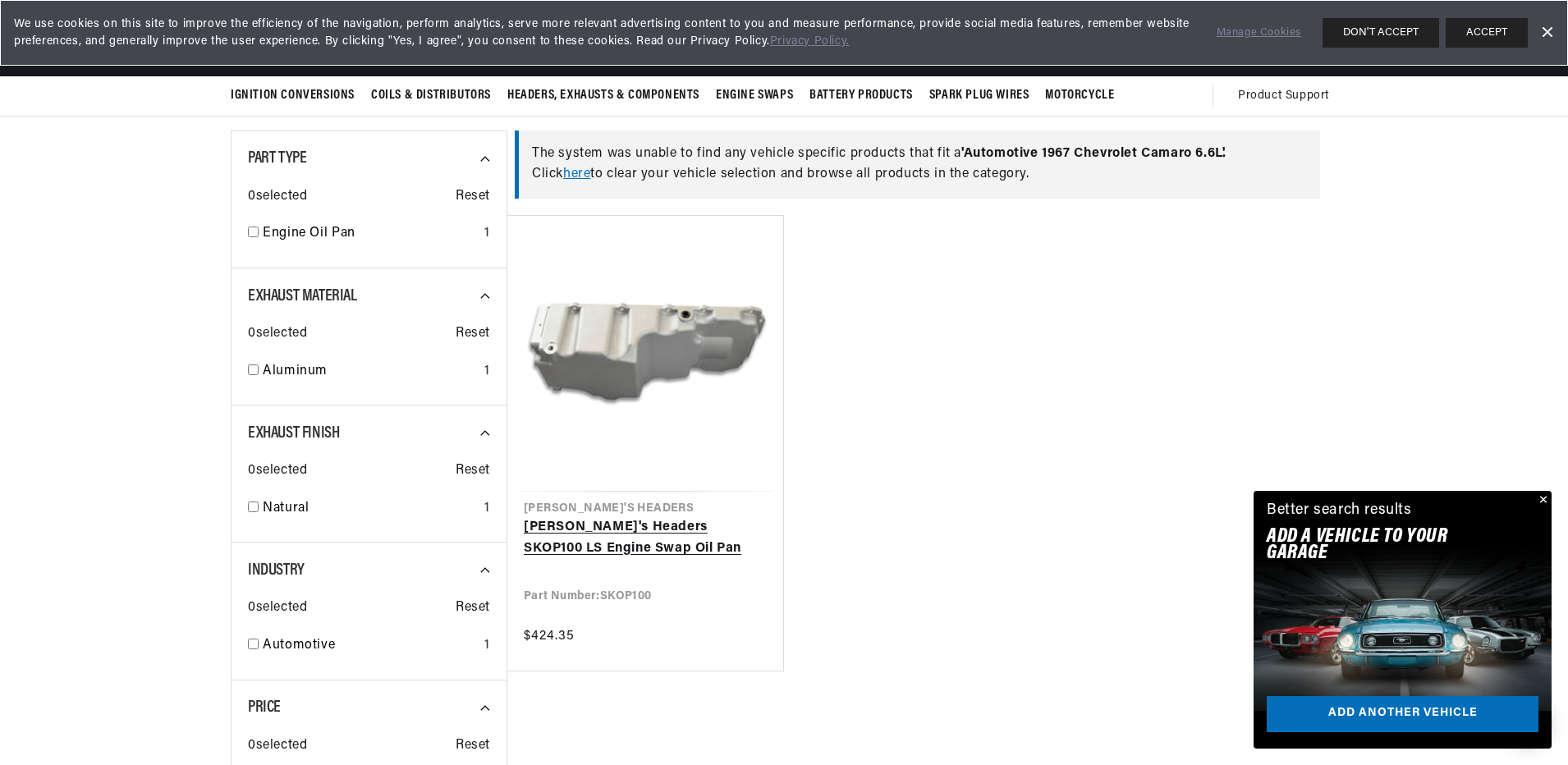
click at [660, 517] on link "[PERSON_NAME]'s Headers SKOP100 LS Engine Swap Oil Pan" at bounding box center [644, 538] width 243 height 42
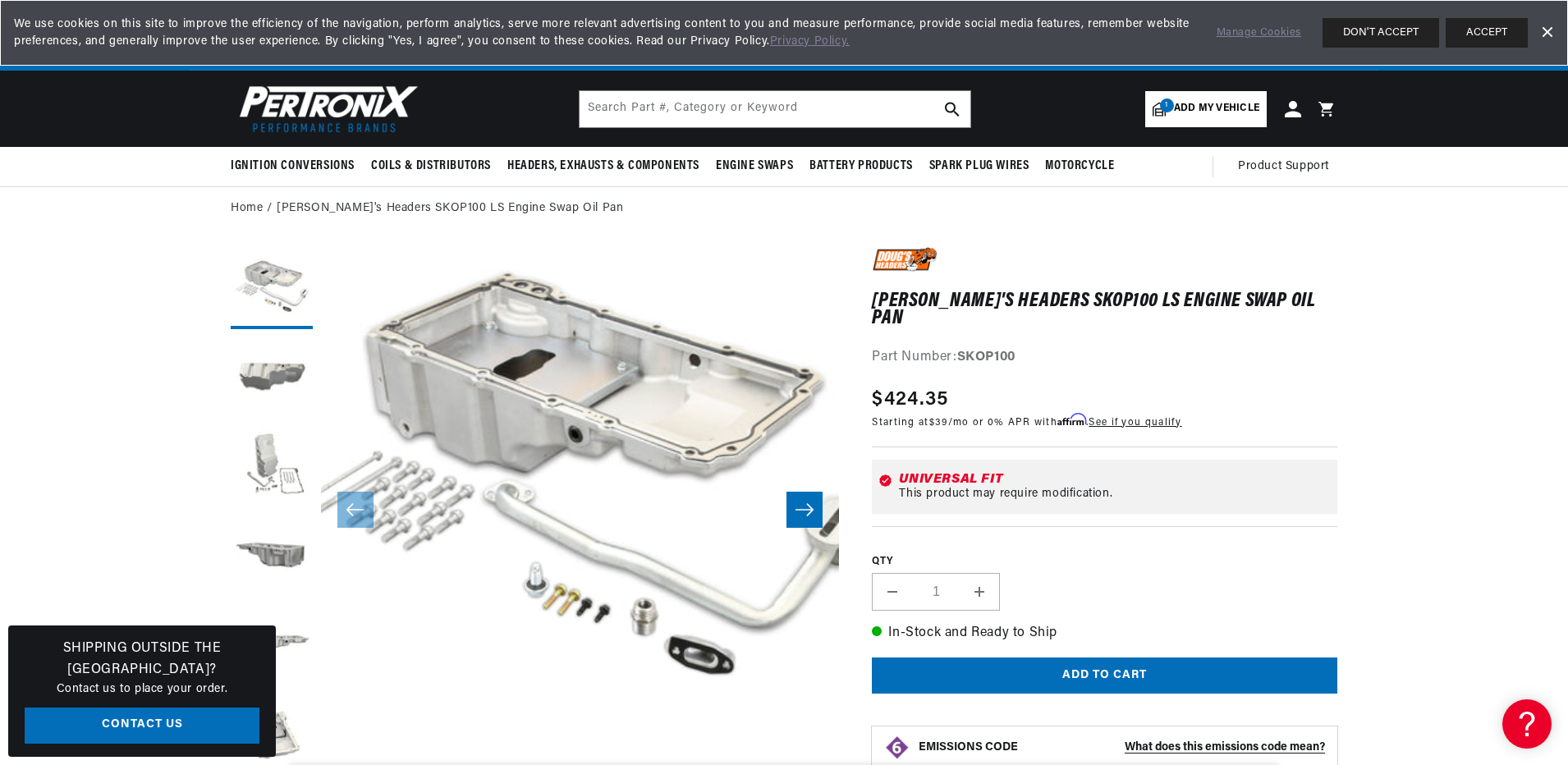
scroll to position [52, 0]
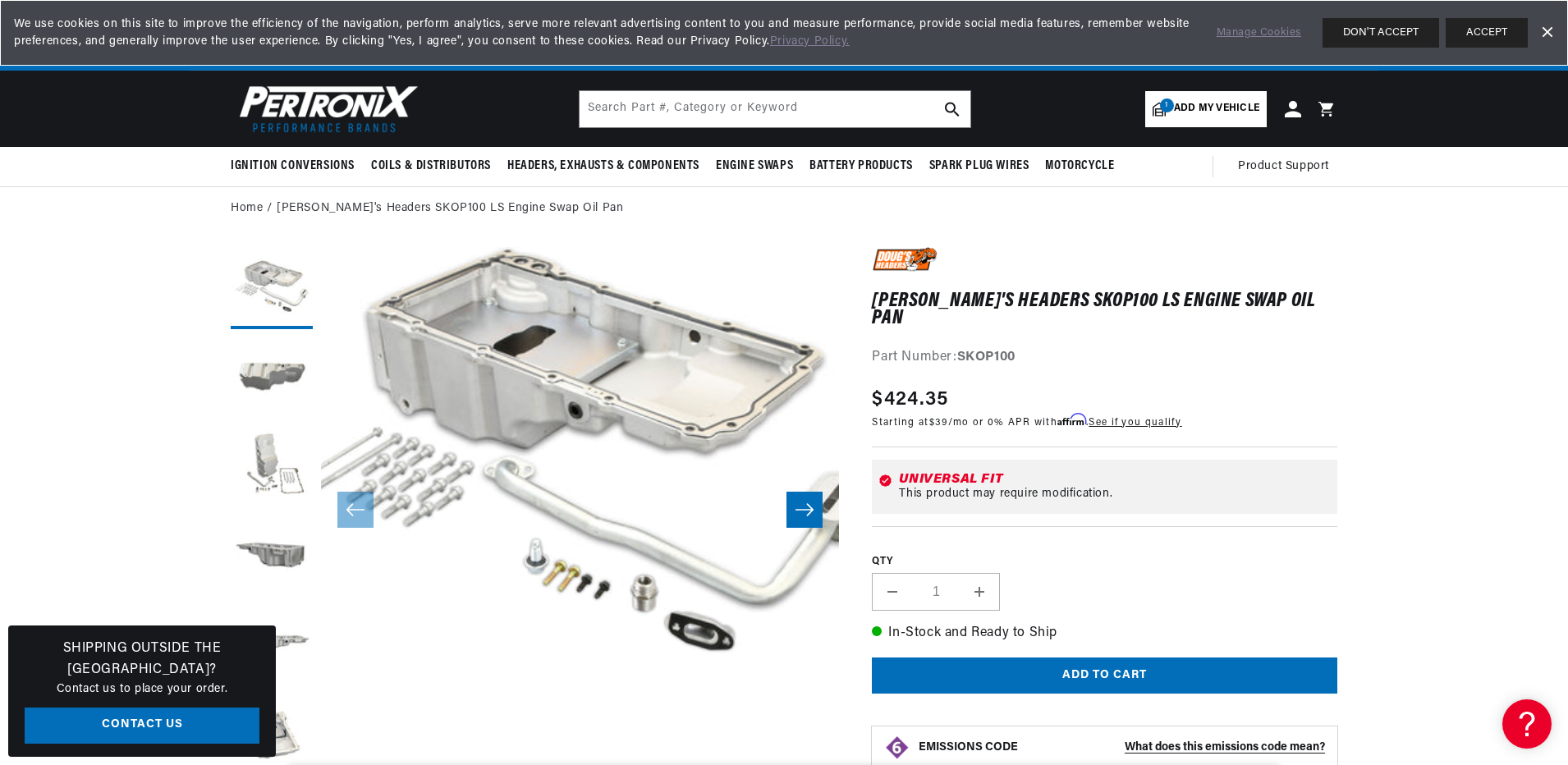
click at [815, 497] on button "Slide right" at bounding box center [804, 510] width 36 height 36
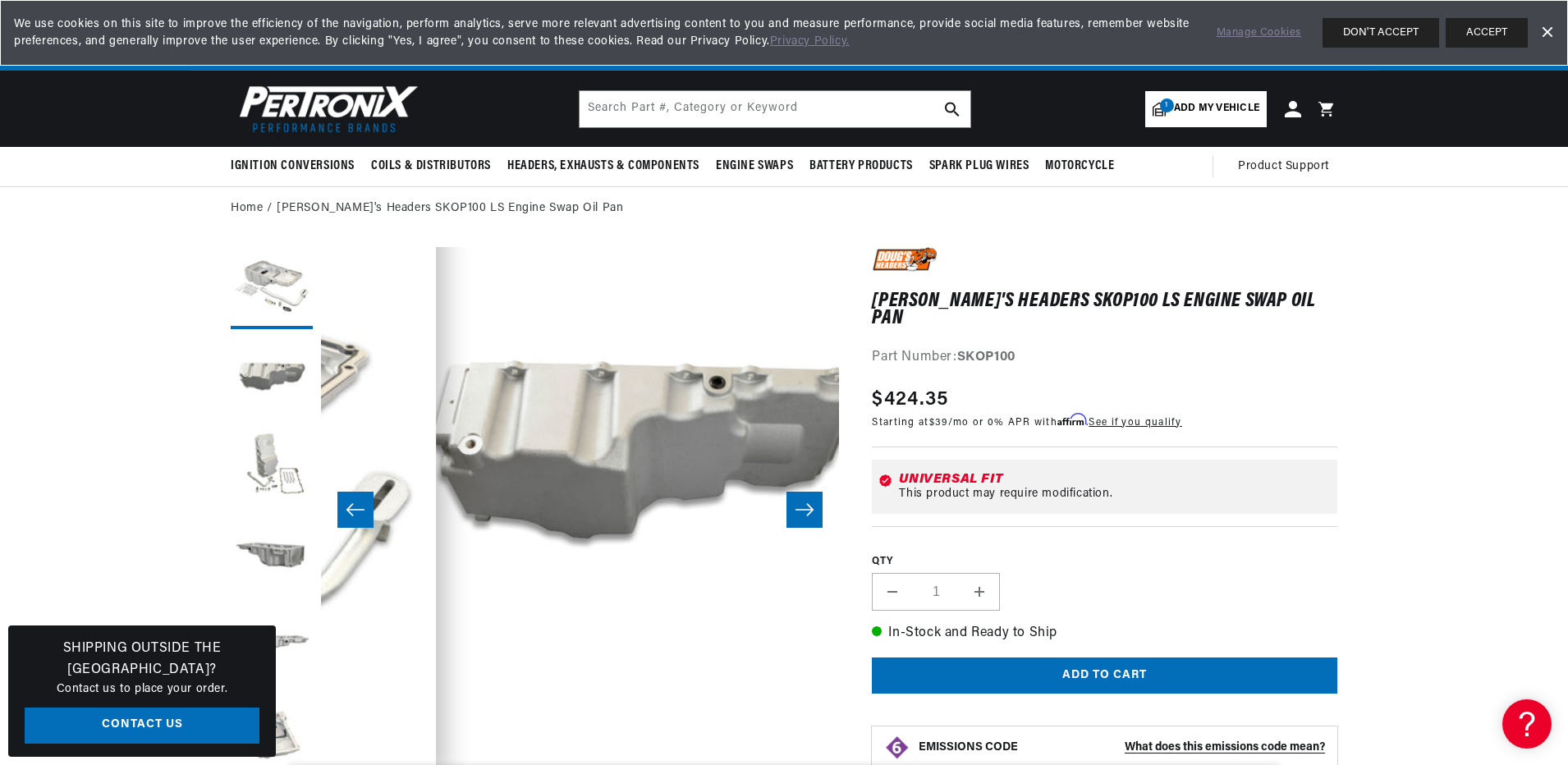
scroll to position [52, 518]
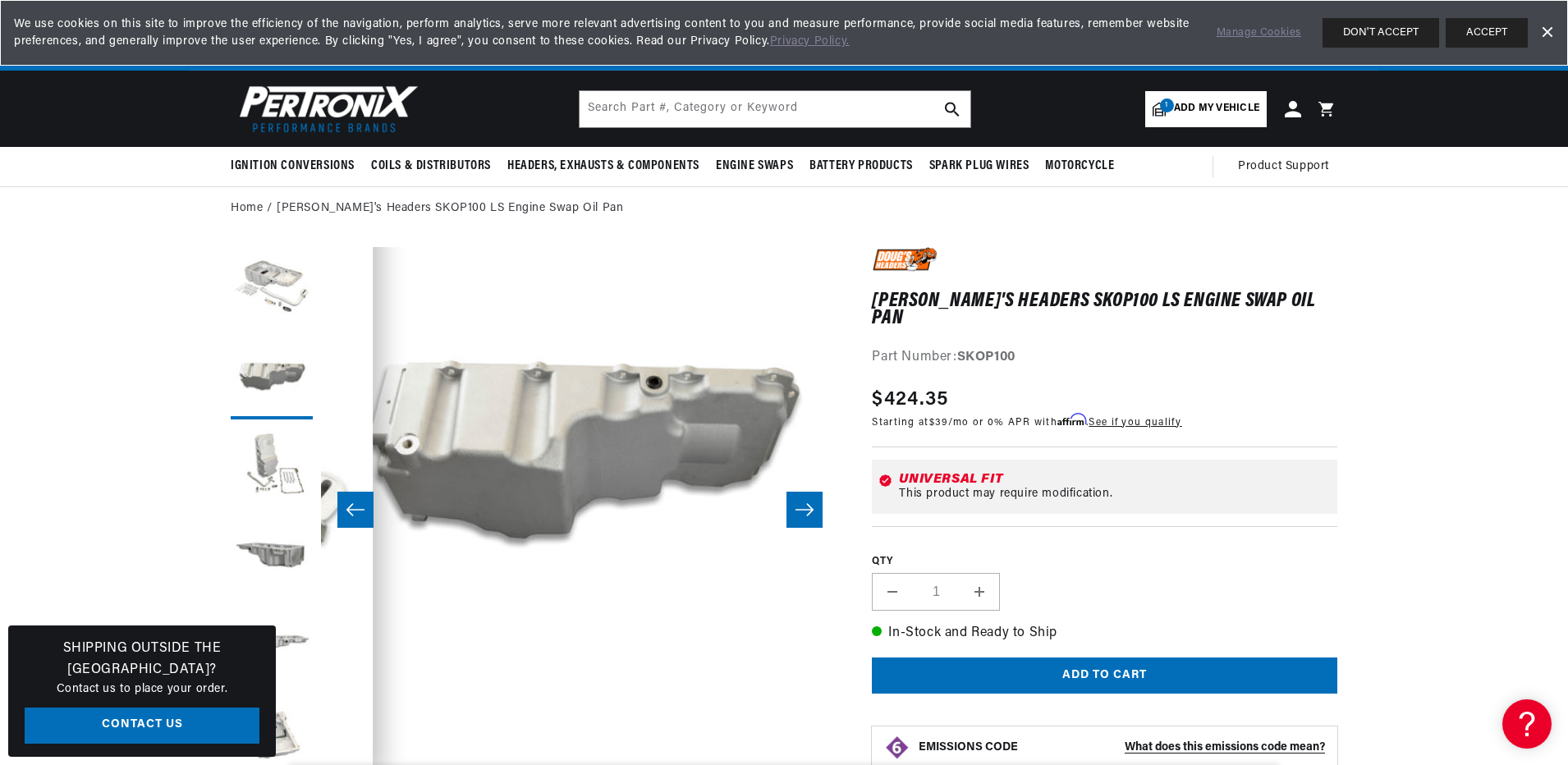
click at [802, 504] on icon "Slide right" at bounding box center [804, 510] width 20 height 16
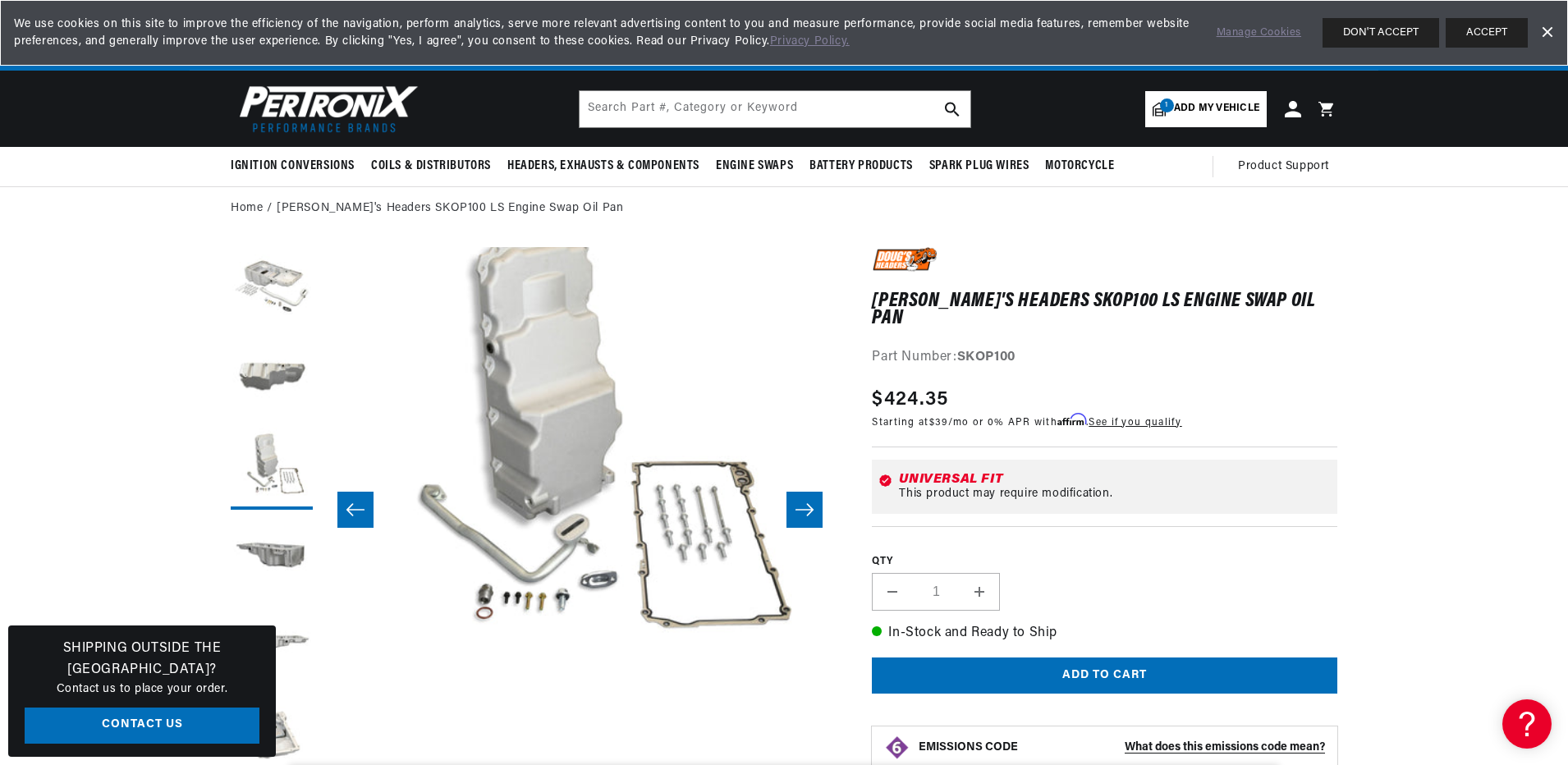
scroll to position [0, 613]
click at [802, 505] on icon "Slide right" at bounding box center [804, 510] width 20 height 16
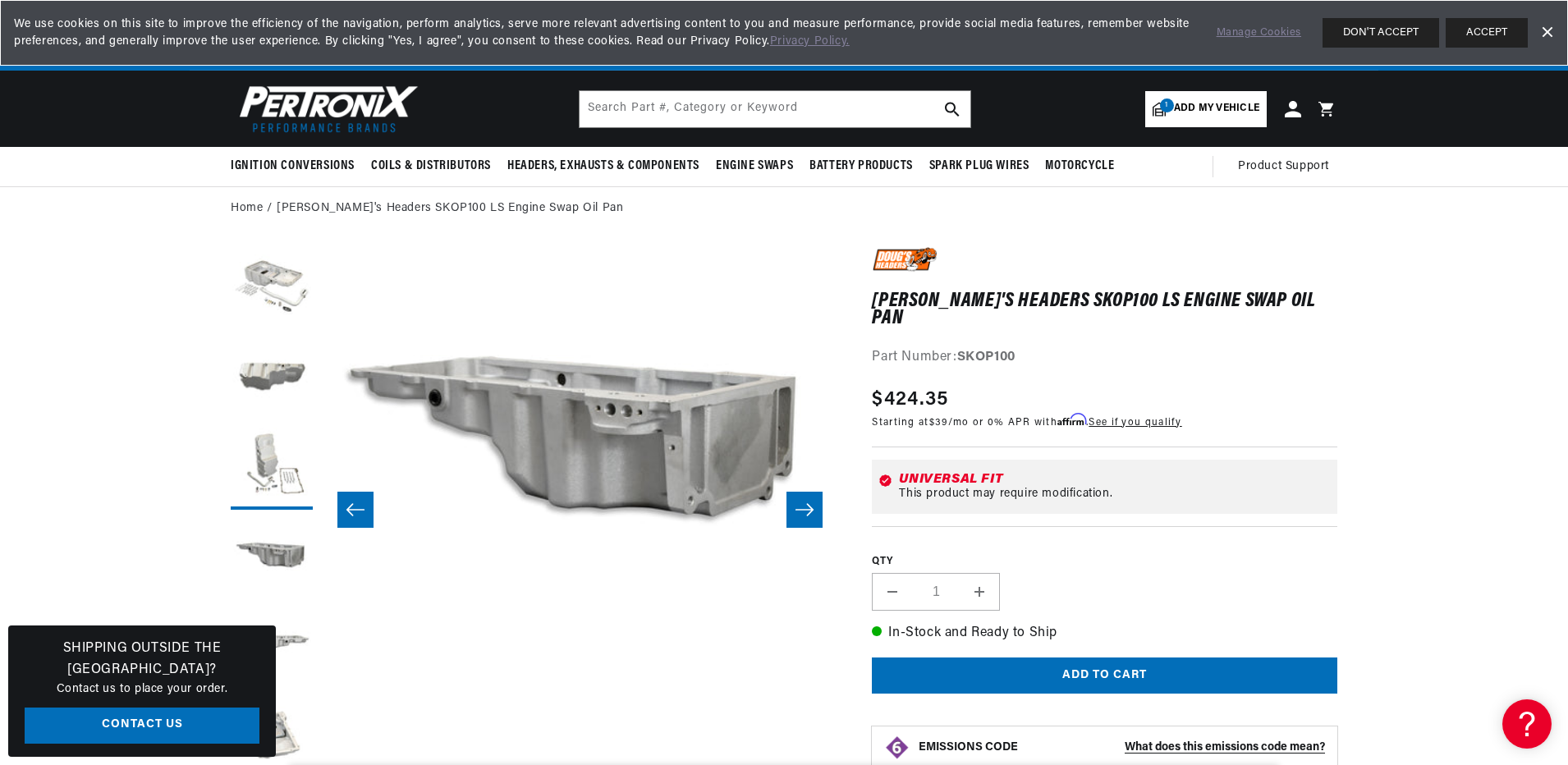
click at [802, 505] on icon "Slide right" at bounding box center [804, 510] width 20 height 16
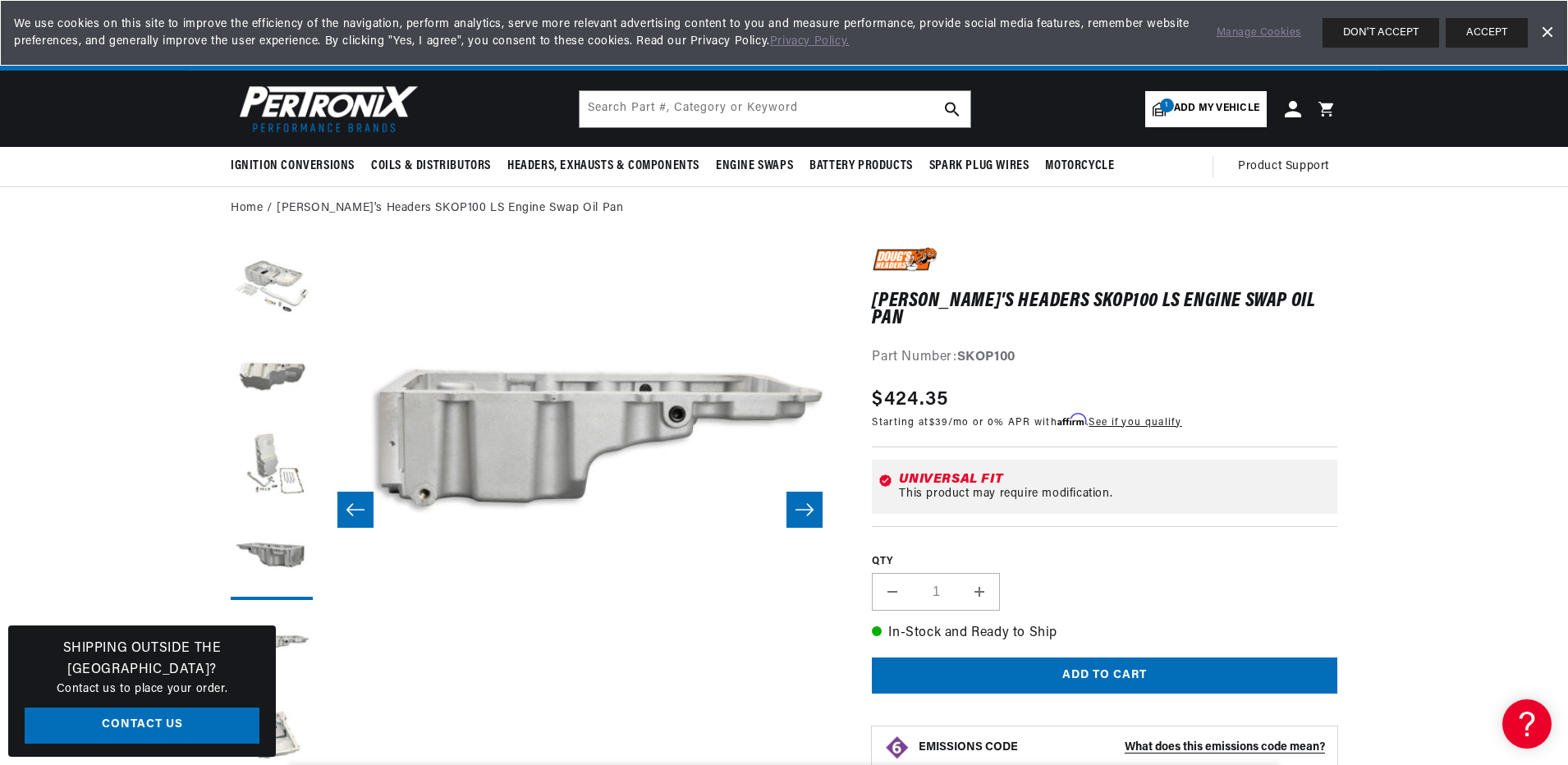
click at [802, 505] on icon "Slide right" at bounding box center [804, 510] width 20 height 16
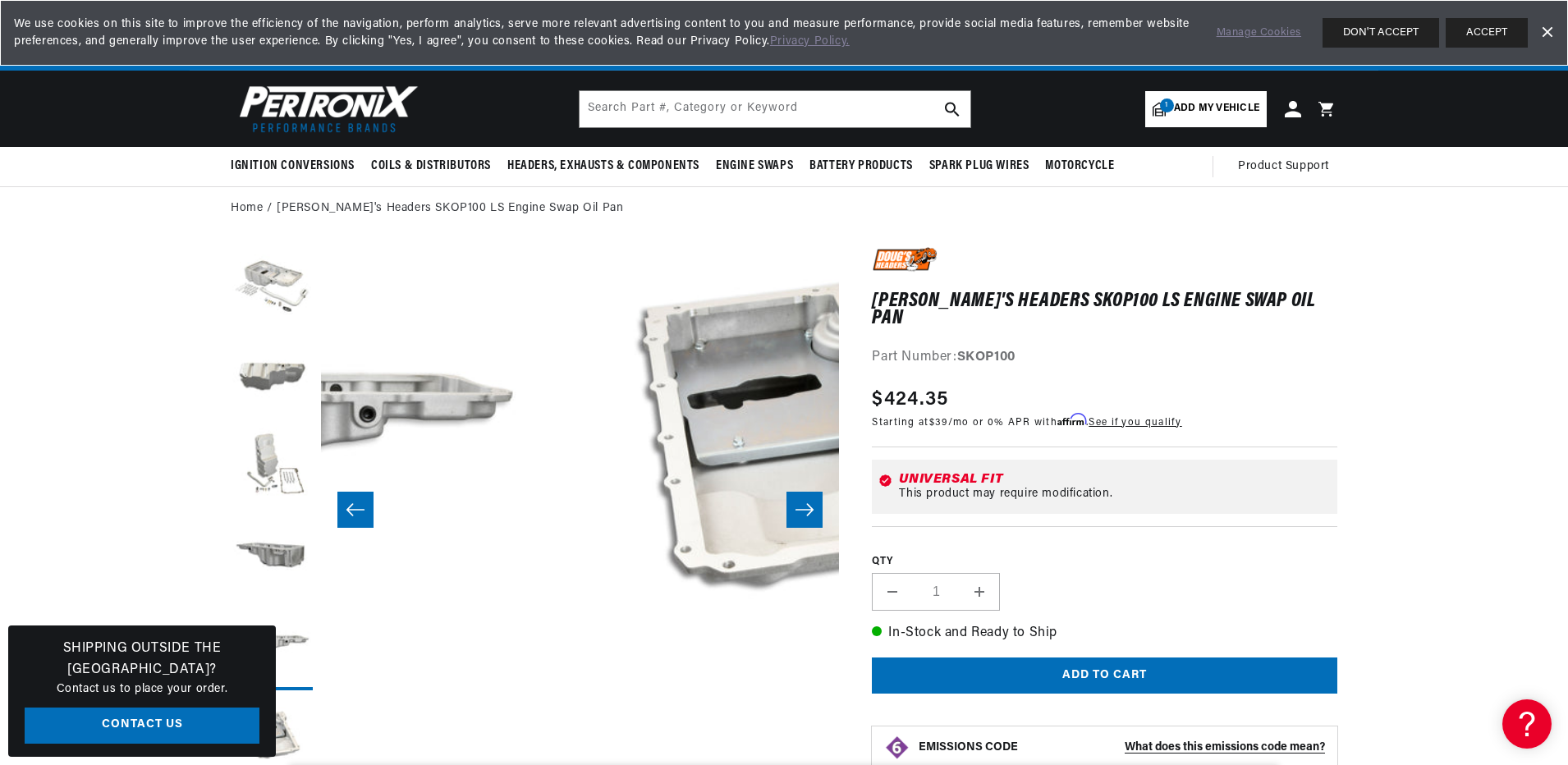
scroll to position [52, 2591]
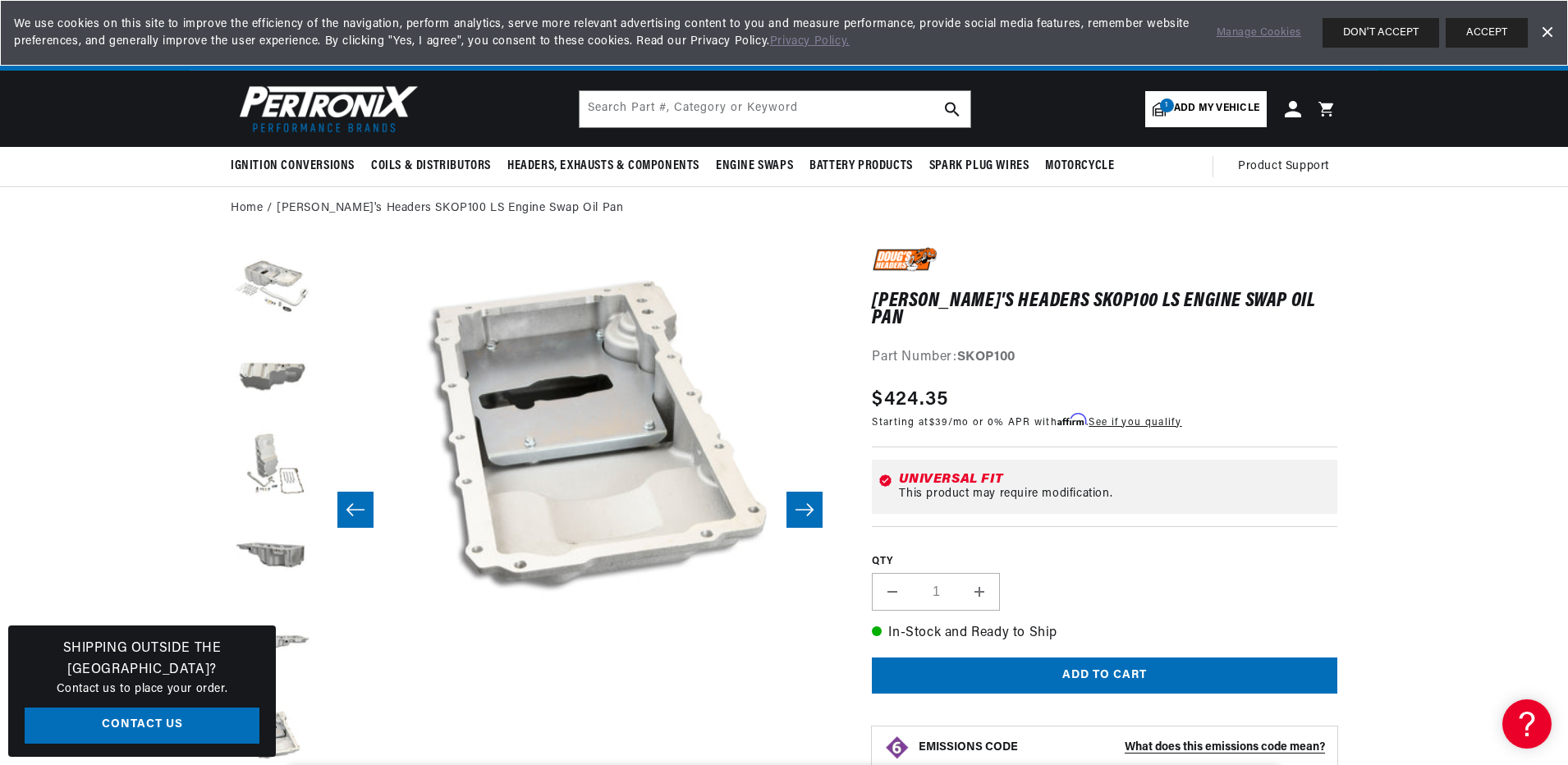
click at [802, 505] on icon "Slide right" at bounding box center [804, 510] width 20 height 16
click at [813, 519] on button "Slide right" at bounding box center [804, 510] width 36 height 36
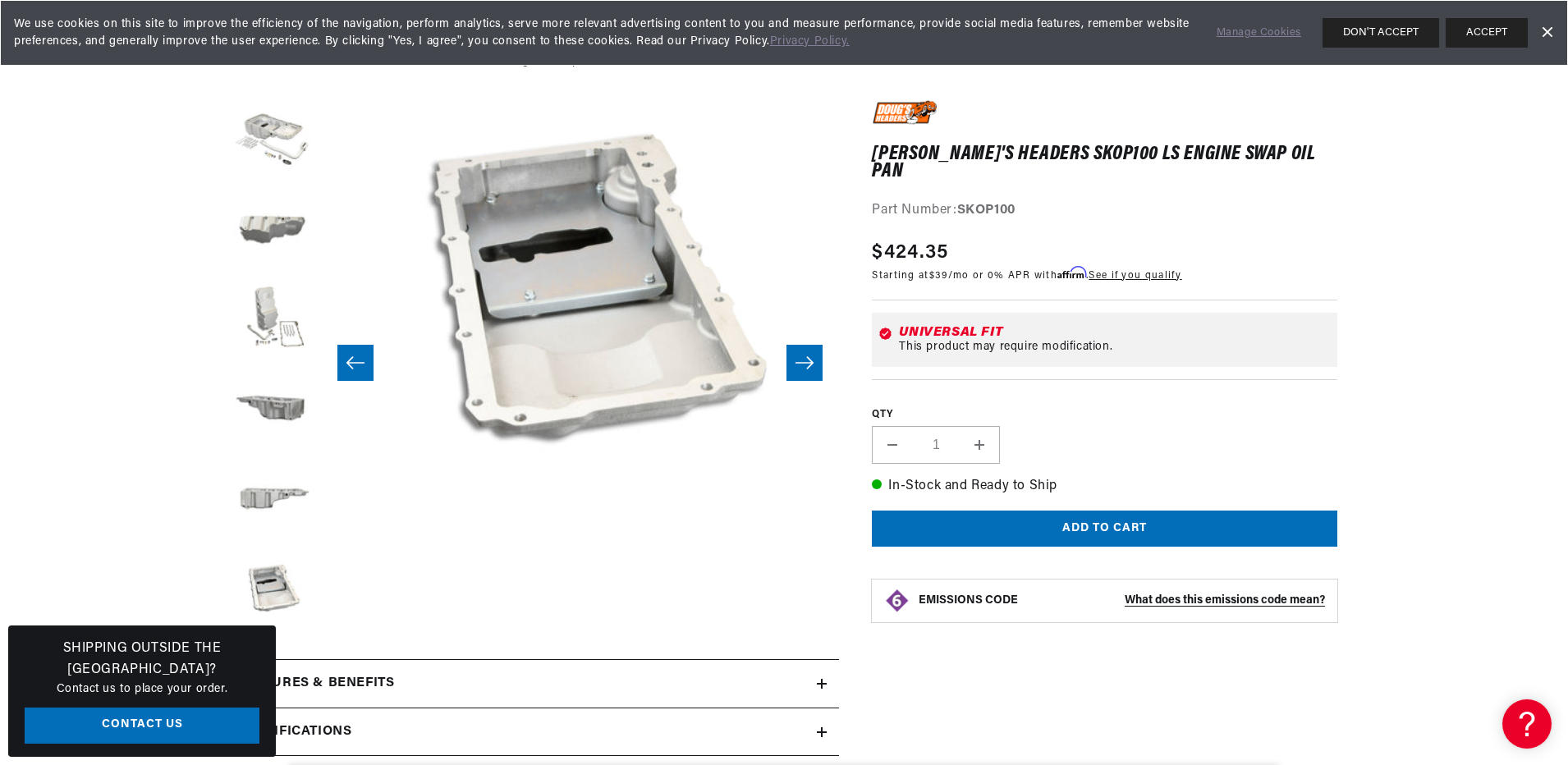
scroll to position [0, 0]
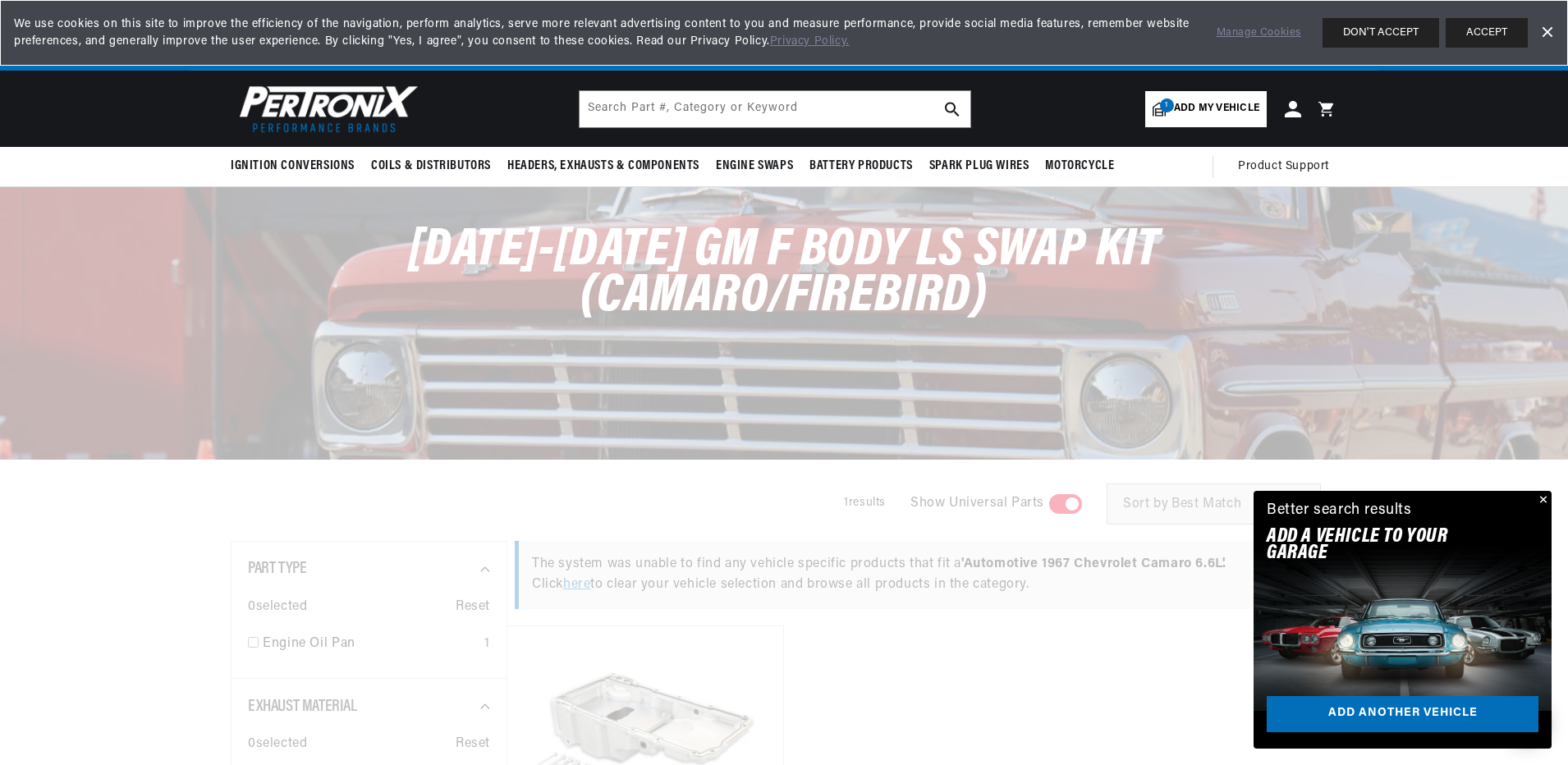
click at [1540, 33] on link "Dismiss Banner" at bounding box center [1546, 32] width 24 height 24
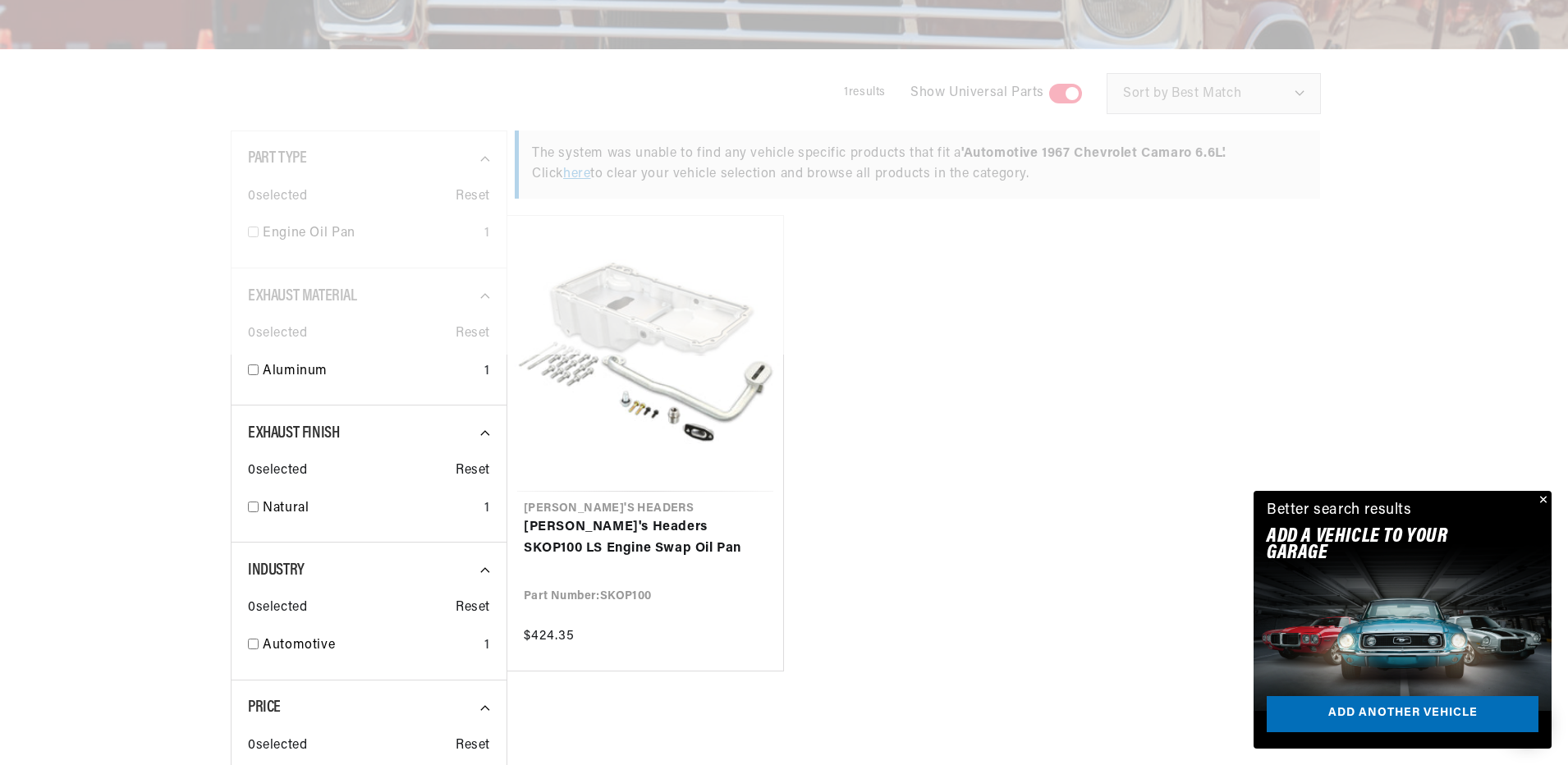
scroll to position [0, 613]
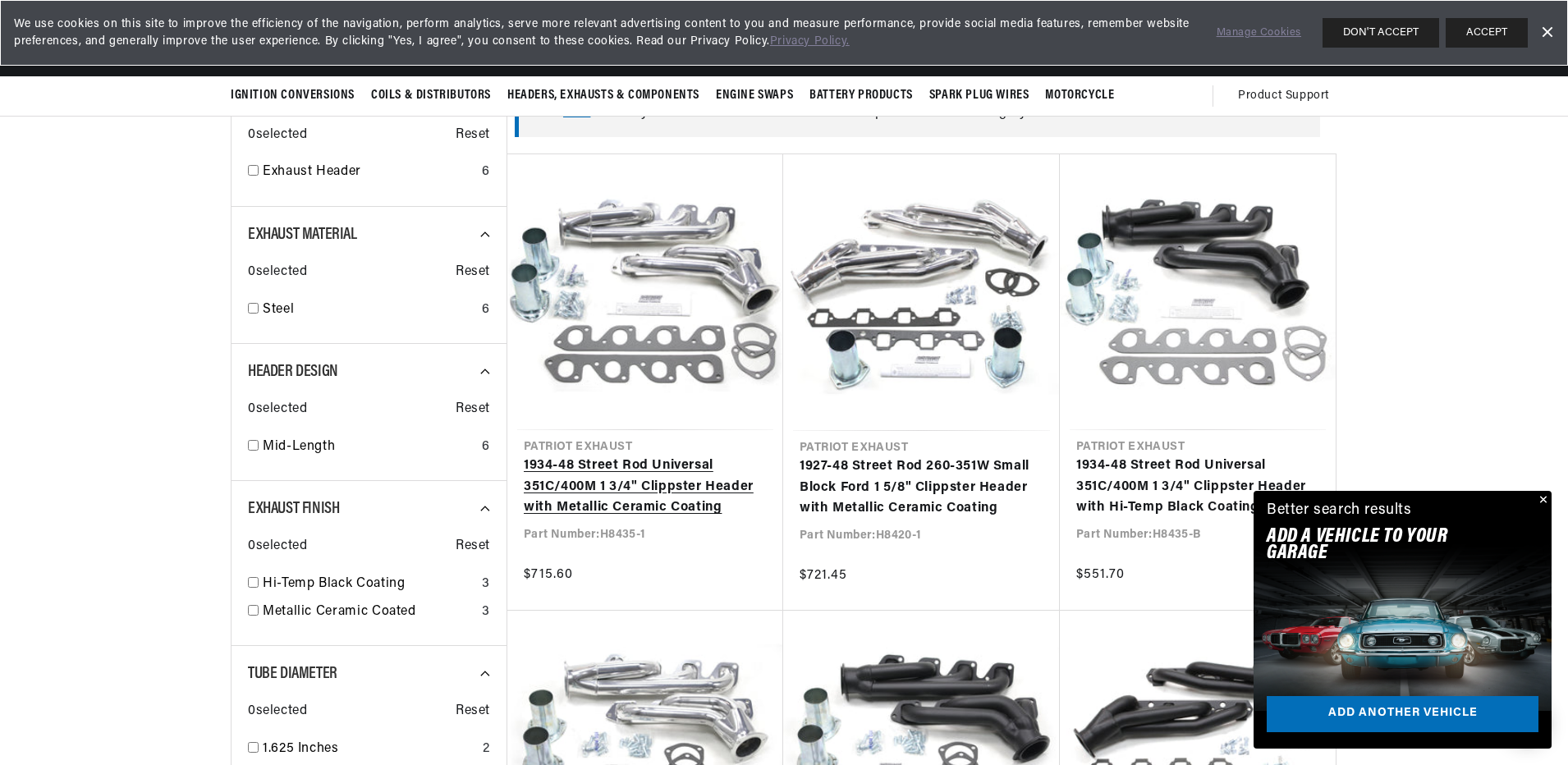
scroll to position [82, 0]
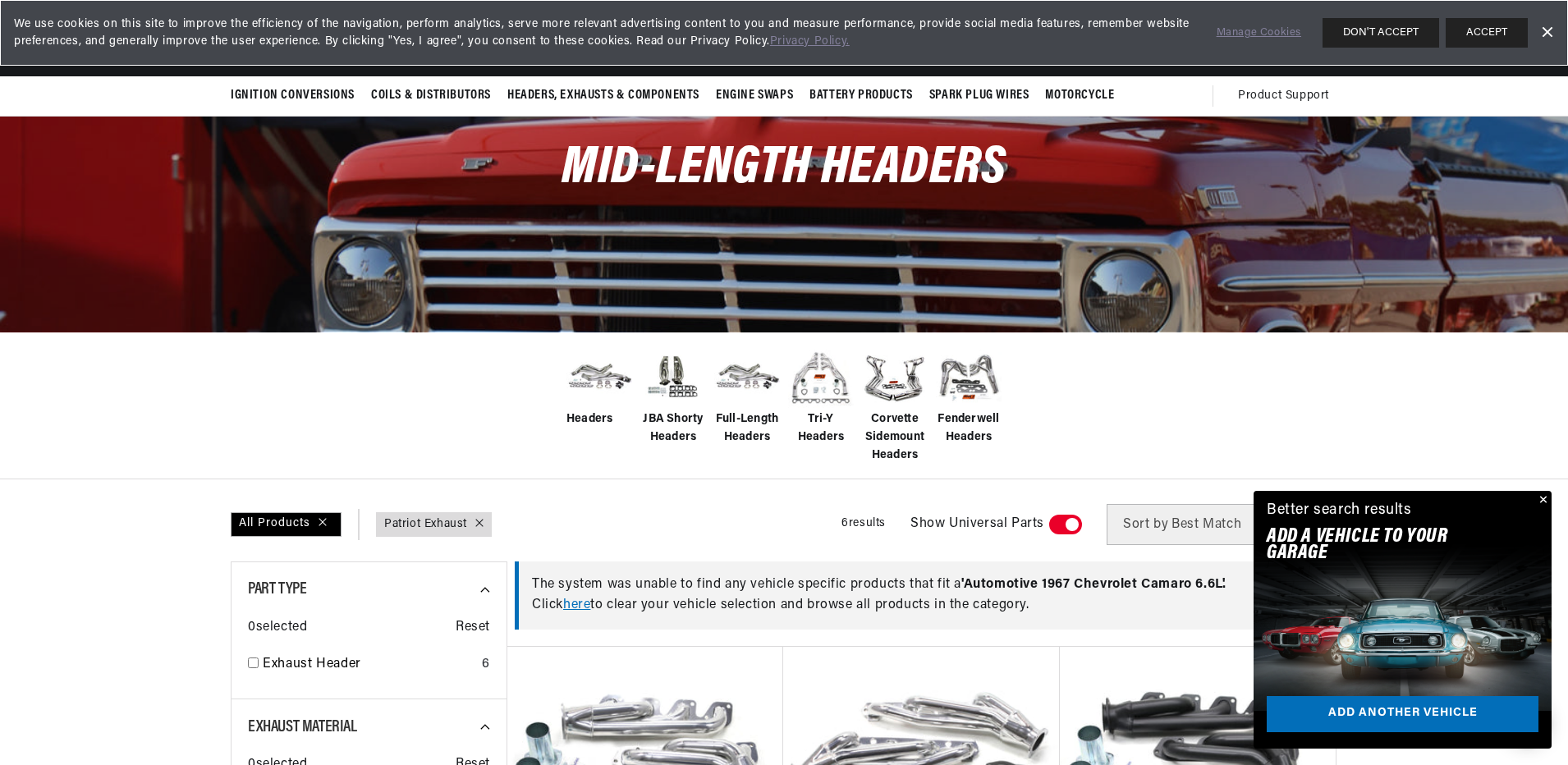
click at [1547, 28] on link "Dismiss Banner" at bounding box center [1546, 32] width 24 height 24
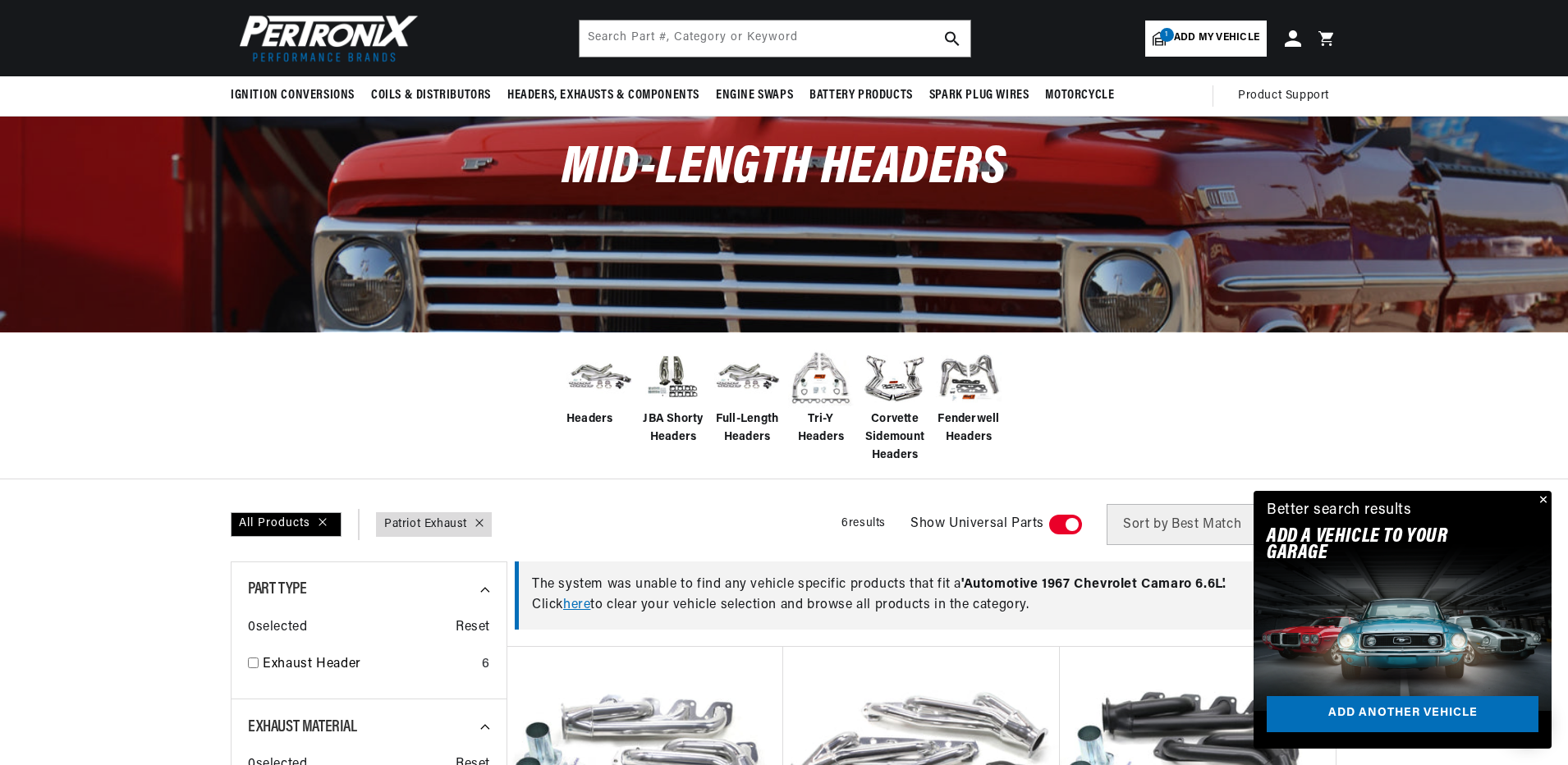
scroll to position [0, 613]
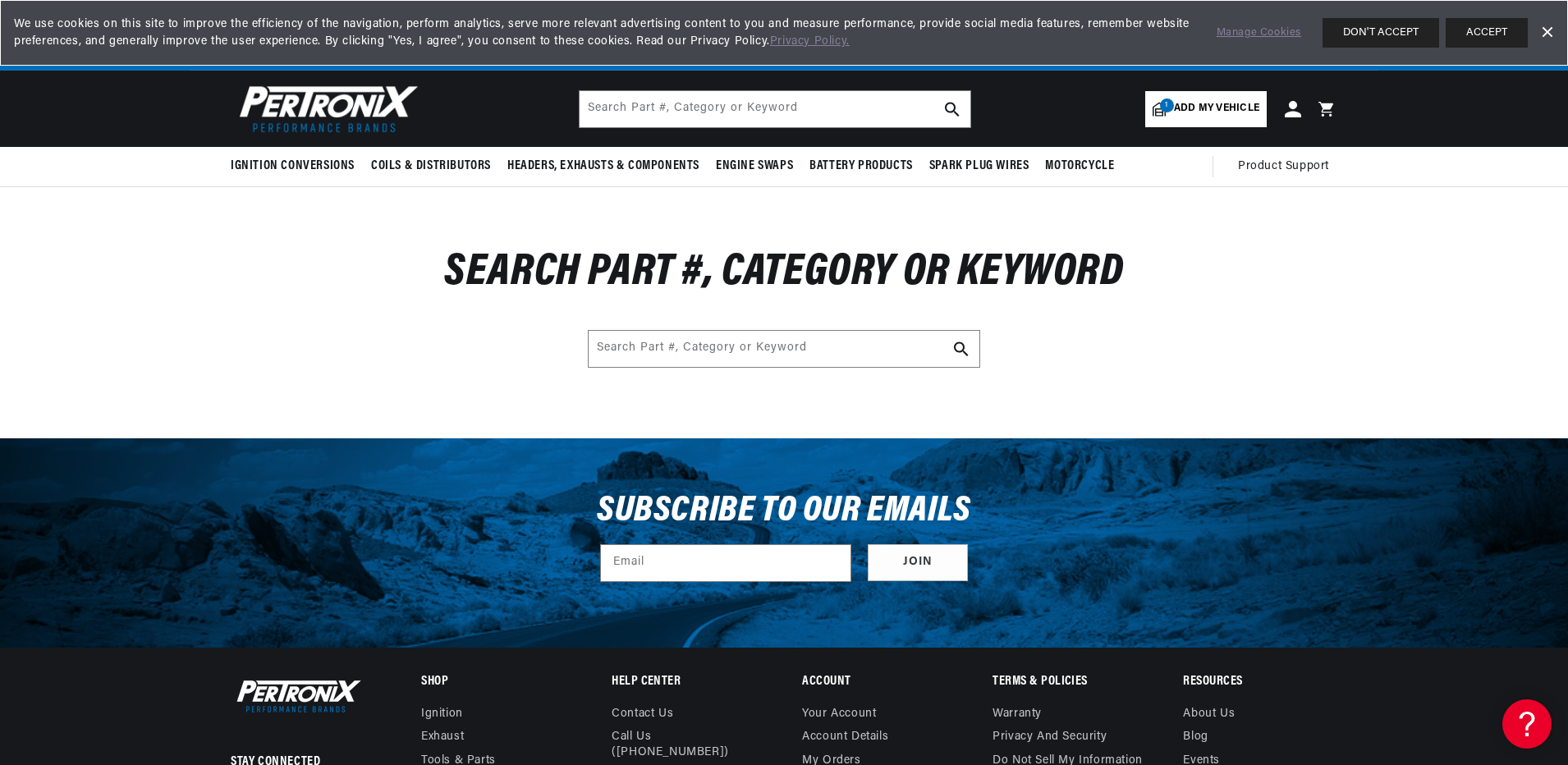
click at [1547, 32] on link "Dismiss Banner" at bounding box center [1546, 32] width 24 height 24
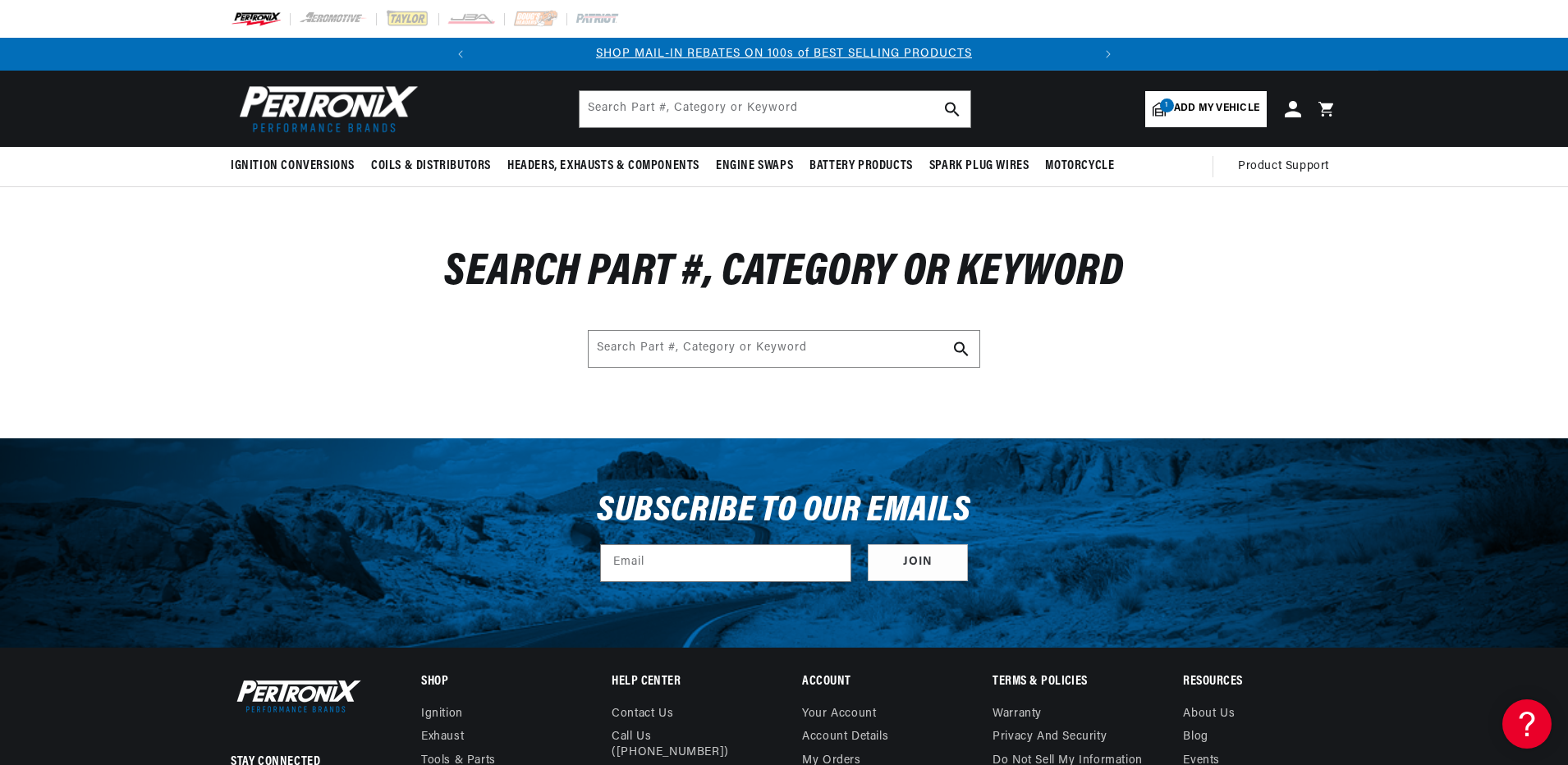
click at [1378, 264] on div "Search Part #, Category or Keyword Search Part #, Category or Keyword" at bounding box center [784, 312] width 1568 height 251
